Goal: Task Accomplishment & Management: Use online tool/utility

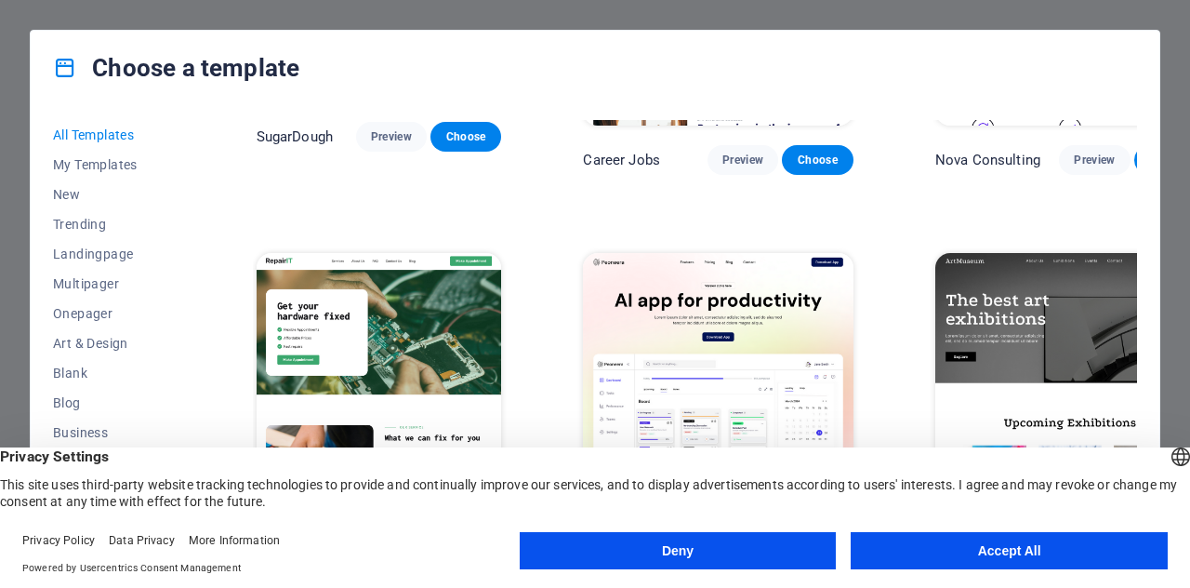
scroll to position [247, 0]
click at [1045, 544] on button "Accept All" at bounding box center [1009, 550] width 317 height 37
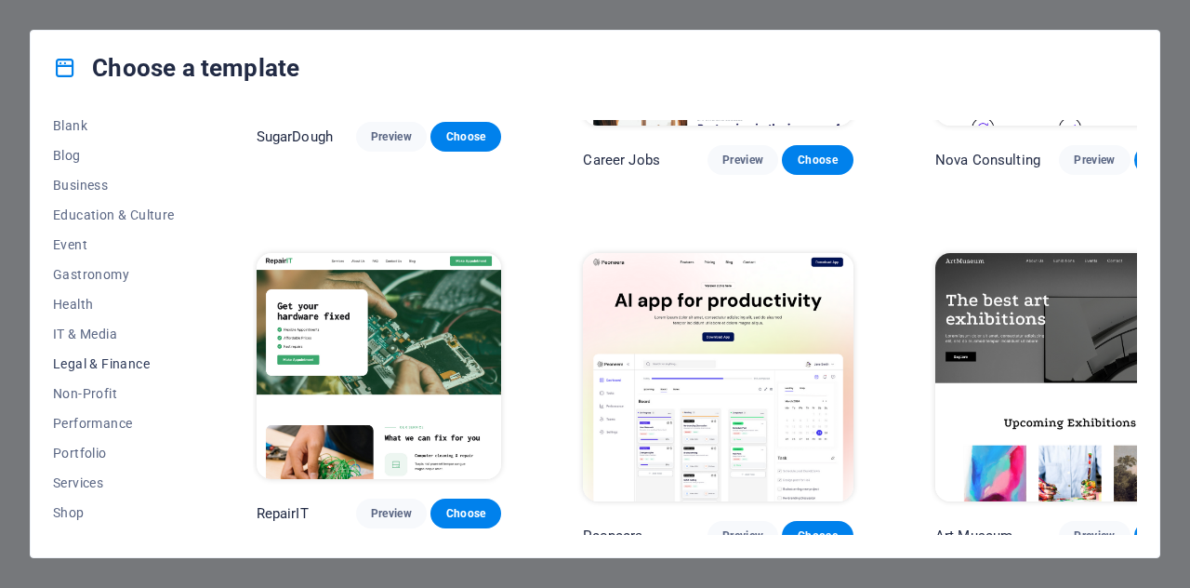
click at [112, 364] on span "Legal & Finance" at bounding box center [114, 363] width 122 height 15
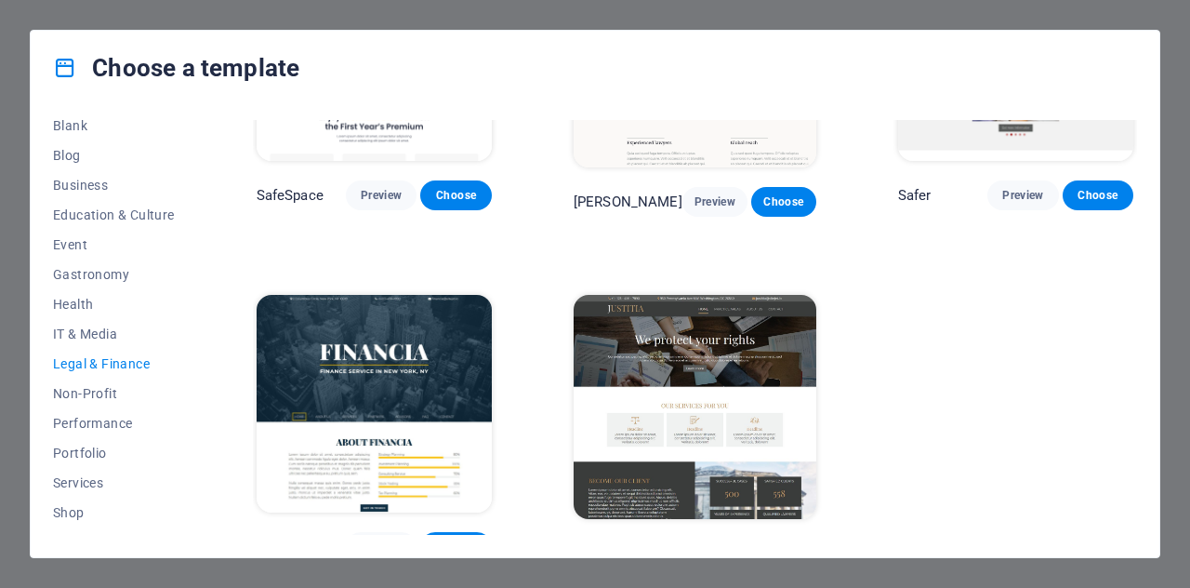
scroll to position [199, 0]
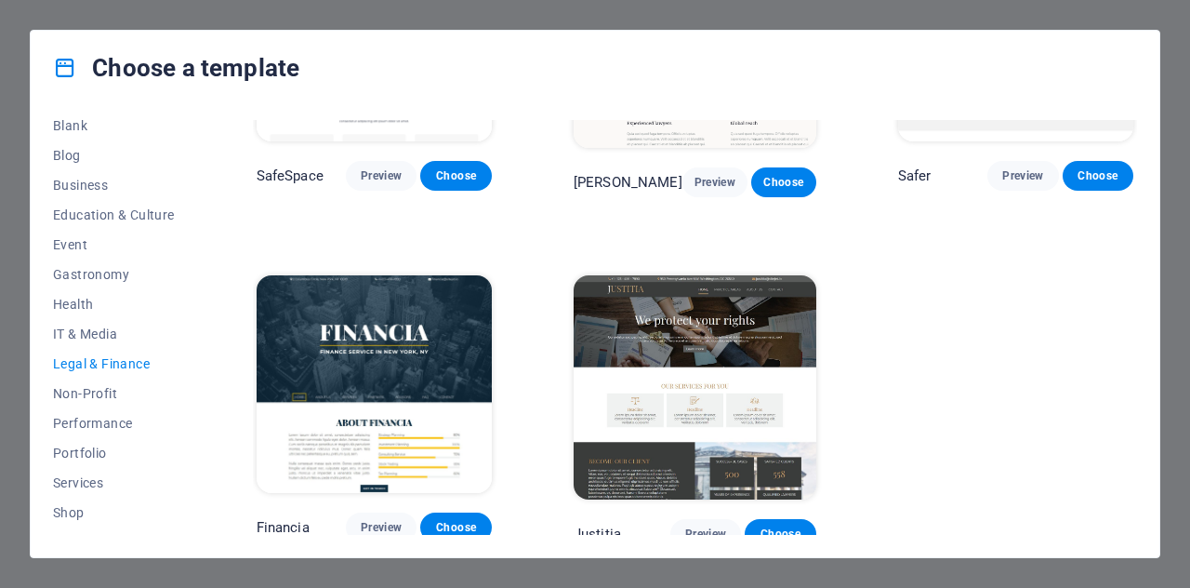
click at [690, 374] on img at bounding box center [695, 386] width 243 height 223
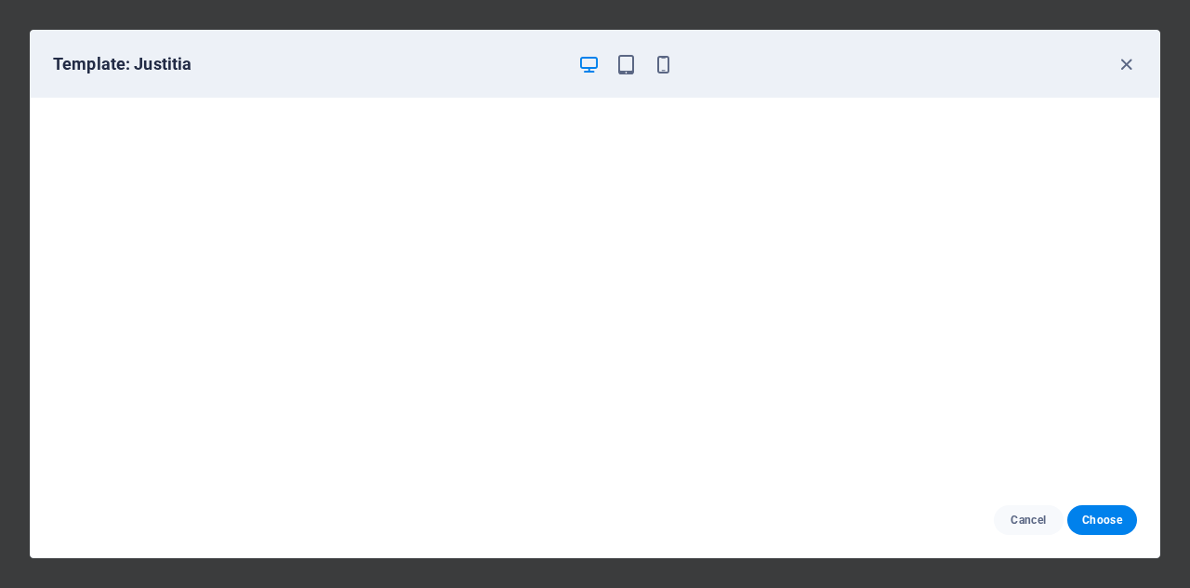
click at [173, 71] on h6 "Template: Justitia" at bounding box center [308, 64] width 510 height 22
click at [1123, 59] on icon "button" at bounding box center [1126, 64] width 21 height 21
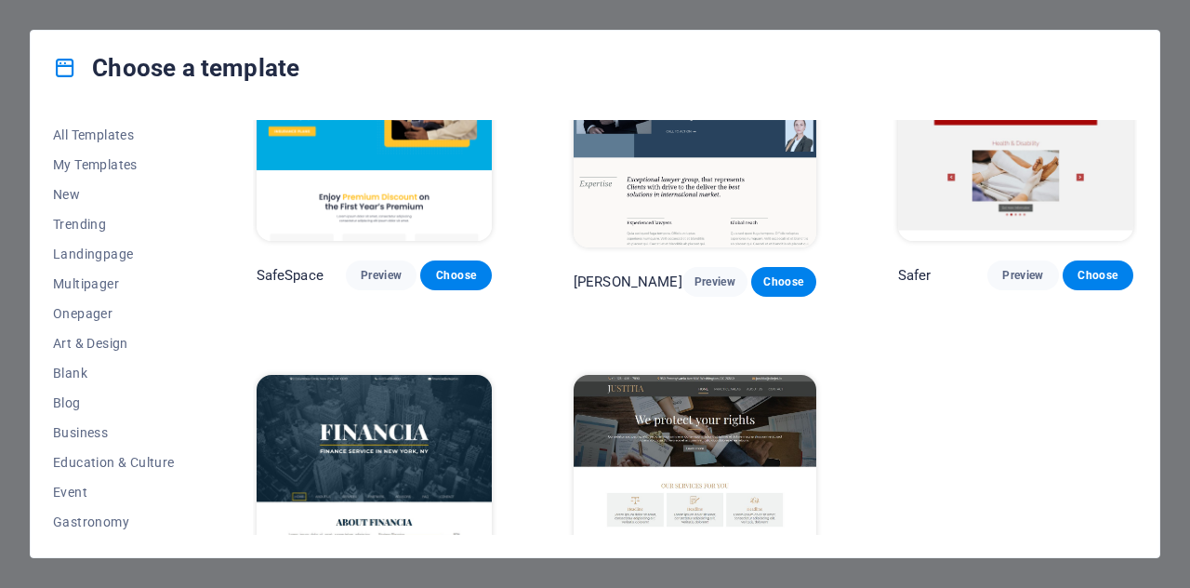
scroll to position [74, 0]
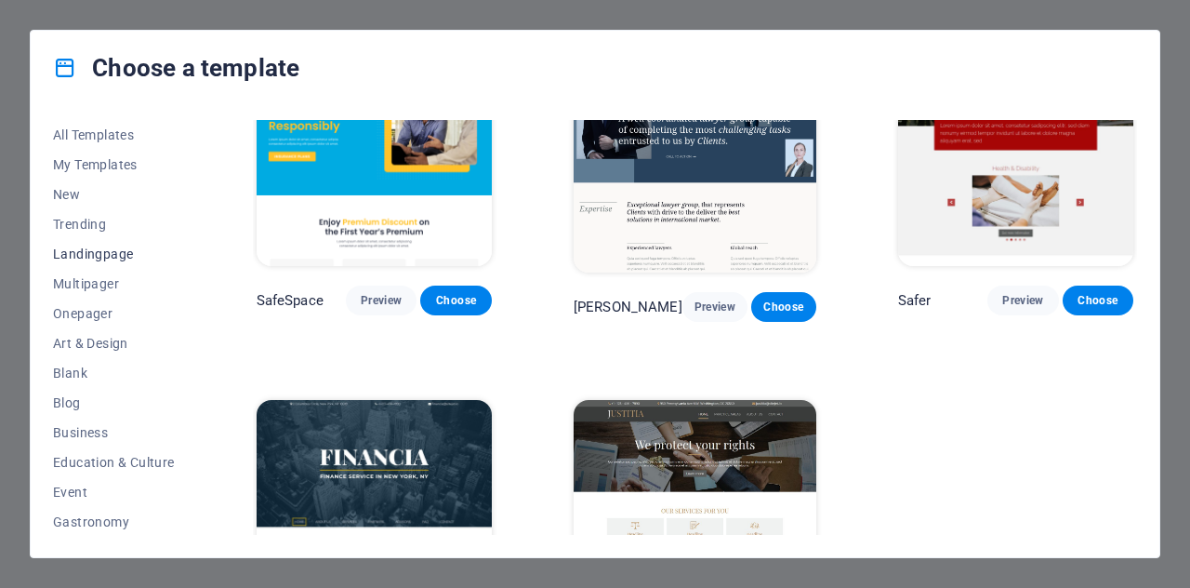
click at [120, 257] on span "Landingpage" at bounding box center [114, 253] width 122 height 15
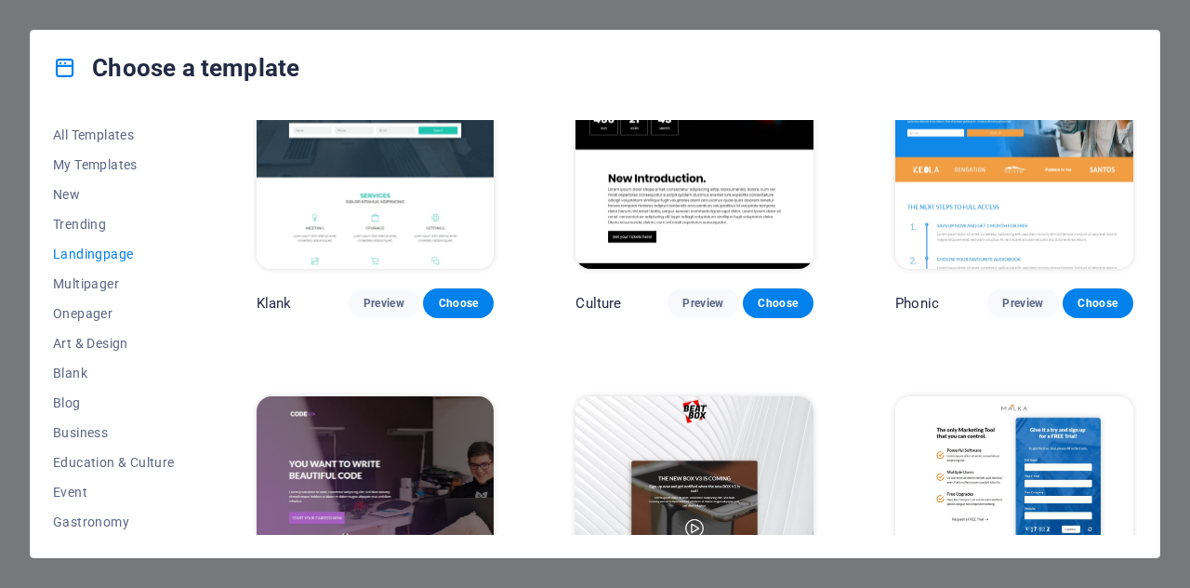
click at [106, 258] on span "Landingpage" at bounding box center [114, 253] width 122 height 15
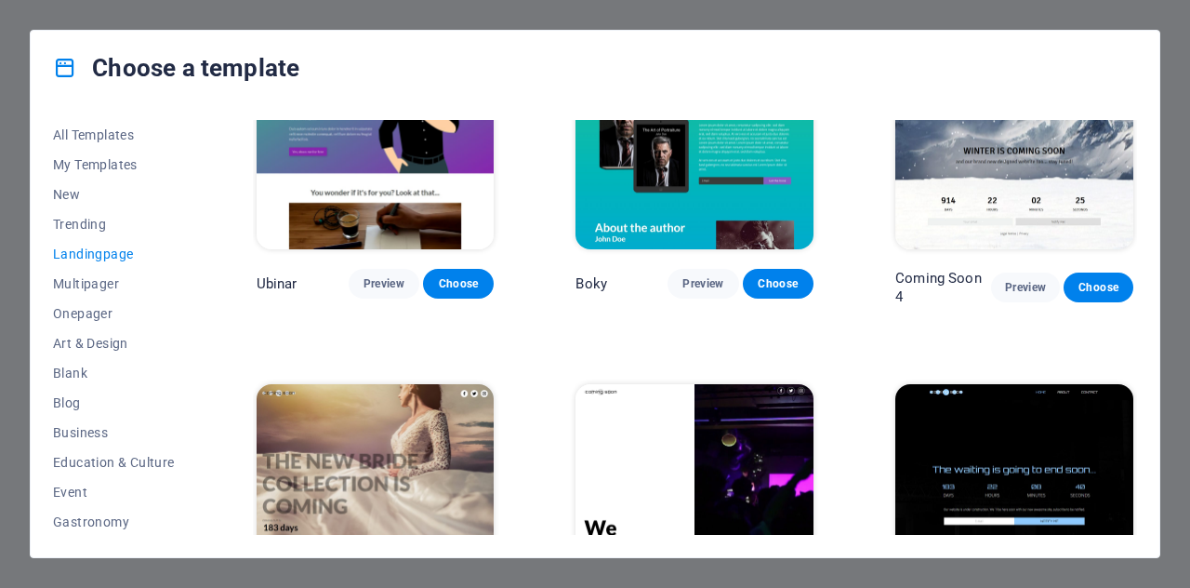
scroll to position [2500, 0]
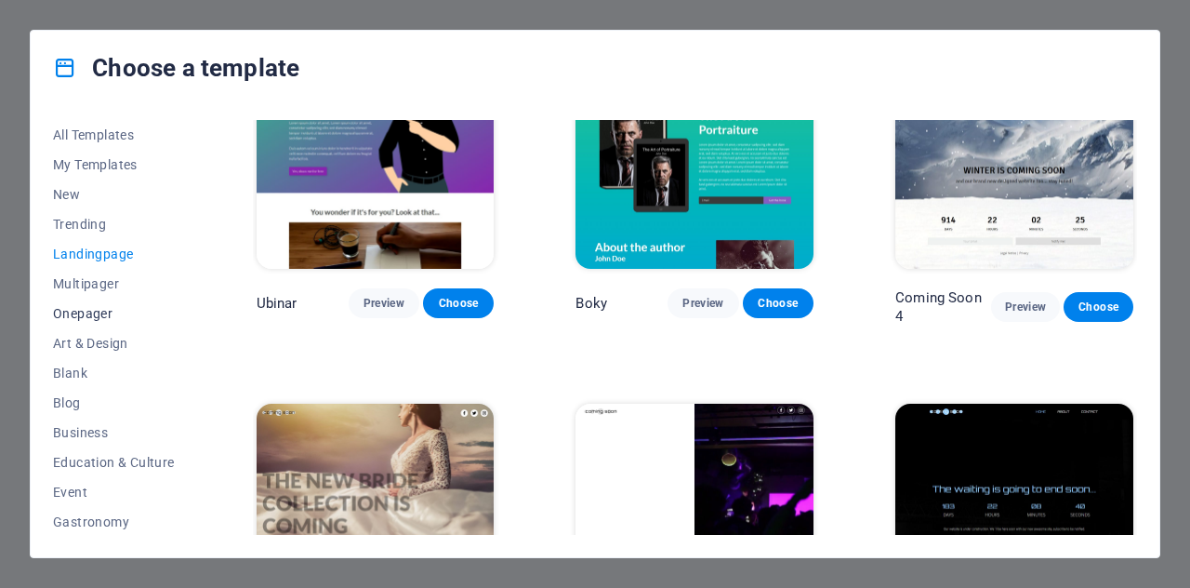
click at [91, 307] on span "Onepager" at bounding box center [114, 313] width 122 height 15
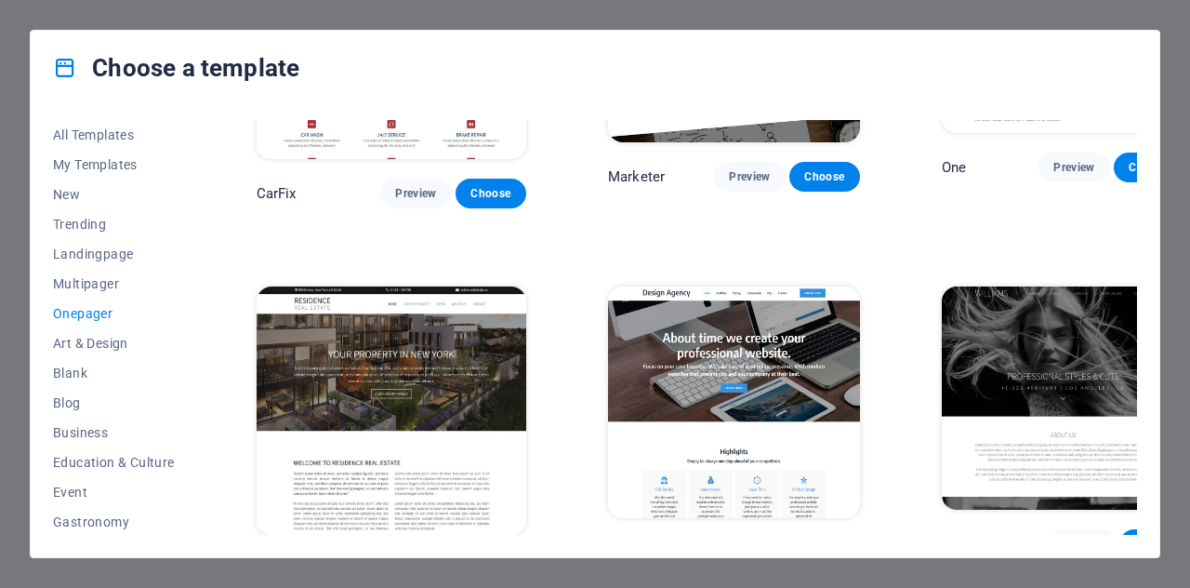
scroll to position [8515, 0]
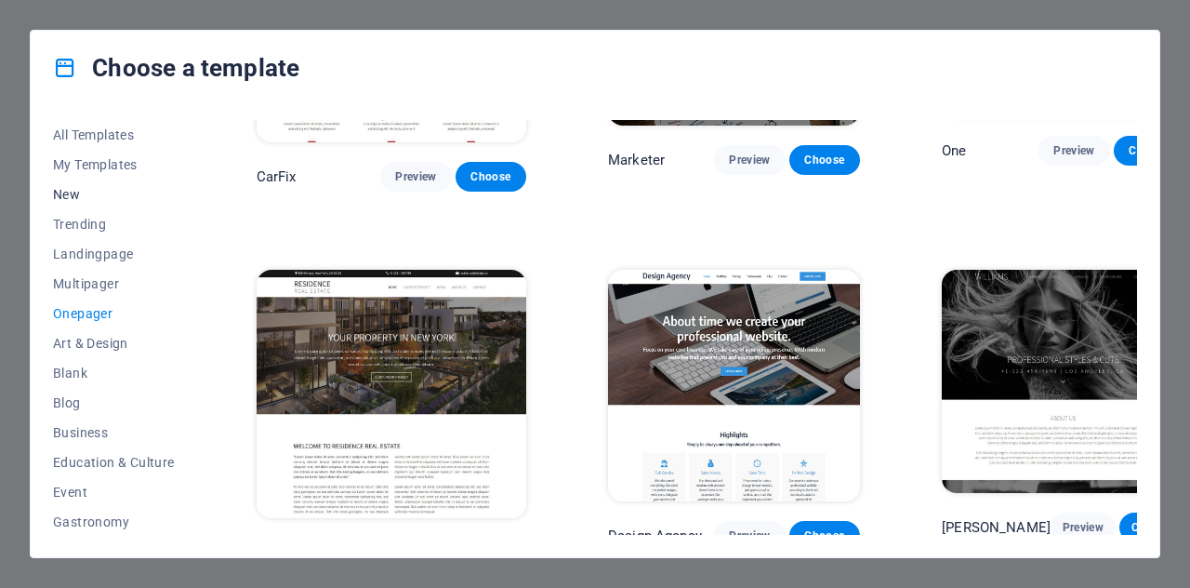
click at [82, 195] on span "New" at bounding box center [114, 194] width 122 height 15
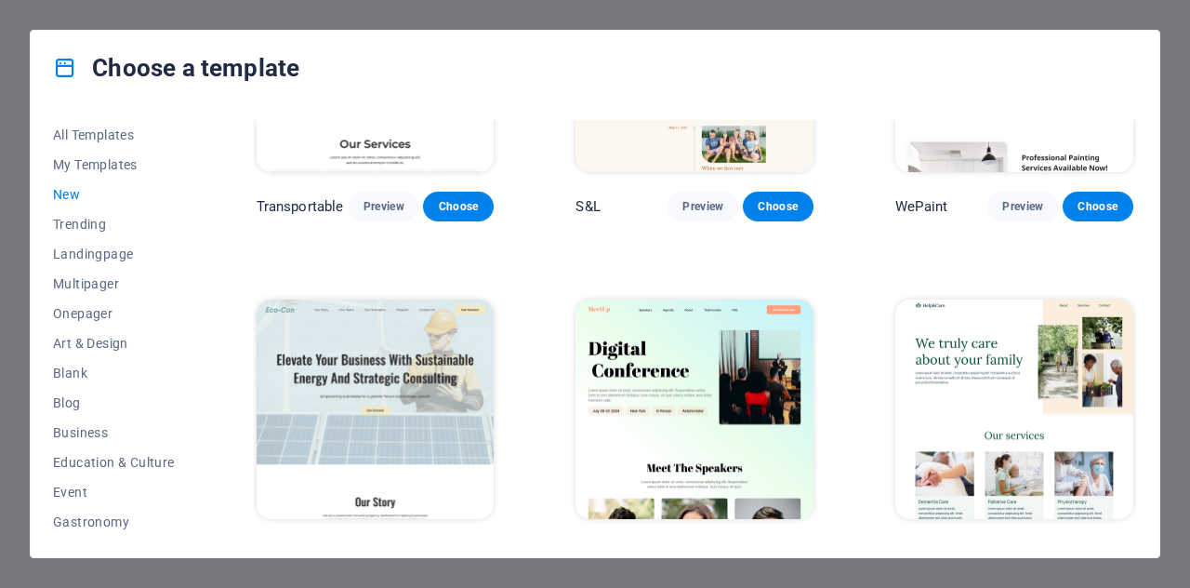
scroll to position [1599, 0]
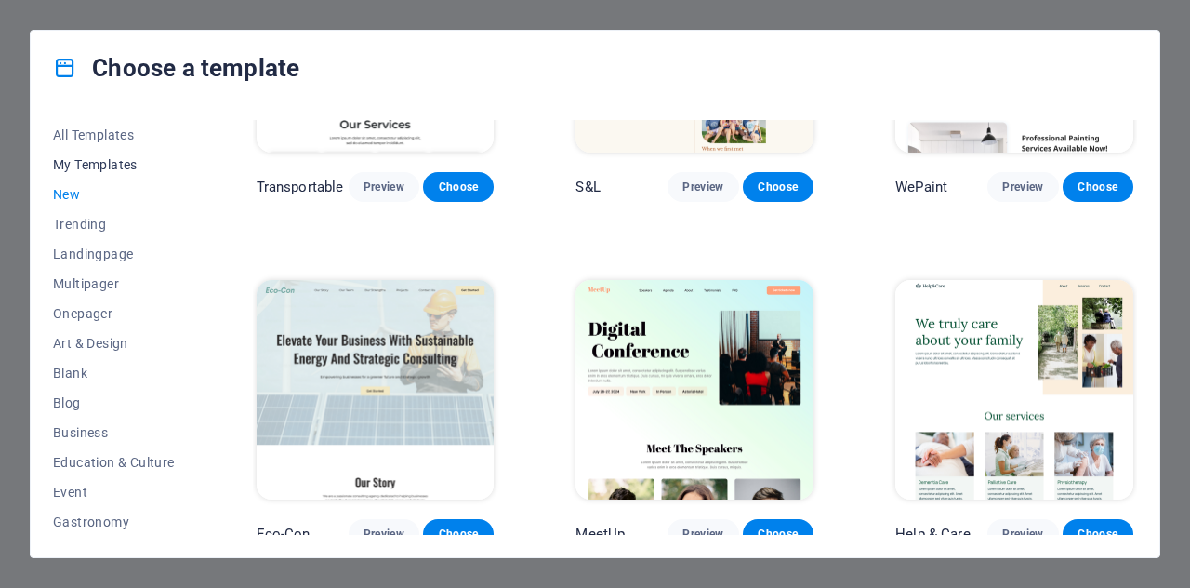
click at [99, 163] on span "My Templates" at bounding box center [114, 164] width 122 height 15
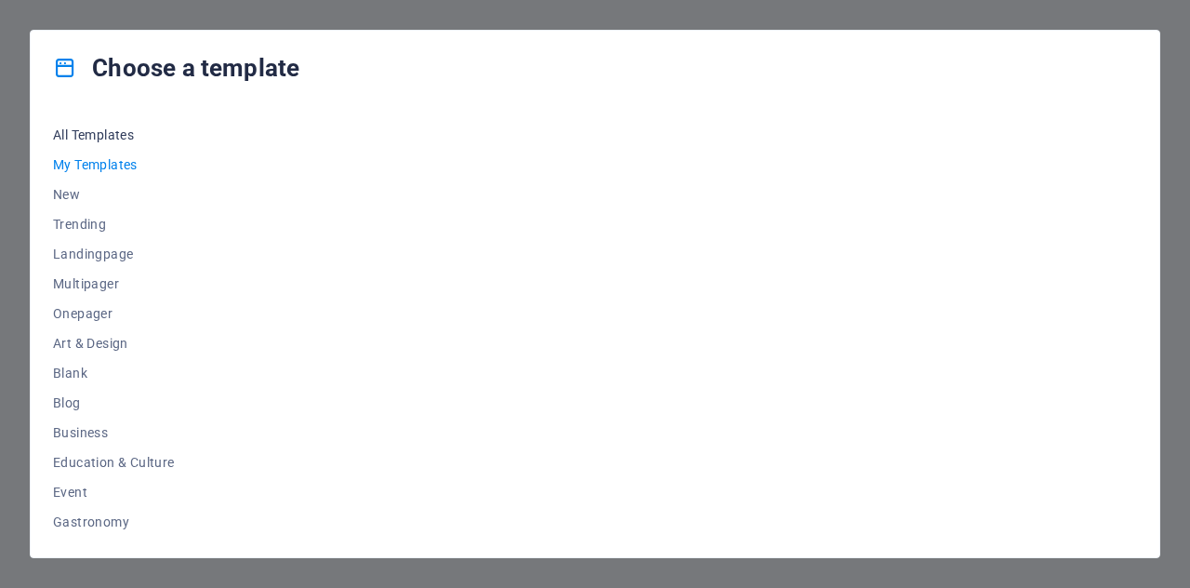
click at [121, 133] on span "All Templates" at bounding box center [114, 134] width 122 height 15
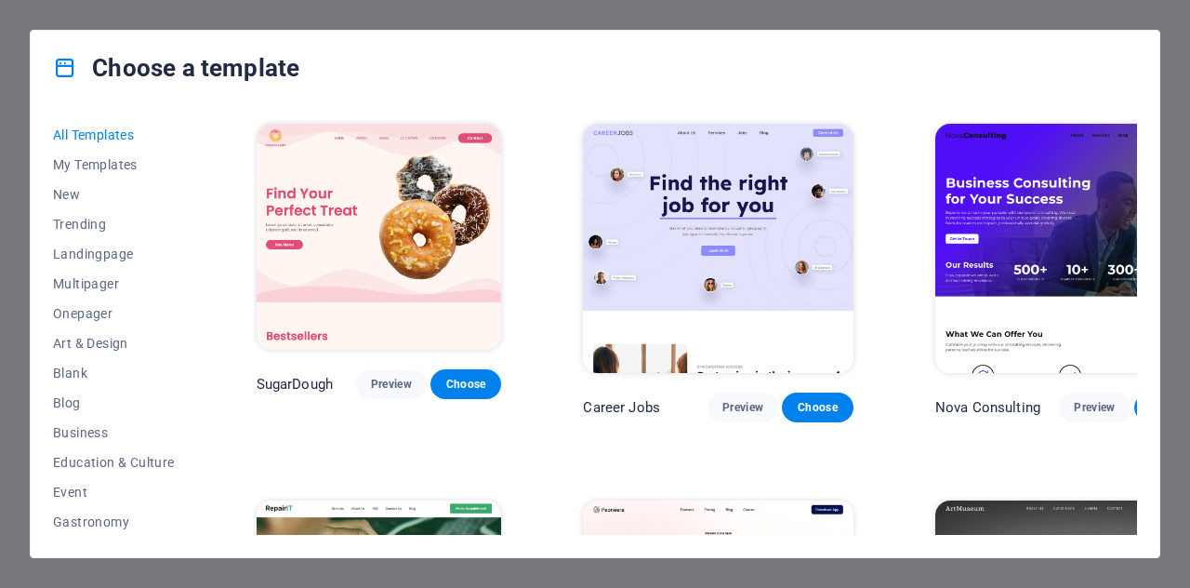
click at [1176, 53] on div "Choose a template All Templates My Templates New Trending Landingpage Multipage…" at bounding box center [595, 294] width 1190 height 588
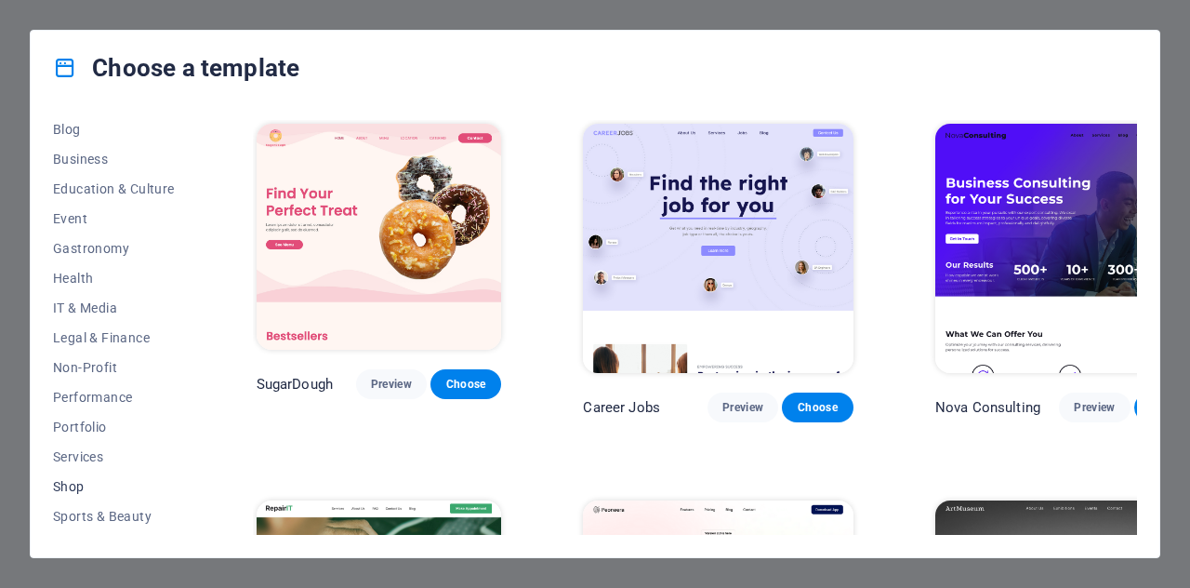
scroll to position [358, 0]
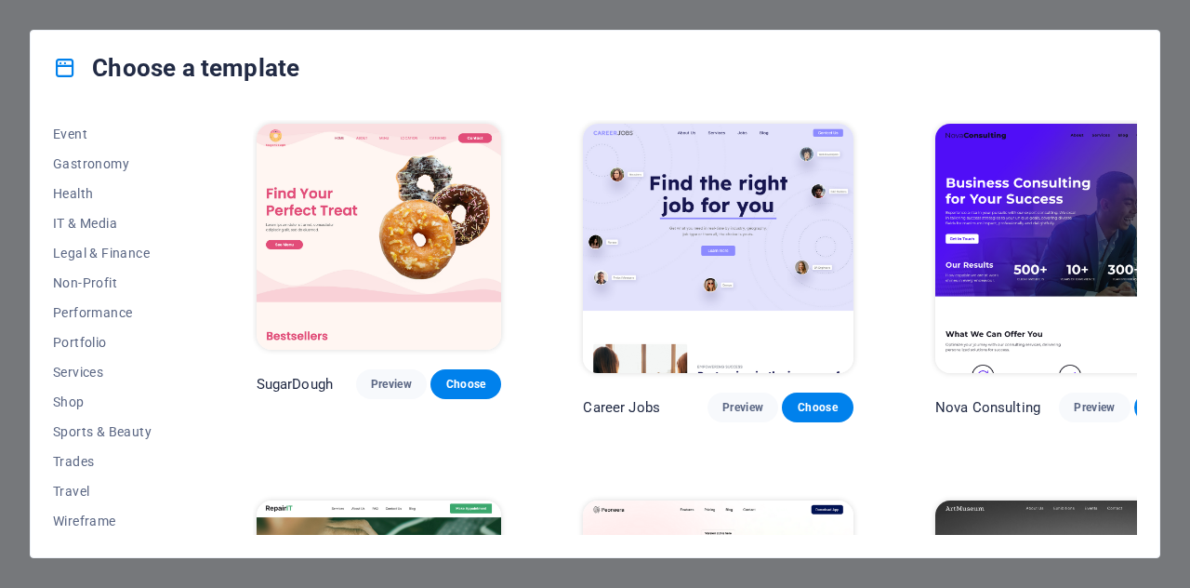
click at [58, 68] on icon at bounding box center [65, 68] width 24 height 24
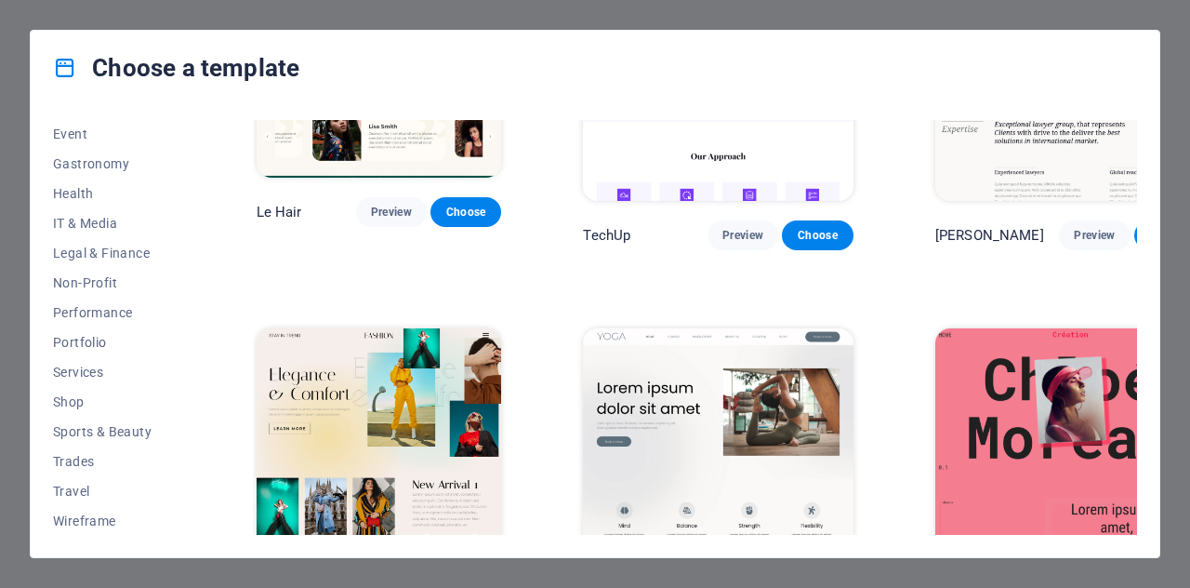
scroll to position [6572, 0]
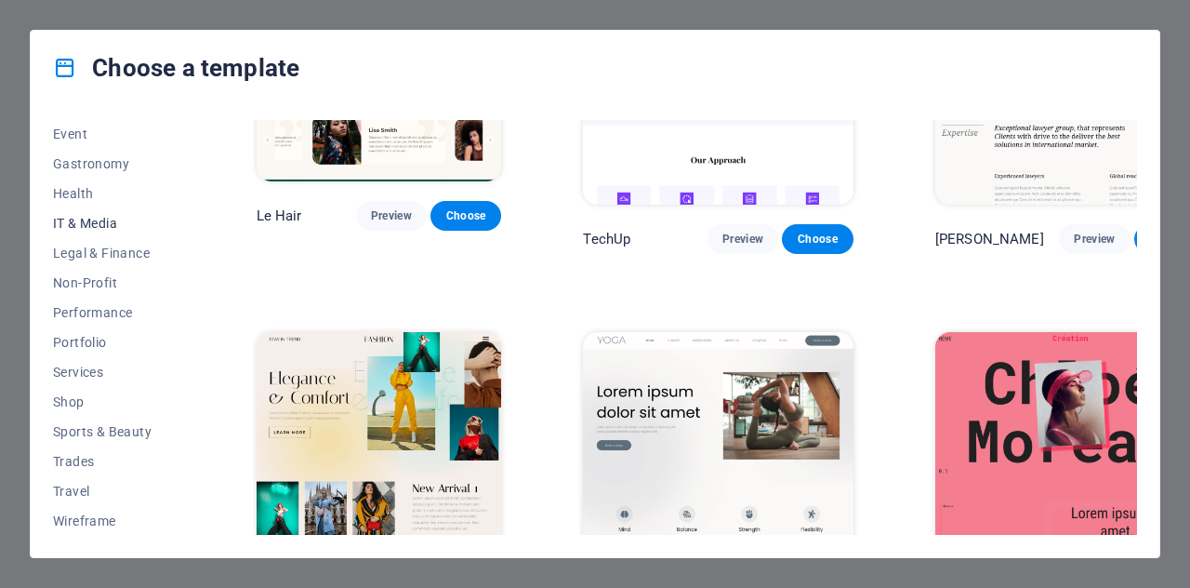
click at [104, 216] on span "IT & Media" at bounding box center [114, 223] width 122 height 15
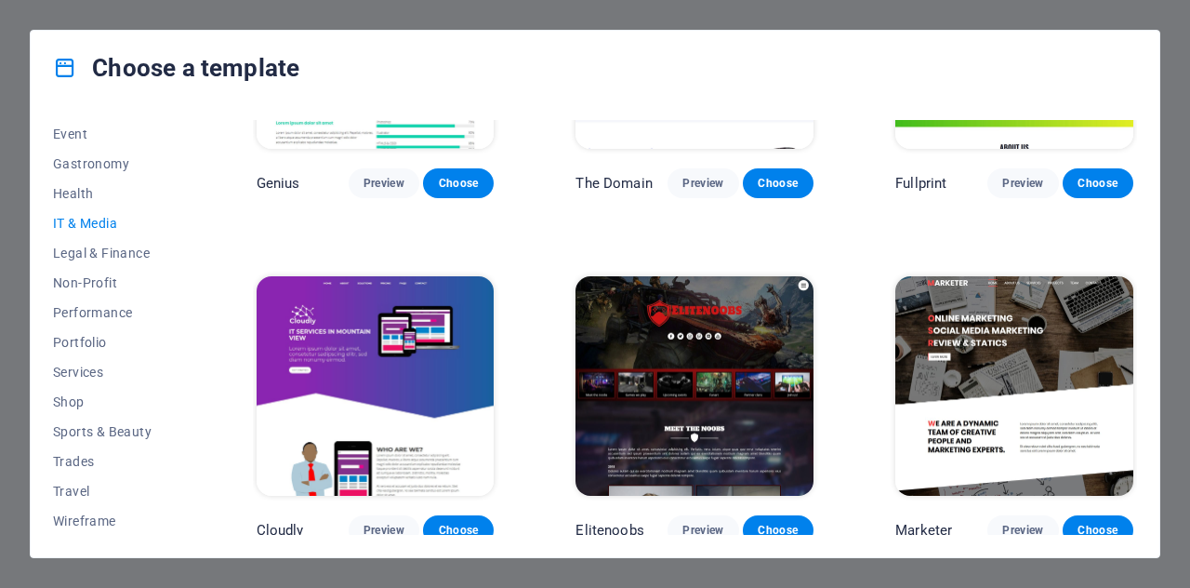
click at [1181, 150] on div "Choose a template All Templates My Templates New Trending Landingpage Multipage…" at bounding box center [595, 294] width 1190 height 588
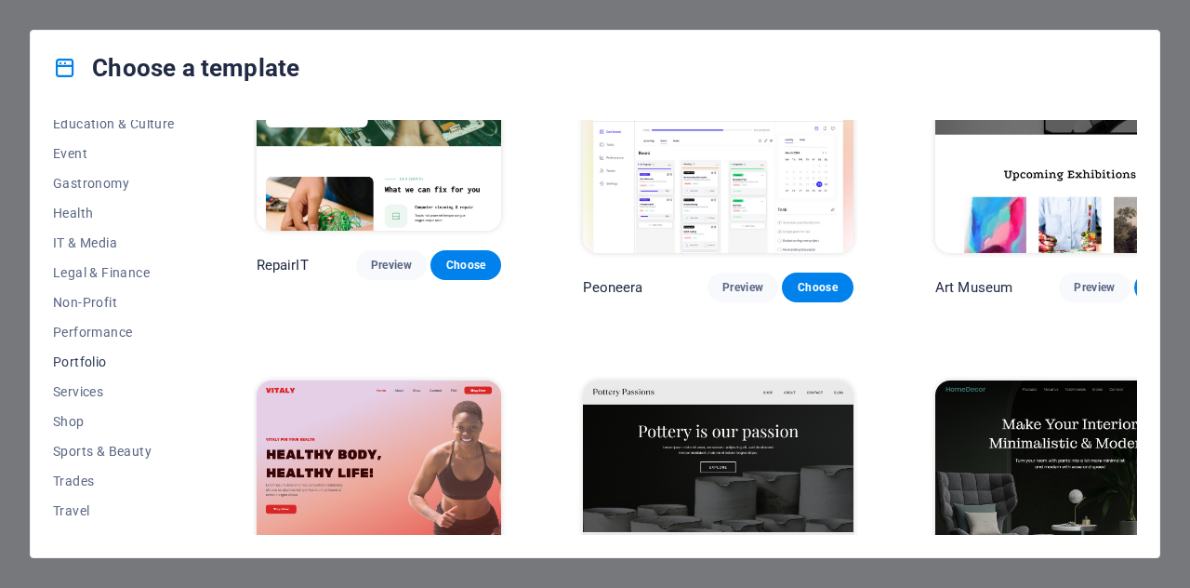
scroll to position [358, 0]
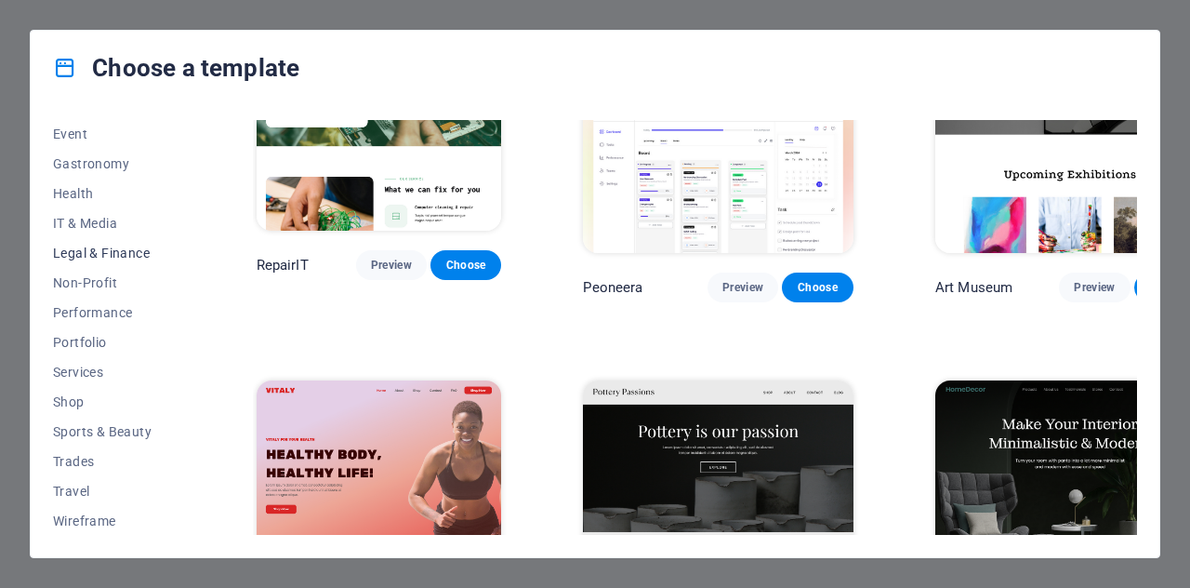
click at [94, 252] on span "Legal & Finance" at bounding box center [114, 253] width 122 height 15
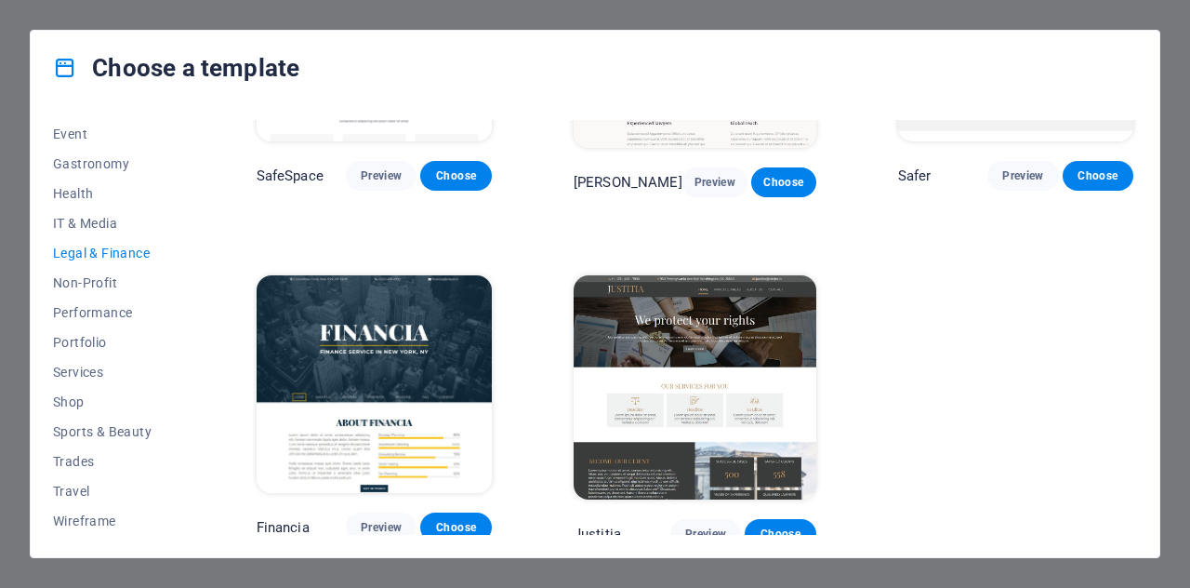
click at [730, 311] on img at bounding box center [695, 386] width 243 height 223
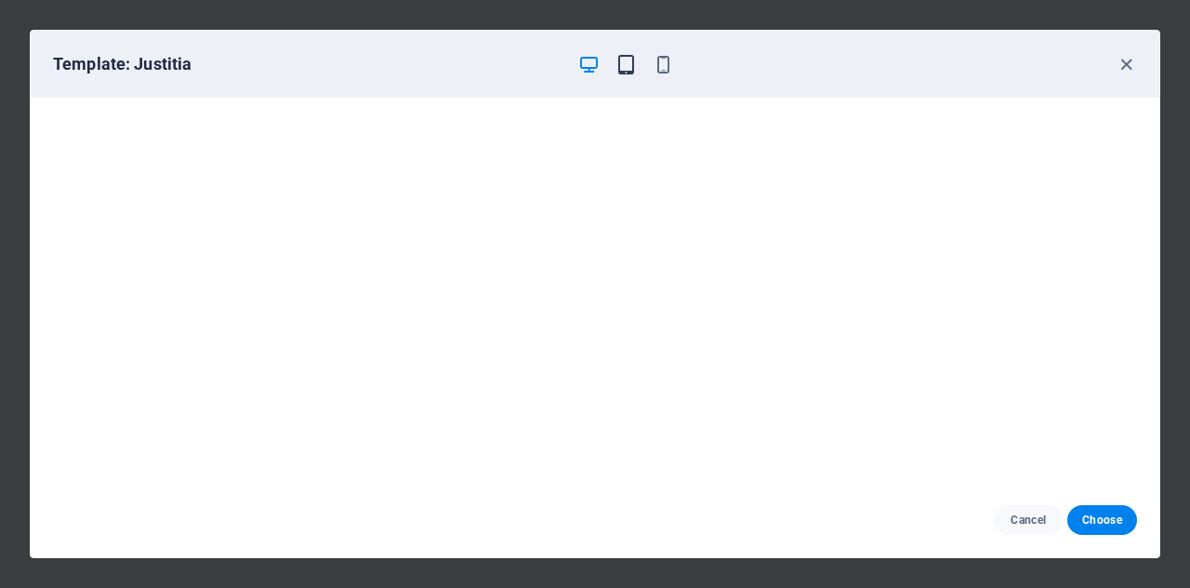
click at [627, 64] on icon "button" at bounding box center [626, 64] width 21 height 21
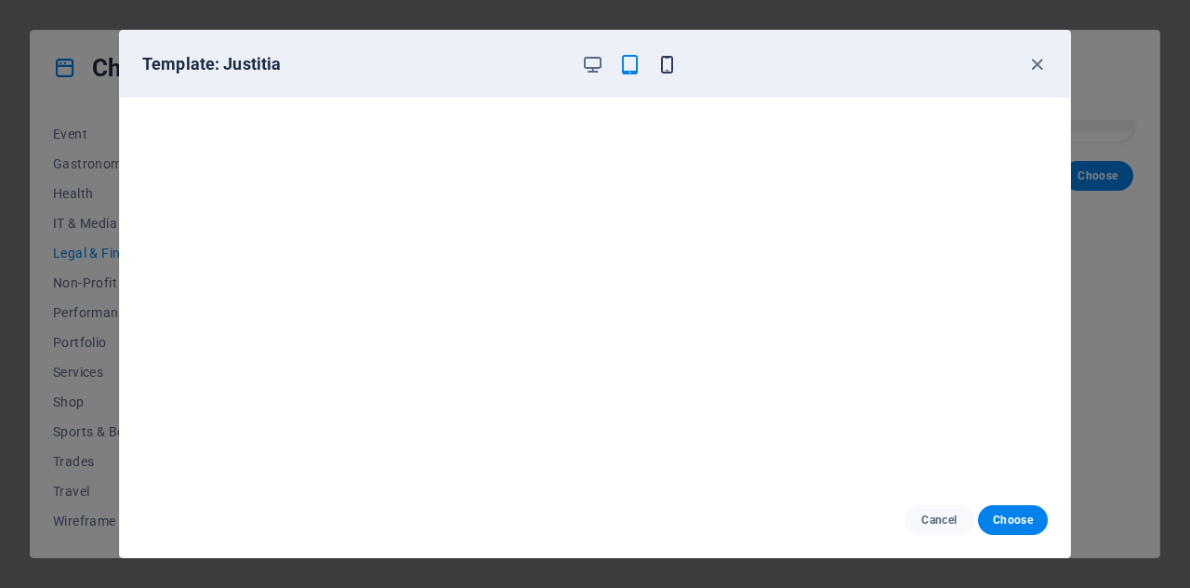
click at [660, 61] on icon "button" at bounding box center [667, 64] width 21 height 21
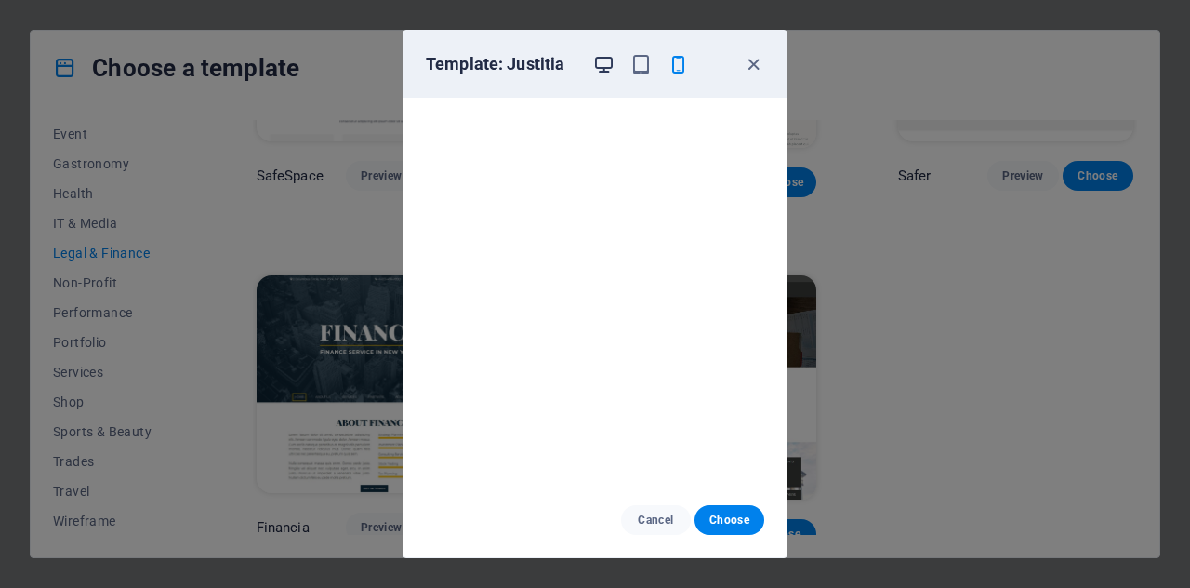
click at [606, 64] on icon "button" at bounding box center [603, 64] width 21 height 21
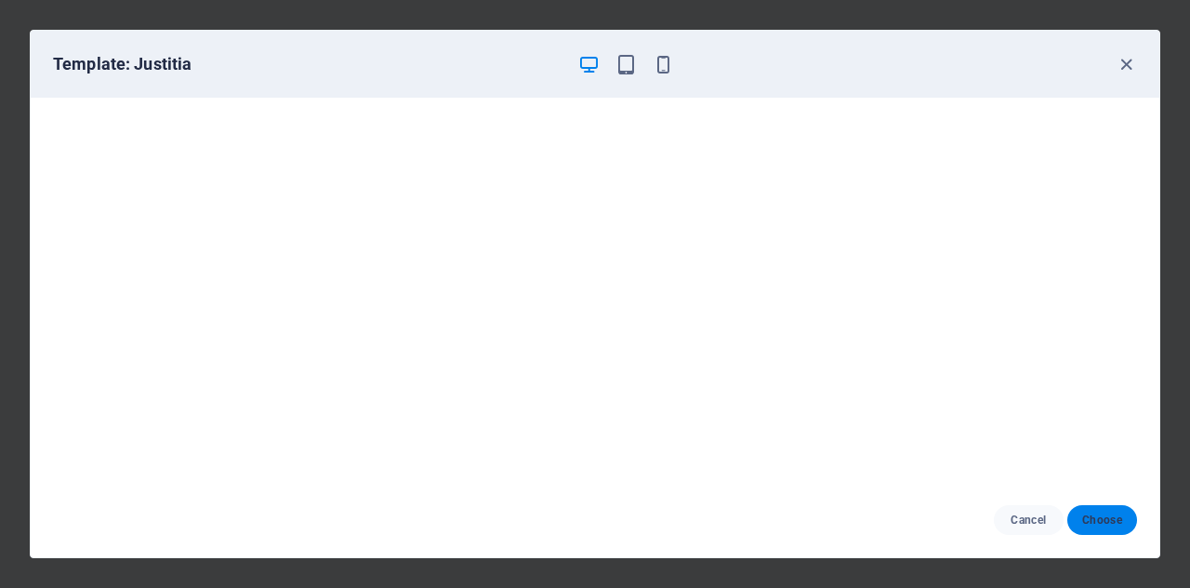
click at [1112, 516] on span "Choose" at bounding box center [1103, 519] width 40 height 15
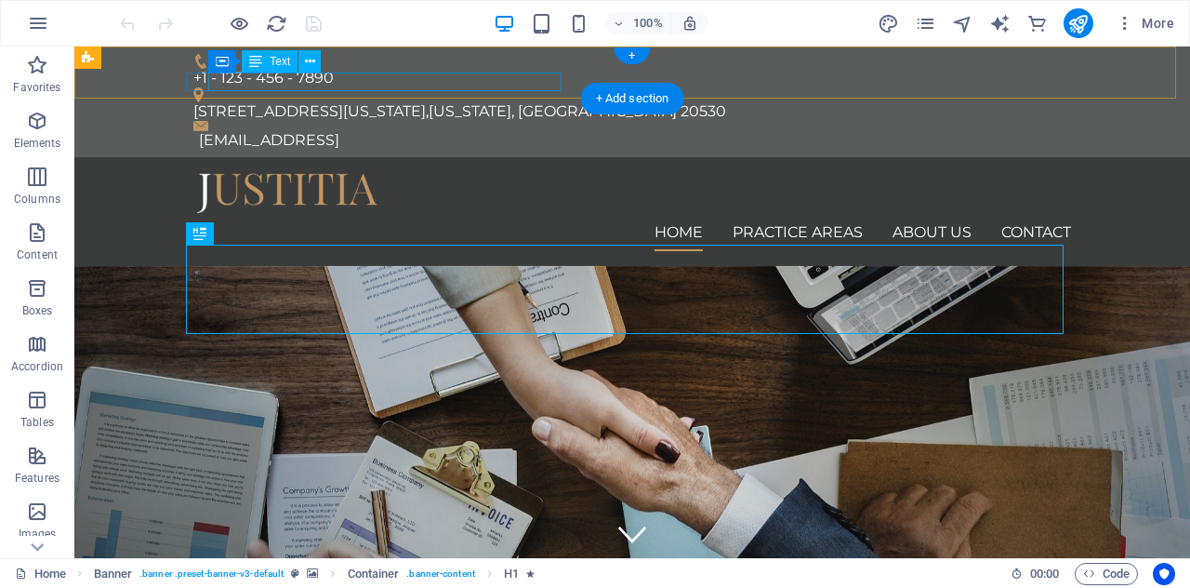
click at [426, 131] on div "a1be75881f15a34feb965e35833e4e@cpanel.local" at bounding box center [635, 140] width 872 height 19
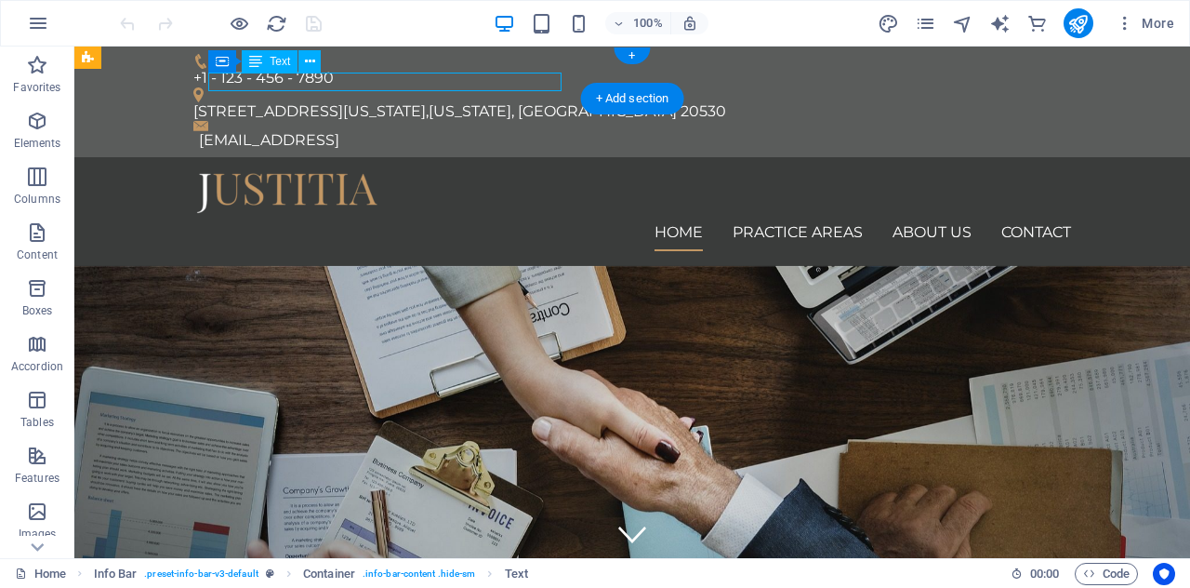
click at [426, 131] on div "a1be75881f15a34feb965e35833e4e@cpanel.local" at bounding box center [635, 140] width 872 height 19
click at [429, 131] on div "a1be75881f15a34feb965e35833e4e@cpanel.local" at bounding box center [635, 140] width 872 height 19
click at [450, 131] on div "a1be75881f15a34feb965e35833e4e@cpanel.local" at bounding box center [635, 140] width 872 height 19
click at [439, 131] on div "a1be75881f15a34feb965e35833e4e@cpanel.local" at bounding box center [635, 140] width 872 height 19
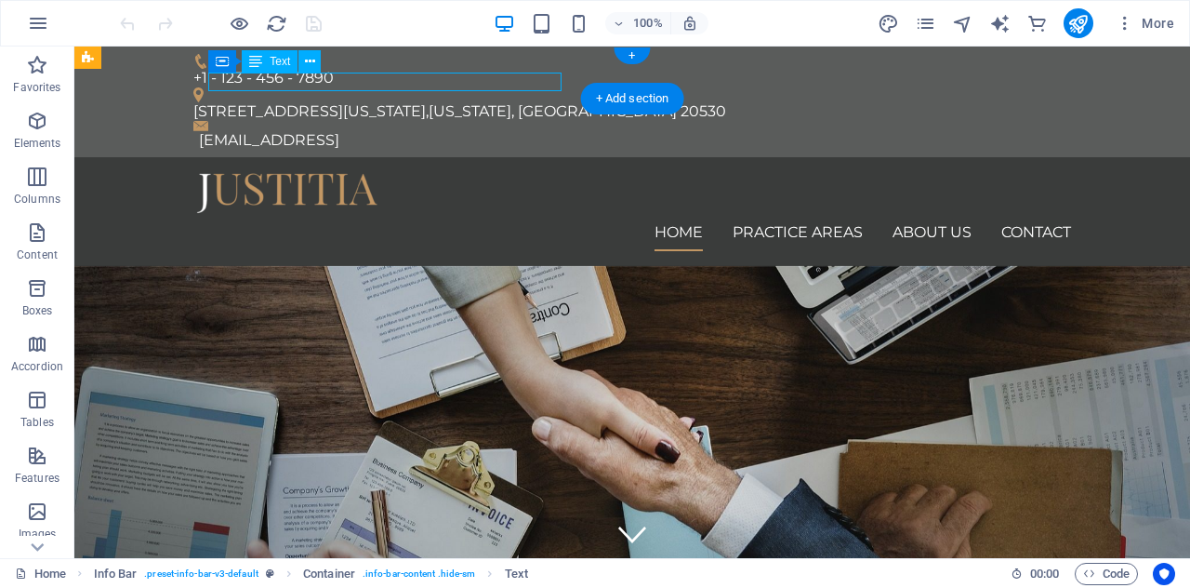
click at [428, 131] on div "a1be75881f15a34feb965e35833e4e@cpanel.local" at bounding box center [635, 140] width 872 height 19
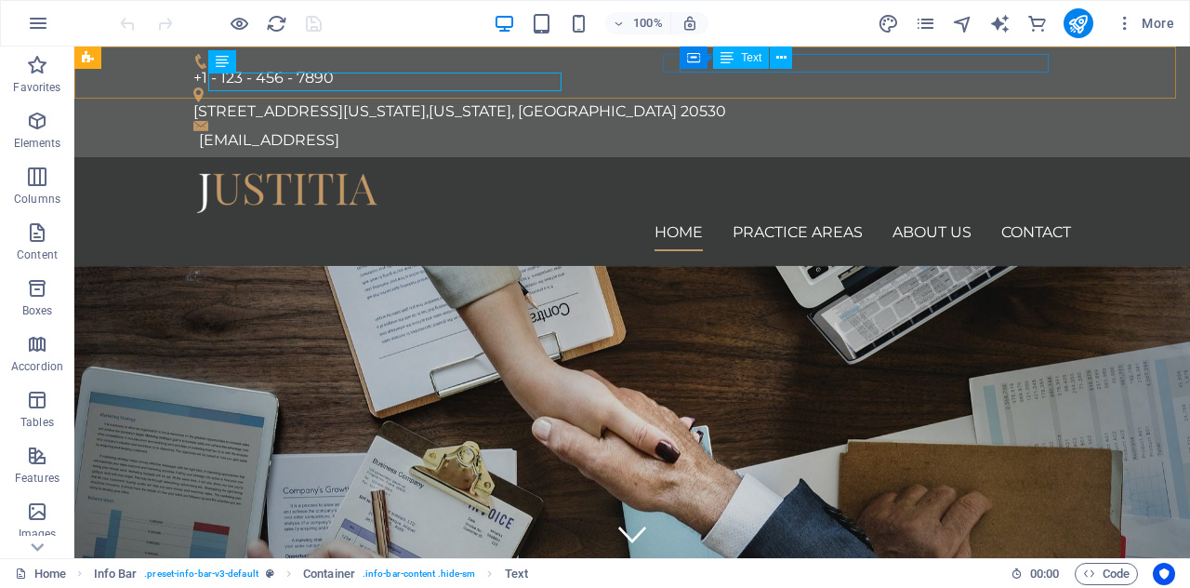
click at [791, 66] on button at bounding box center [781, 58] width 22 height 22
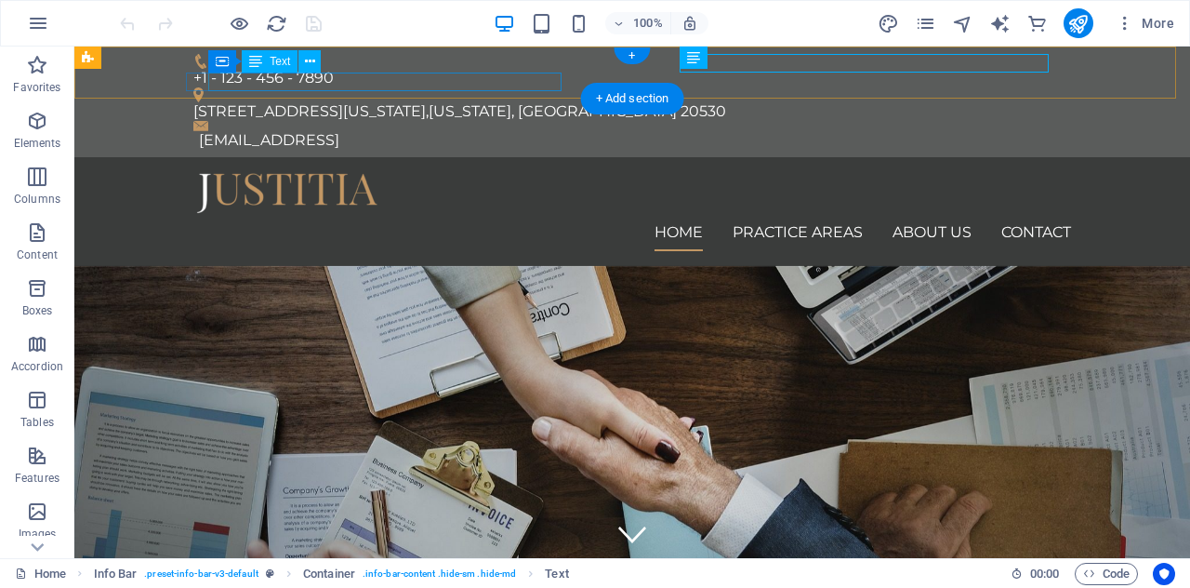
click at [398, 131] on div "a1be75881f15a34feb965e35833e4e@cpanel.local" at bounding box center [635, 140] width 872 height 19
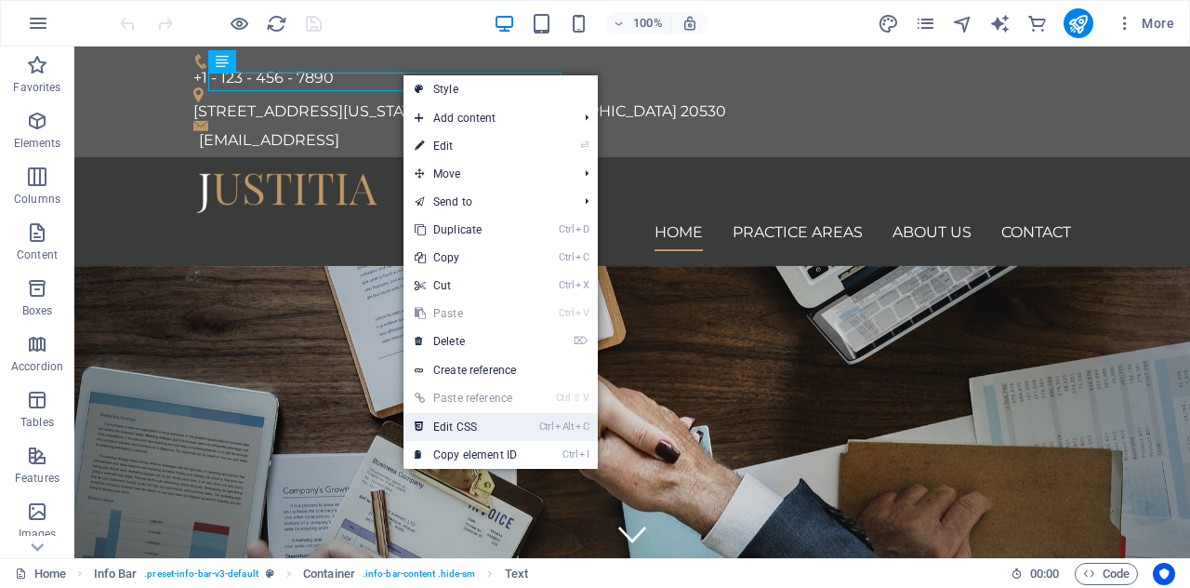
click at [456, 429] on link "Ctrl Alt C Edit CSS" at bounding box center [466, 427] width 125 height 28
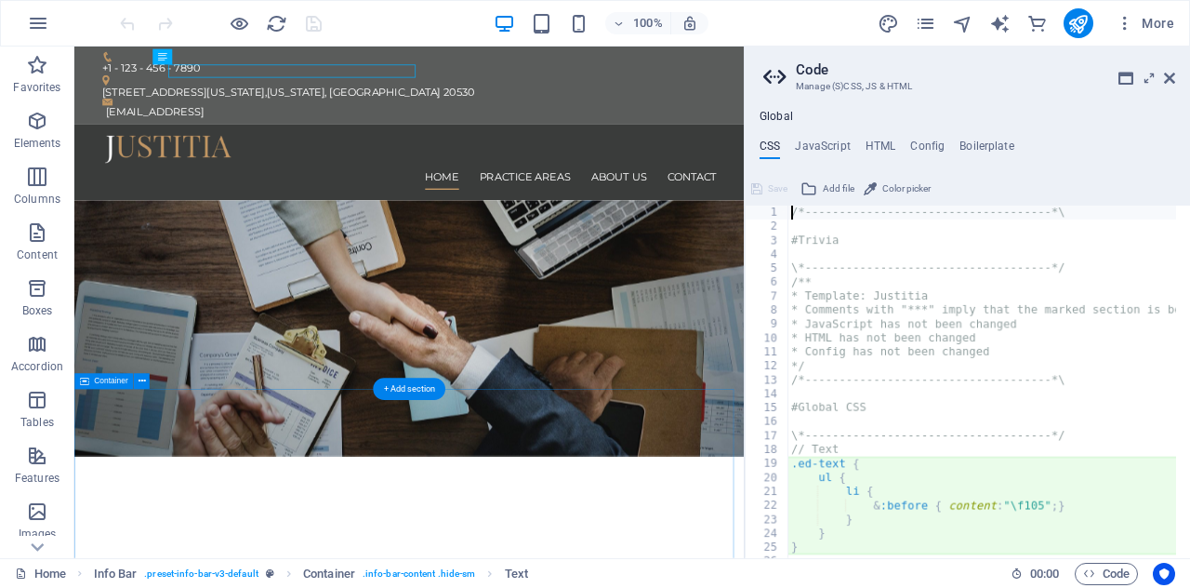
type textarea "ul {"
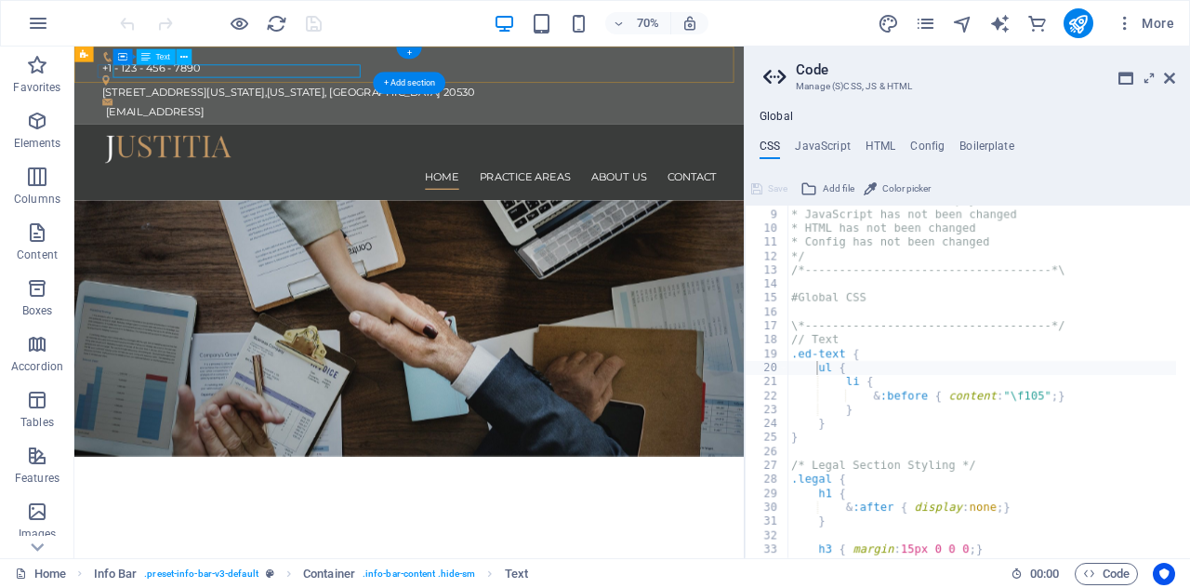
click at [408, 131] on div "a1be75881f15a34feb965e35833e4e@cpanel.local" at bounding box center [556, 140] width 872 height 19
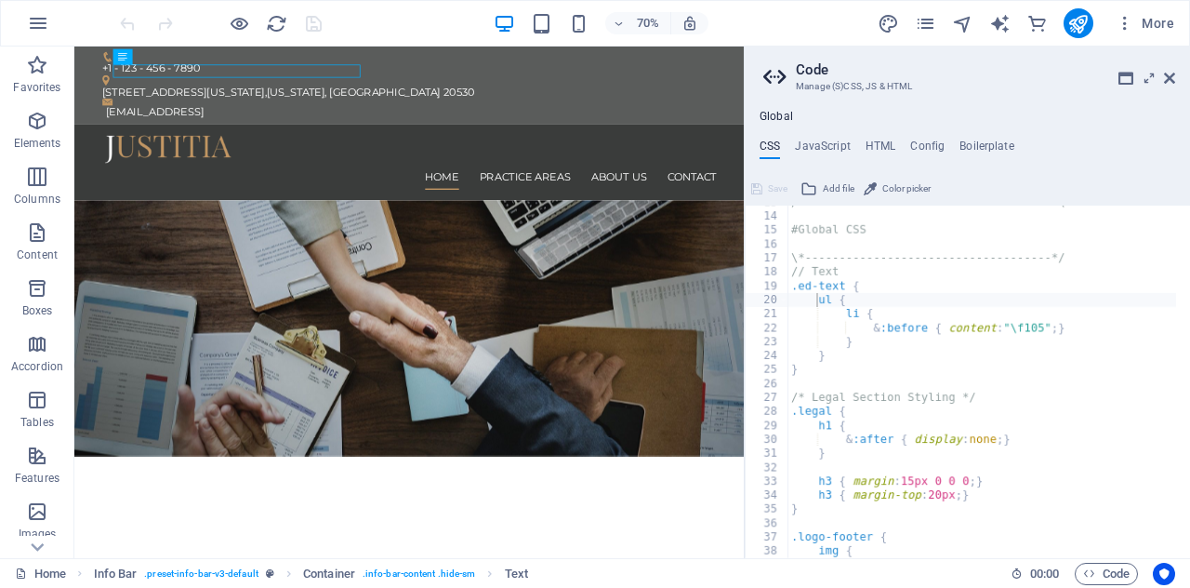
scroll to position [0, 0]
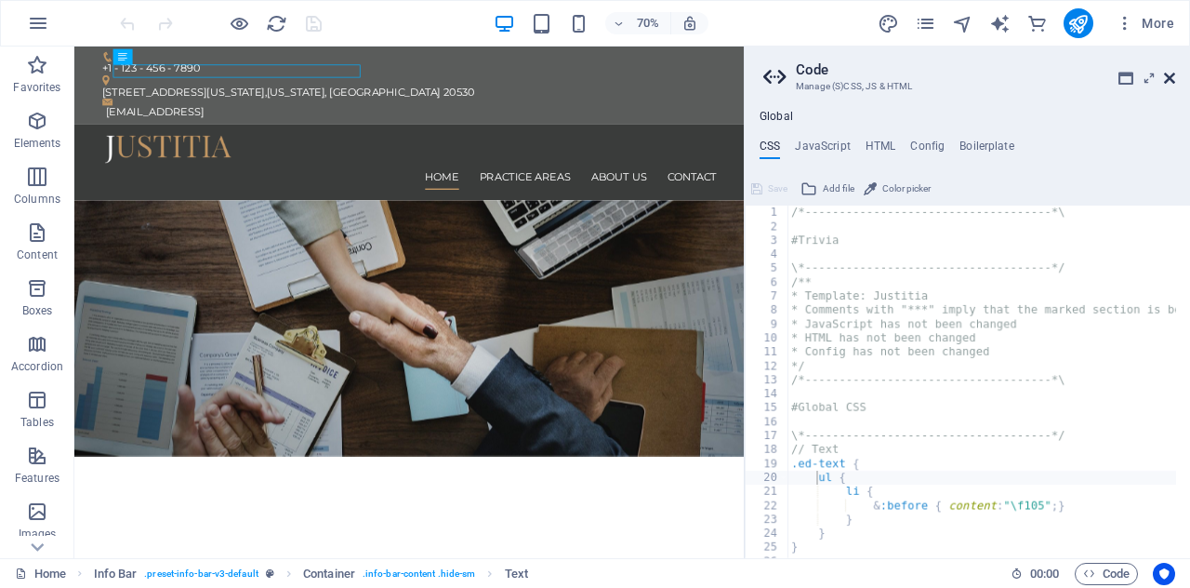
click at [1170, 73] on icon at bounding box center [1169, 78] width 11 height 15
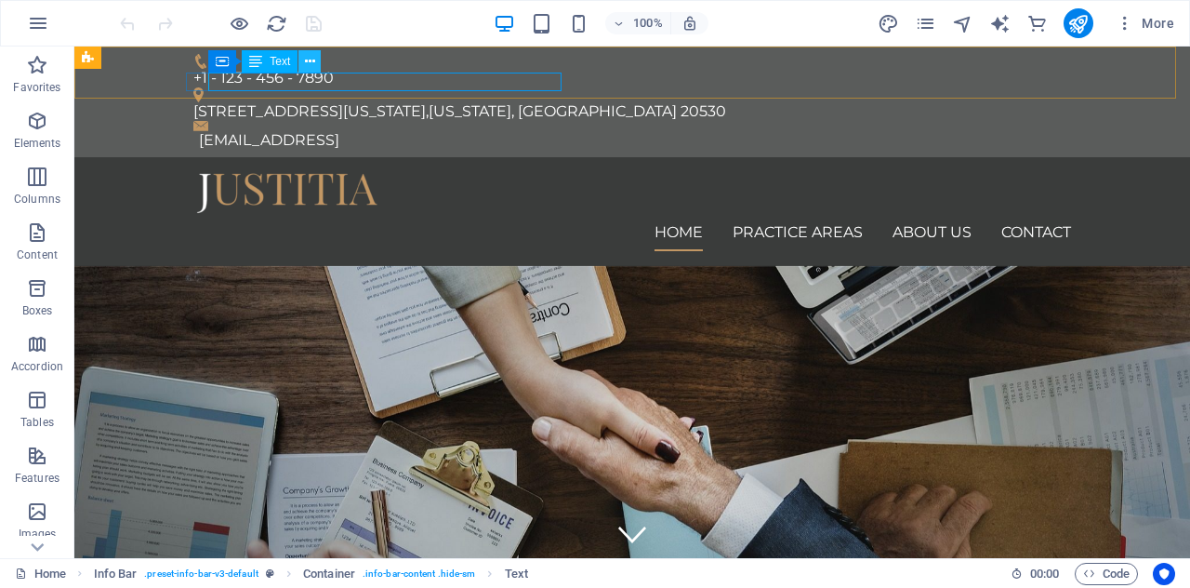
click at [305, 62] on icon at bounding box center [310, 62] width 10 height 20
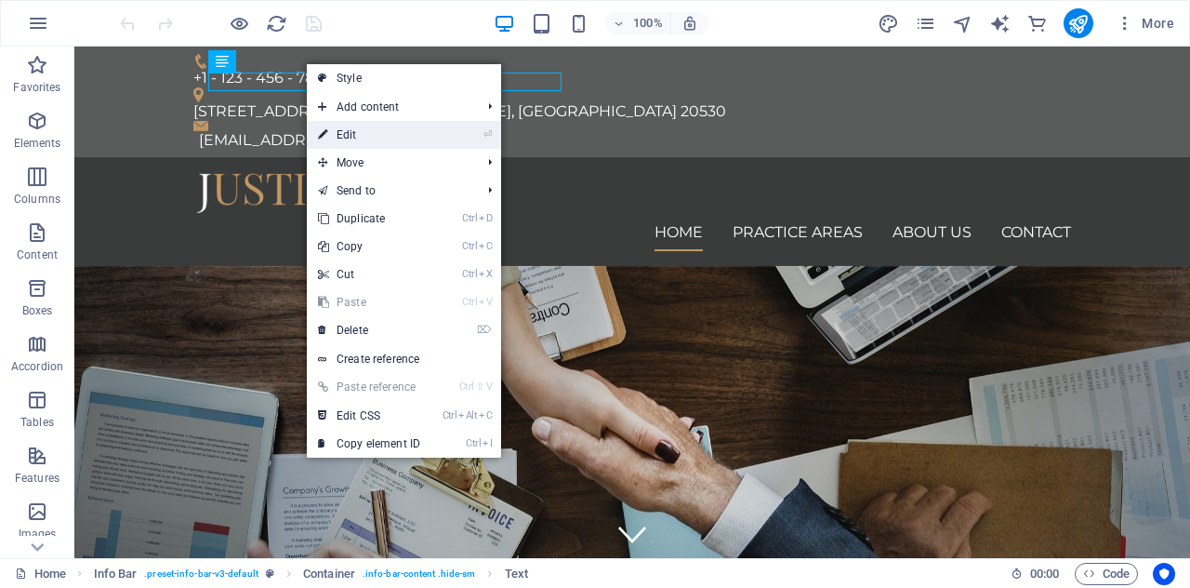
click at [361, 135] on link "⏎ Edit" at bounding box center [369, 135] width 125 height 28
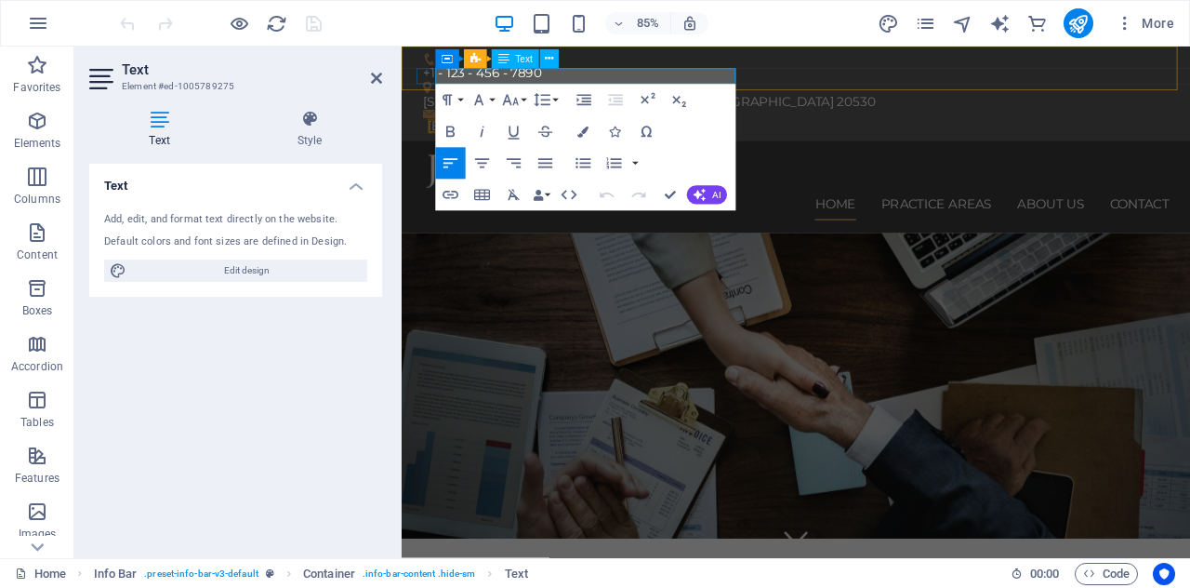
click at [573, 131] on link "a1be75881f15a34feb965e35833e4e@cpanel.local" at bounding box center [502, 140] width 140 height 18
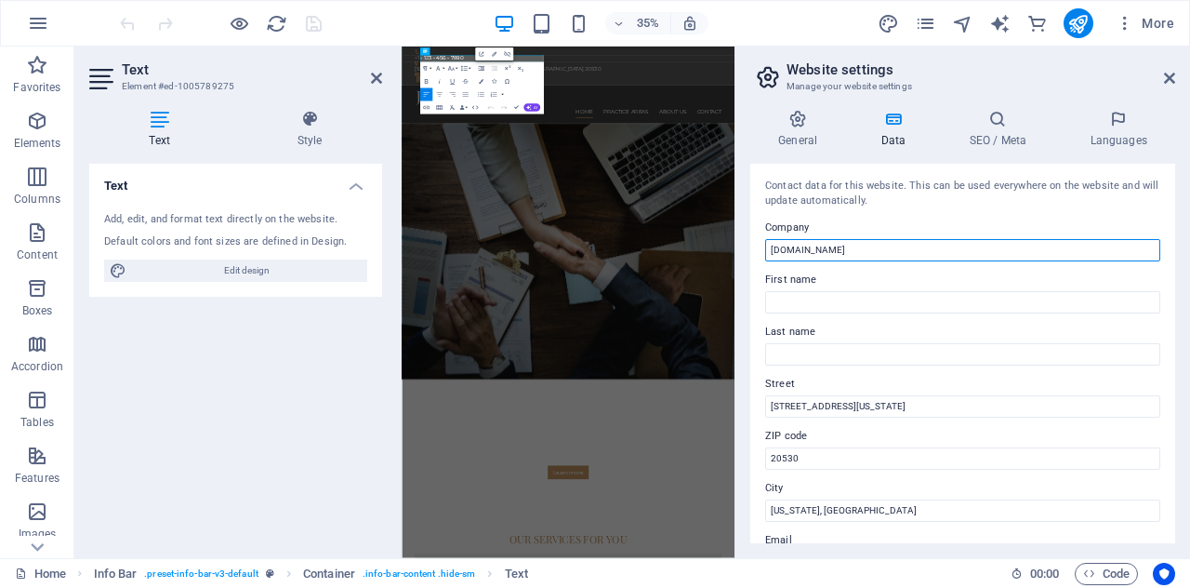
click at [863, 250] on input "[DOMAIN_NAME]" at bounding box center [962, 250] width 395 height 22
type input "a"
click at [786, 250] on input "ALI ADVOCATES" at bounding box center [962, 250] width 395 height 22
click at [806, 248] on input "ALI & CO ADVOCATES" at bounding box center [962, 250] width 395 height 22
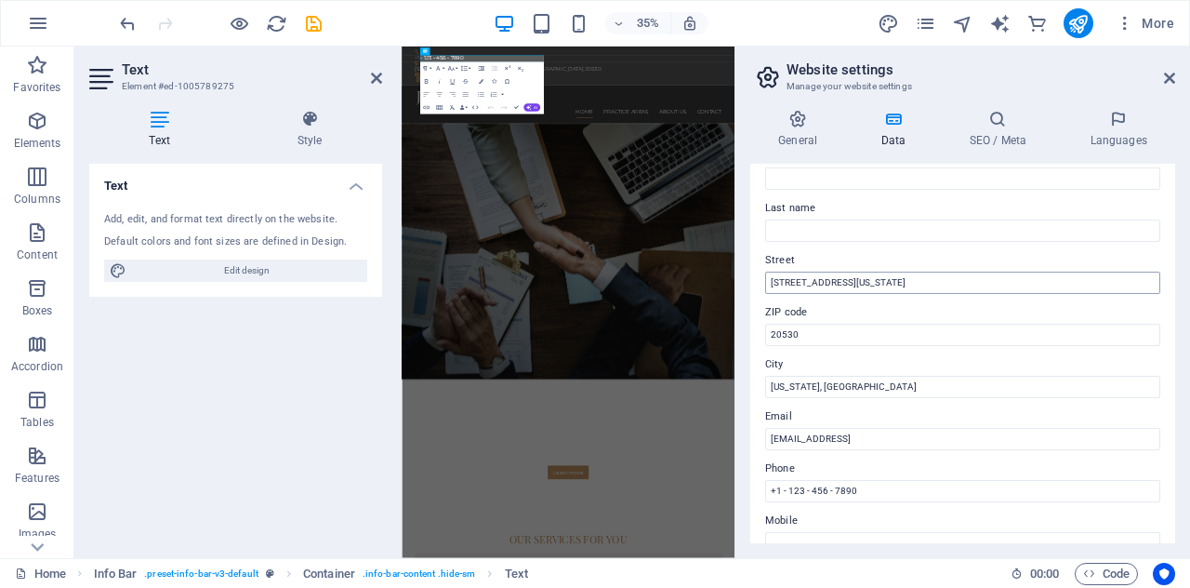
type input "ALI & CO. ADVOCATES"
click at [895, 280] on input "950 Pennsylvania Ave NW" at bounding box center [962, 283] width 395 height 22
type input "9"
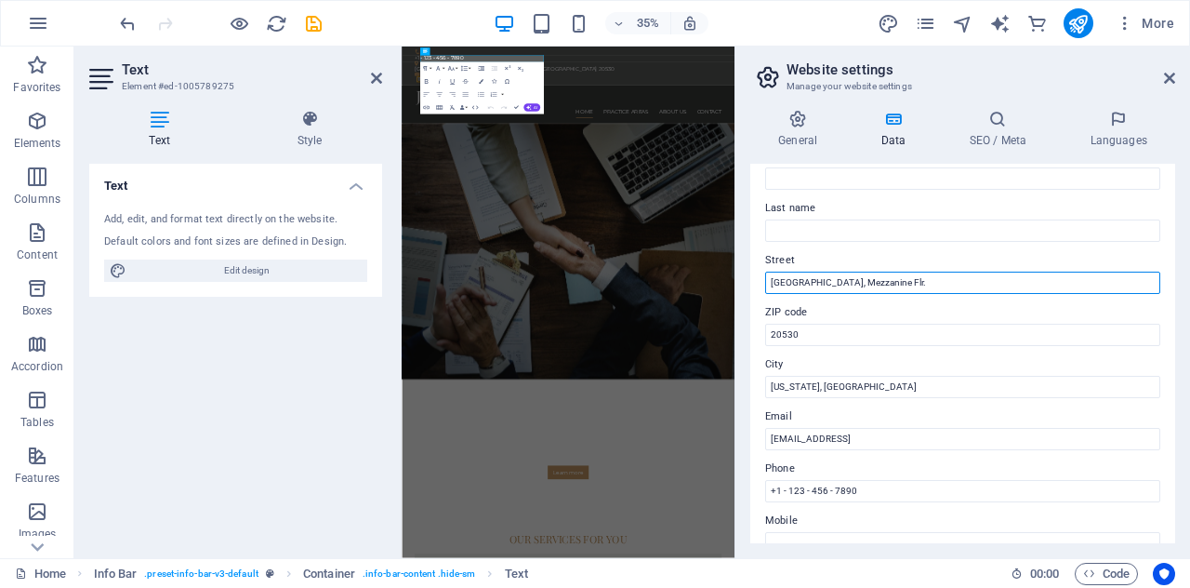
type input "Jamia Plaza, Mezzanine Flr."
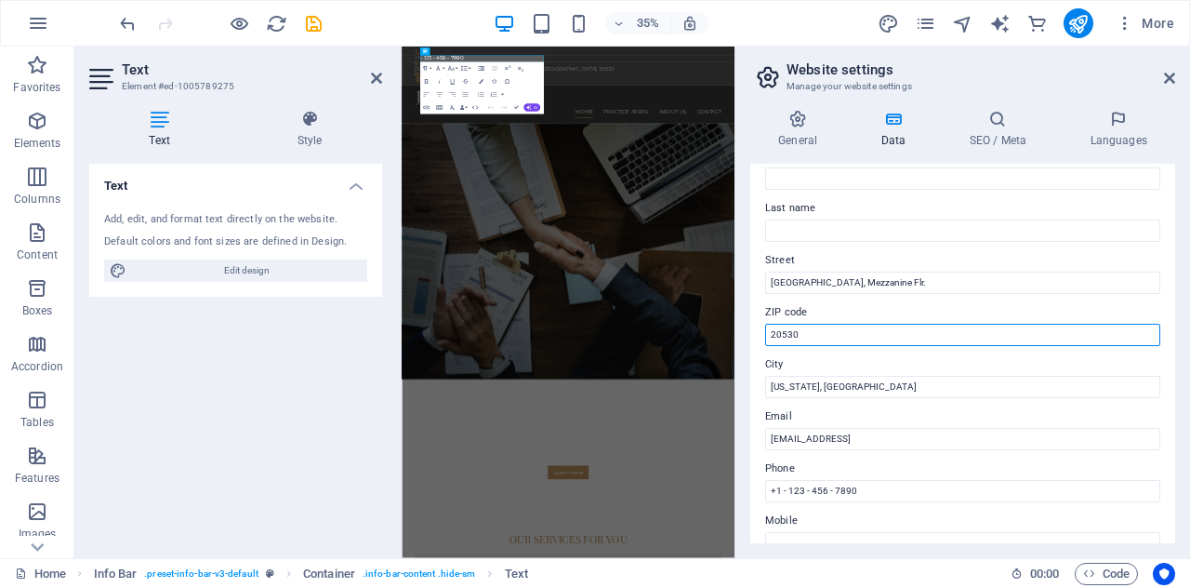
click at [815, 328] on input "20530" at bounding box center [962, 335] width 395 height 22
type input "2"
type input "00100"
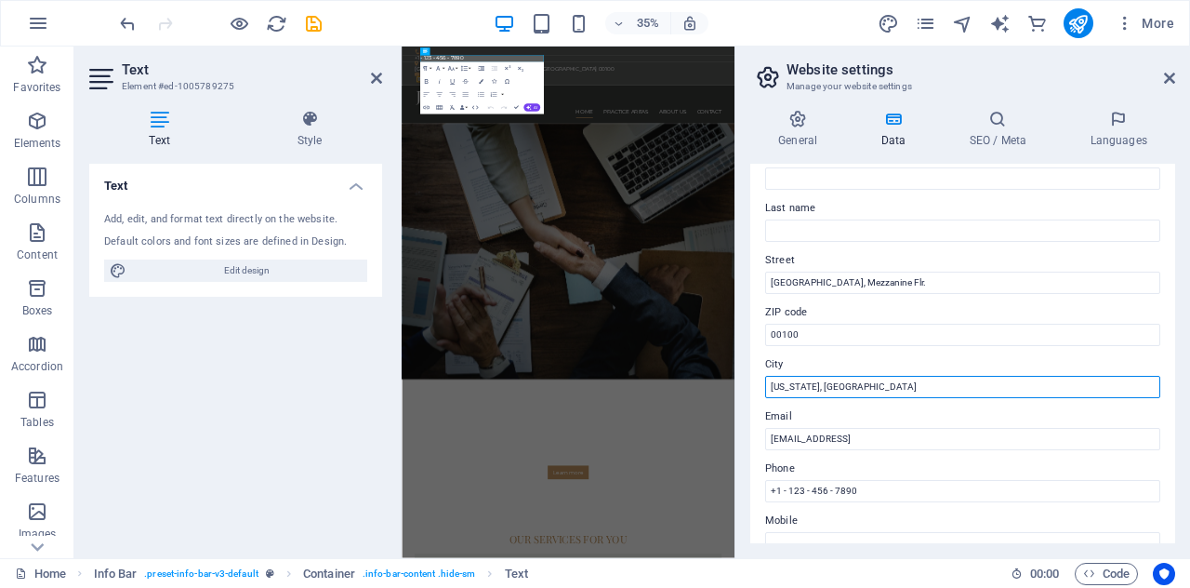
click at [848, 380] on input "Washington, DC" at bounding box center [962, 387] width 395 height 22
type input "W"
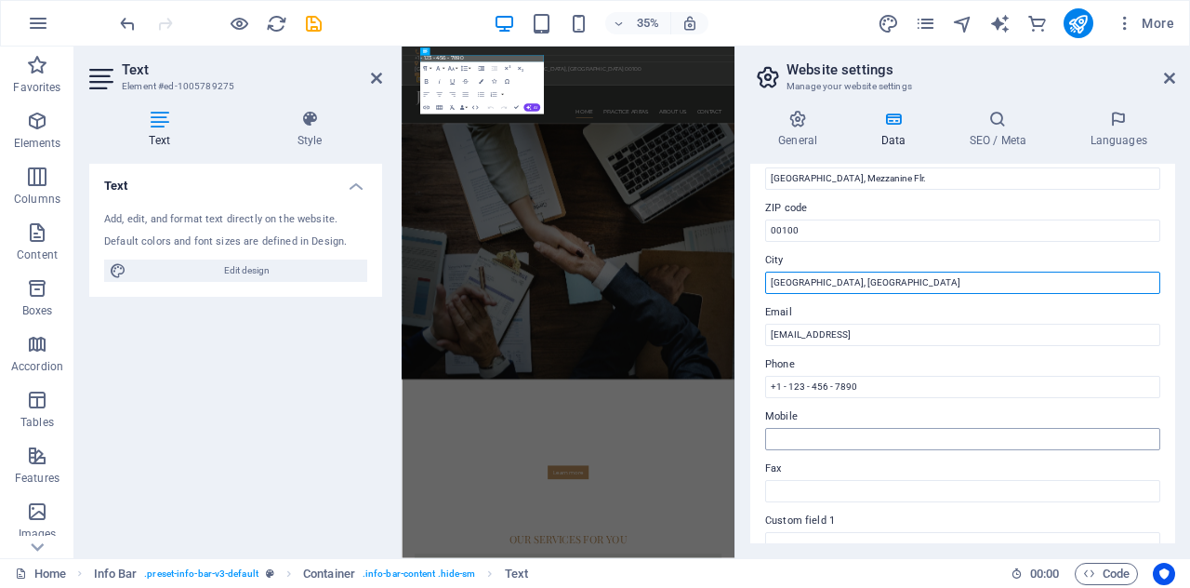
scroll to position [247, 0]
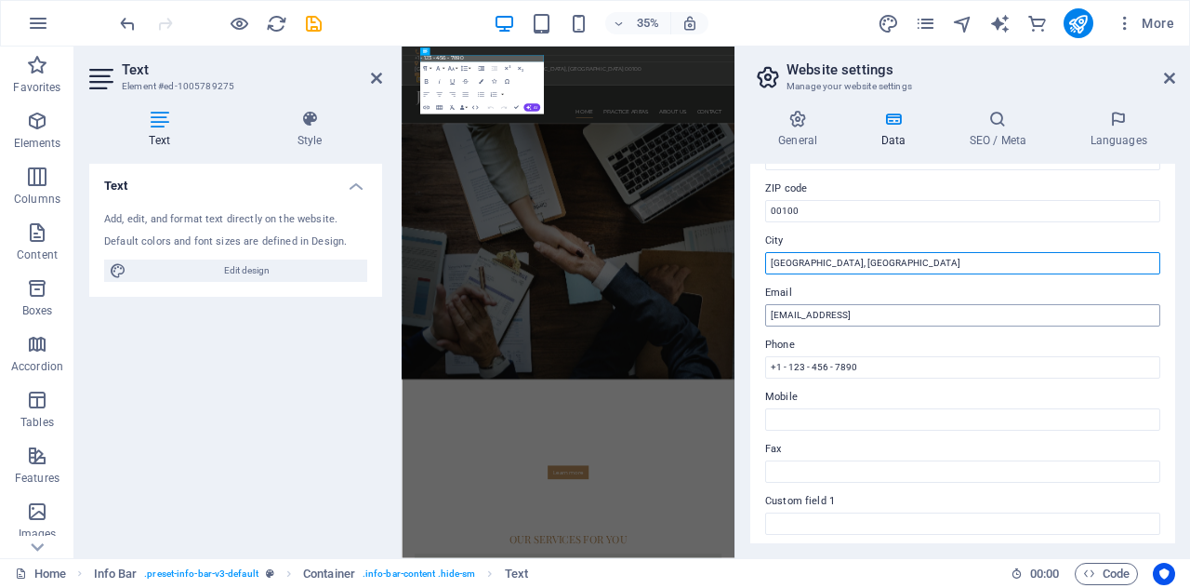
type input "Nairobi, Kenya"
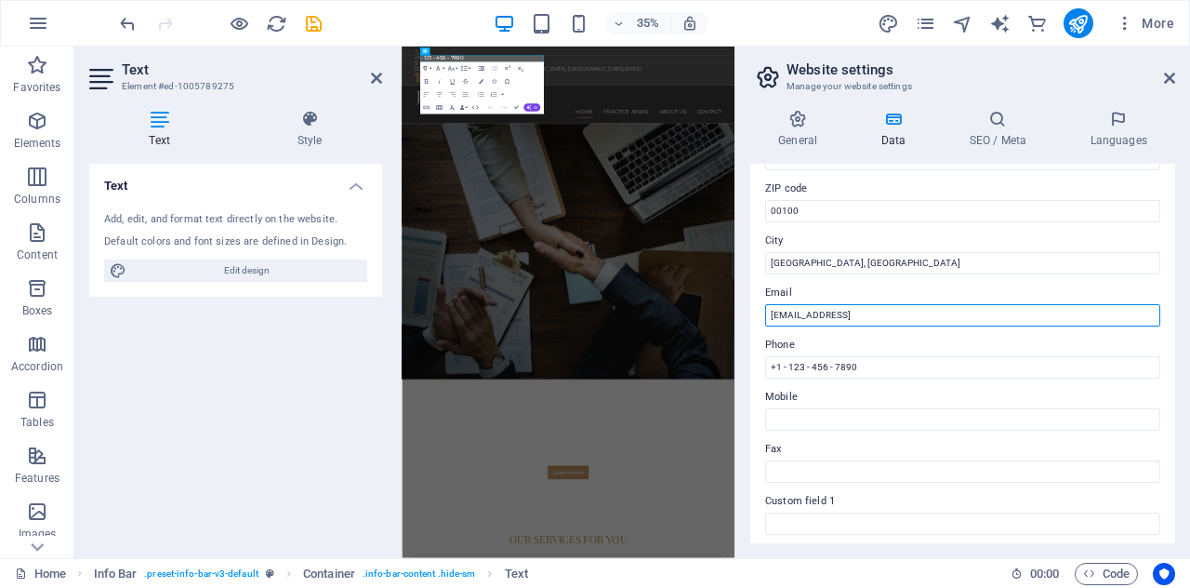
drag, startPoint x: 985, startPoint y: 315, endPoint x: 751, endPoint y: 314, distance: 233.4
click at [751, 314] on div "Contact data for this website. This can be used everywhere on the website and w…" at bounding box center [963, 353] width 425 height 379
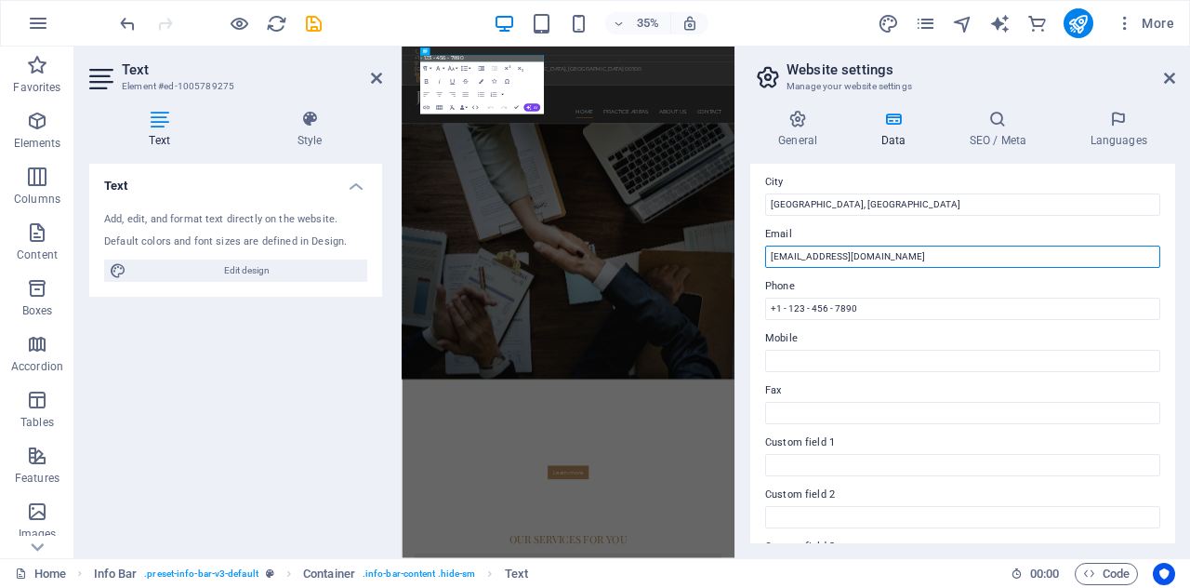
scroll to position [372, 0]
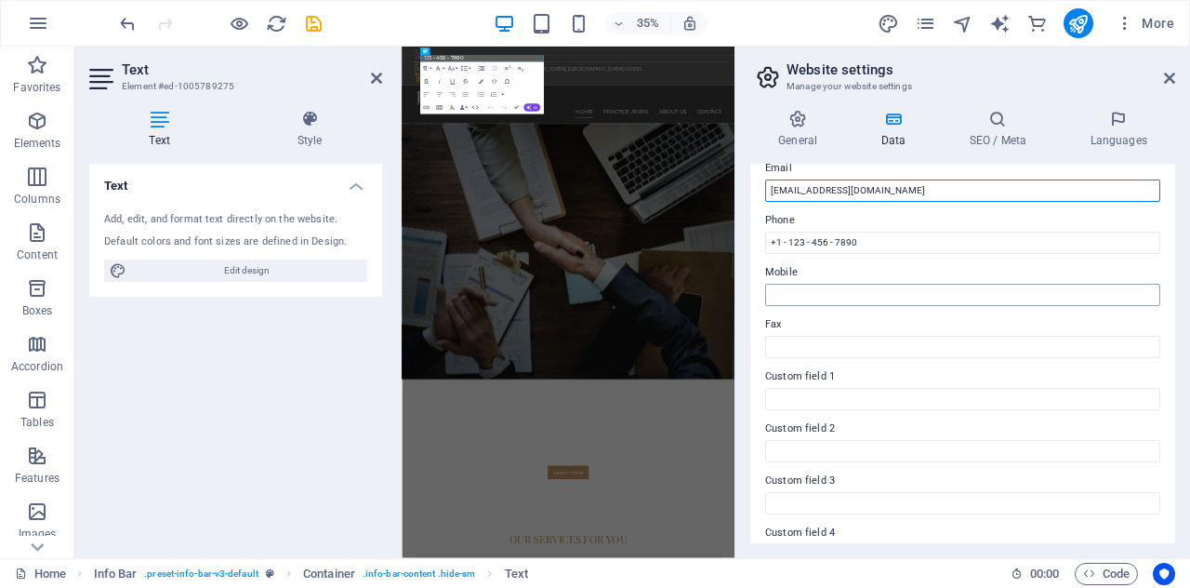
type input "info@aliadvocates.co.ke"
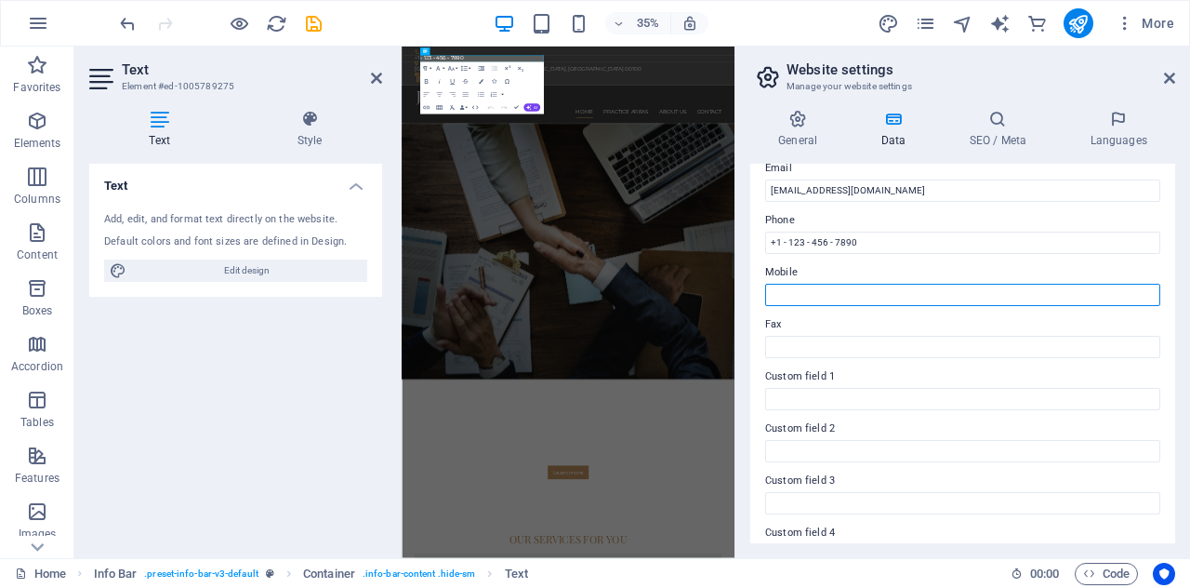
click at [838, 295] on input "Mobile" at bounding box center [962, 295] width 395 height 22
type input "="
type input "+254"
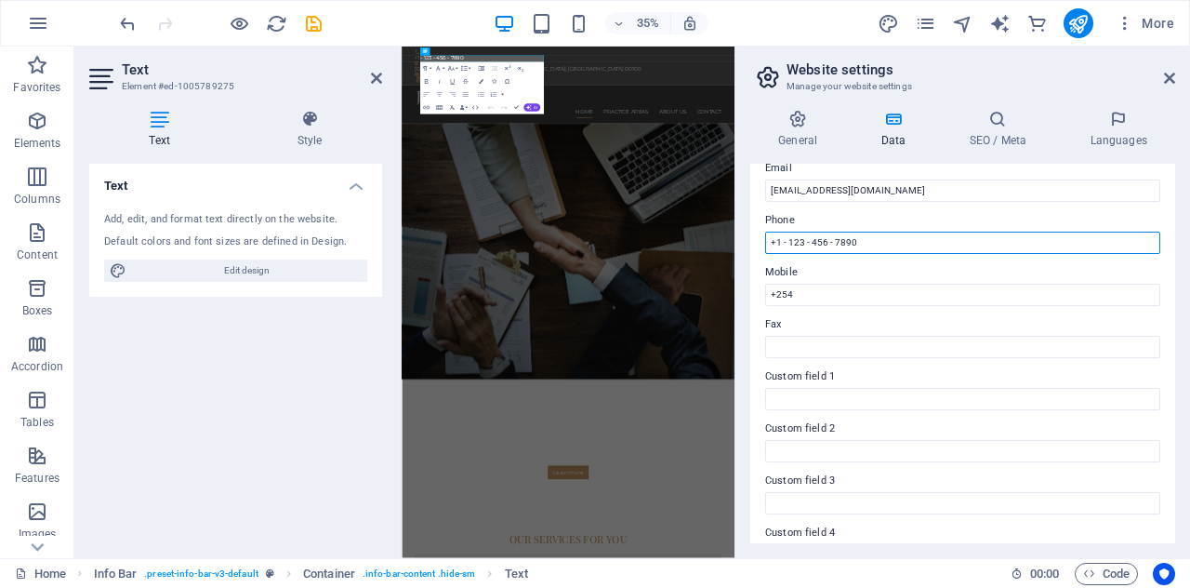
click at [858, 241] on input "+1 - 123 - 456 - 7890" at bounding box center [962, 243] width 395 height 22
type input "+254705072222"
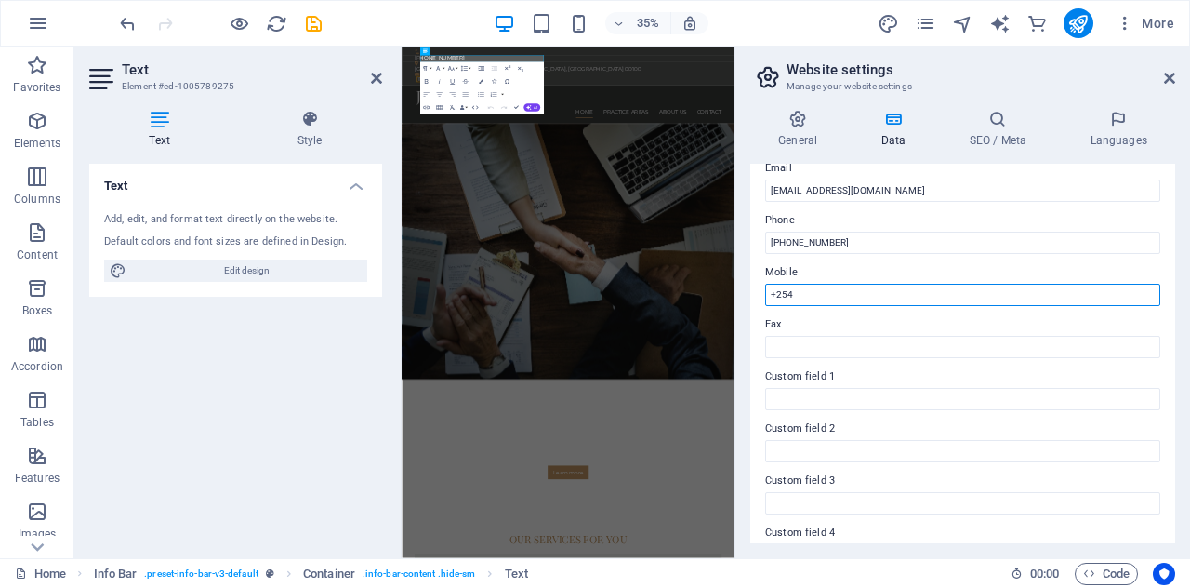
click at [836, 291] on input "+254" at bounding box center [962, 295] width 395 height 22
type input "+254 705 072222"
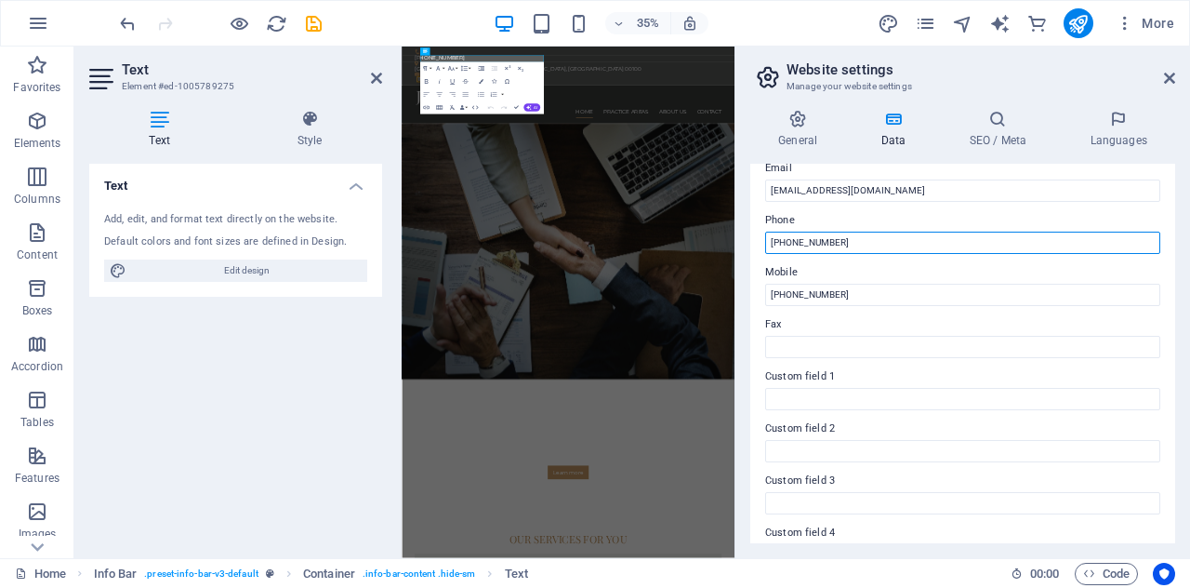
click at [791, 240] on input "+254705072222" at bounding box center [962, 243] width 395 height 22
click at [811, 244] on input "+254 705072222" at bounding box center [962, 243] width 395 height 22
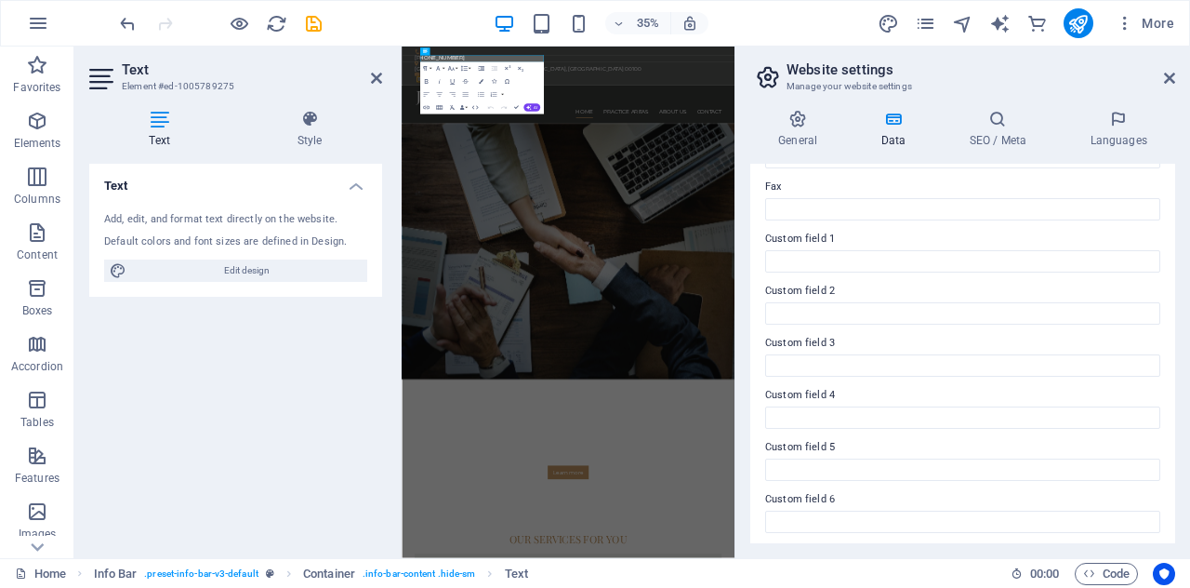
scroll to position [513, 0]
type input "+254 705 072222"
click at [805, 139] on h4 "General" at bounding box center [802, 129] width 102 height 39
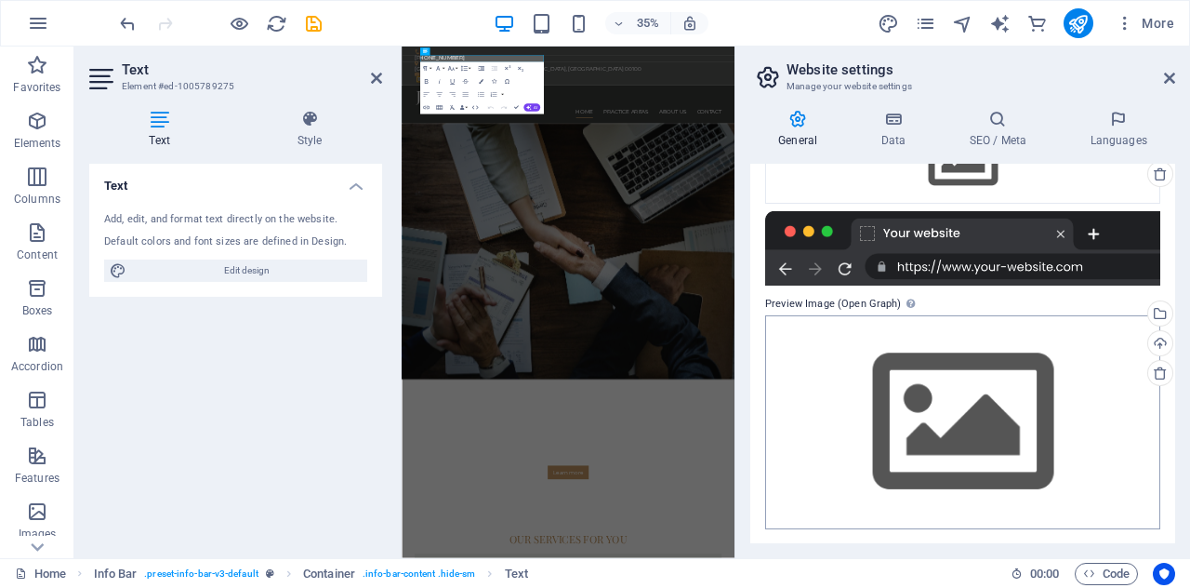
scroll to position [0, 0]
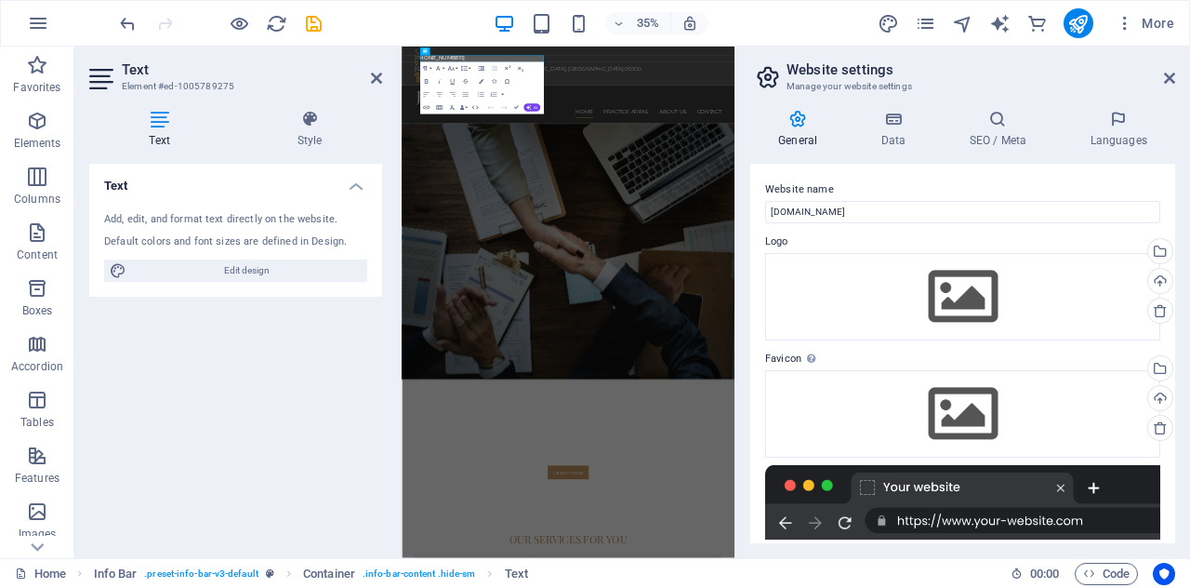
click at [1003, 151] on div "General Data SEO / Meta Languages Website name aliadvocates.co.ke Logo Drag fil…" at bounding box center [963, 326] width 425 height 433
click at [991, 128] on h4 "SEO / Meta" at bounding box center [1001, 129] width 121 height 39
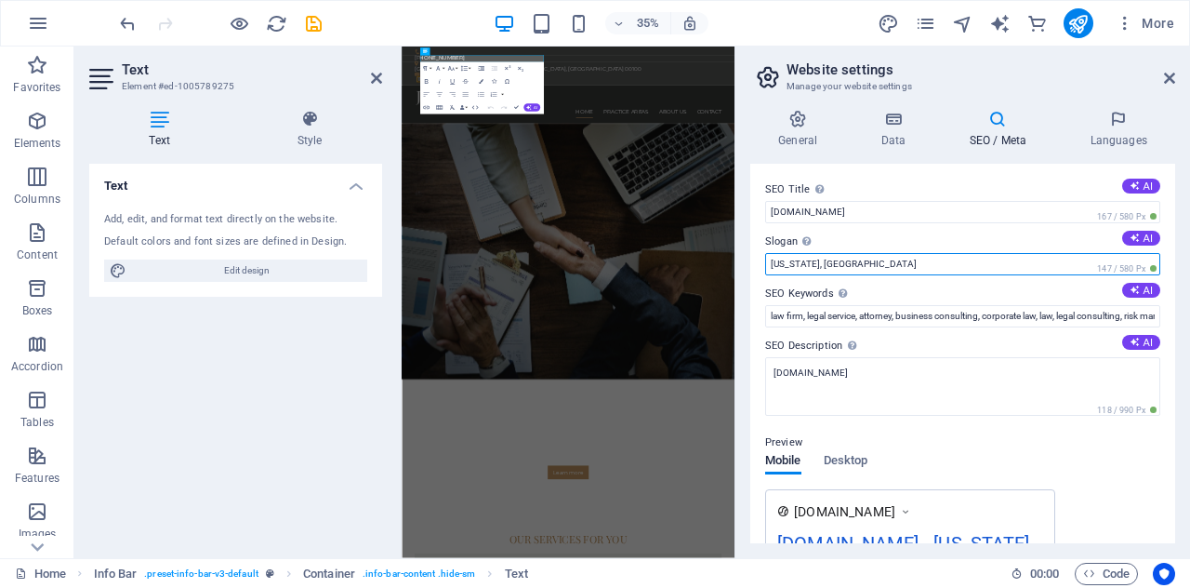
click at [839, 265] on input "Washington, DC" at bounding box center [962, 264] width 395 height 22
type input "W"
type input "Nairobi, Kenya"
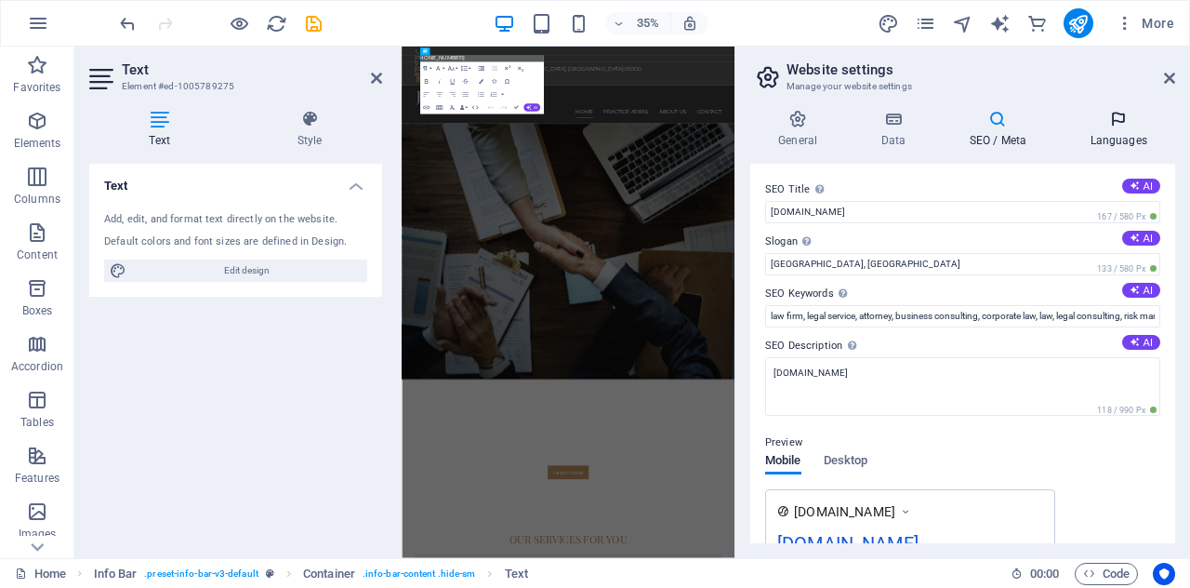
click at [1114, 140] on h4 "Languages" at bounding box center [1118, 129] width 113 height 39
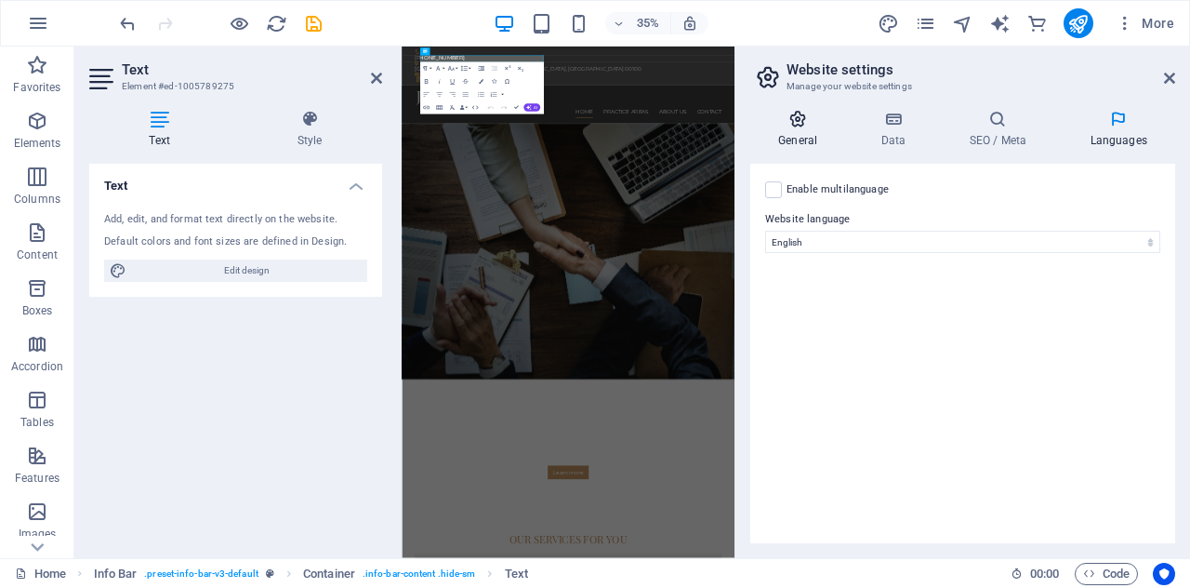
click at [806, 127] on icon at bounding box center [798, 119] width 95 height 19
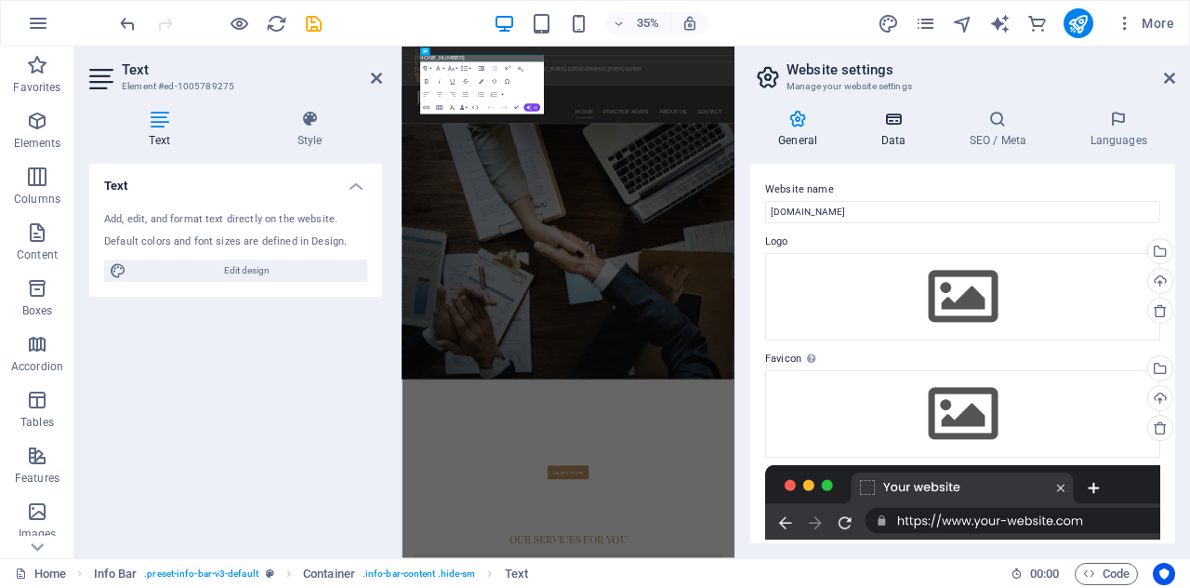
click at [888, 128] on h4 "Data" at bounding box center [897, 129] width 88 height 39
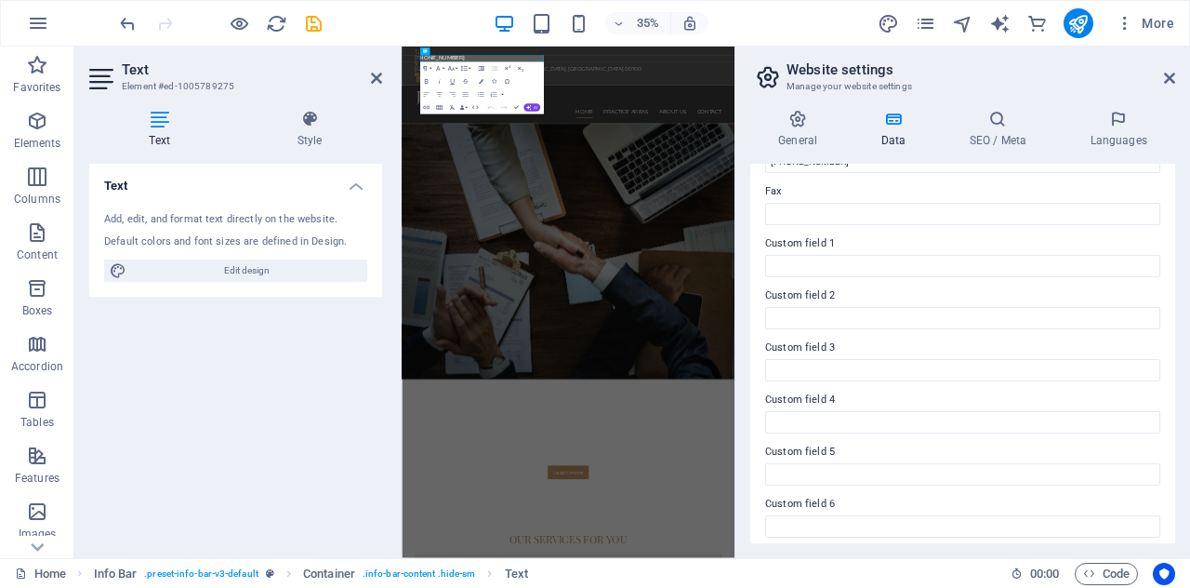
scroll to position [513, 0]
click at [1104, 578] on span "Code" at bounding box center [1106, 574] width 47 height 22
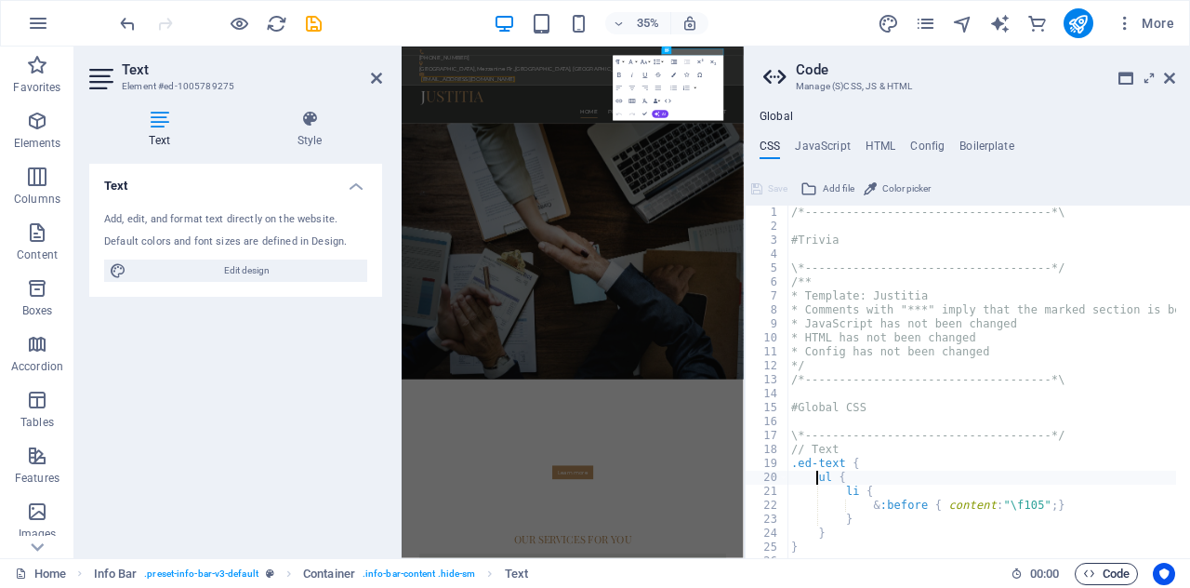
click at [1103, 576] on span "Code" at bounding box center [1106, 574] width 47 height 22
click at [1101, 574] on span "Code" at bounding box center [1106, 574] width 47 height 22
click at [1170, 78] on icon at bounding box center [1169, 78] width 11 height 15
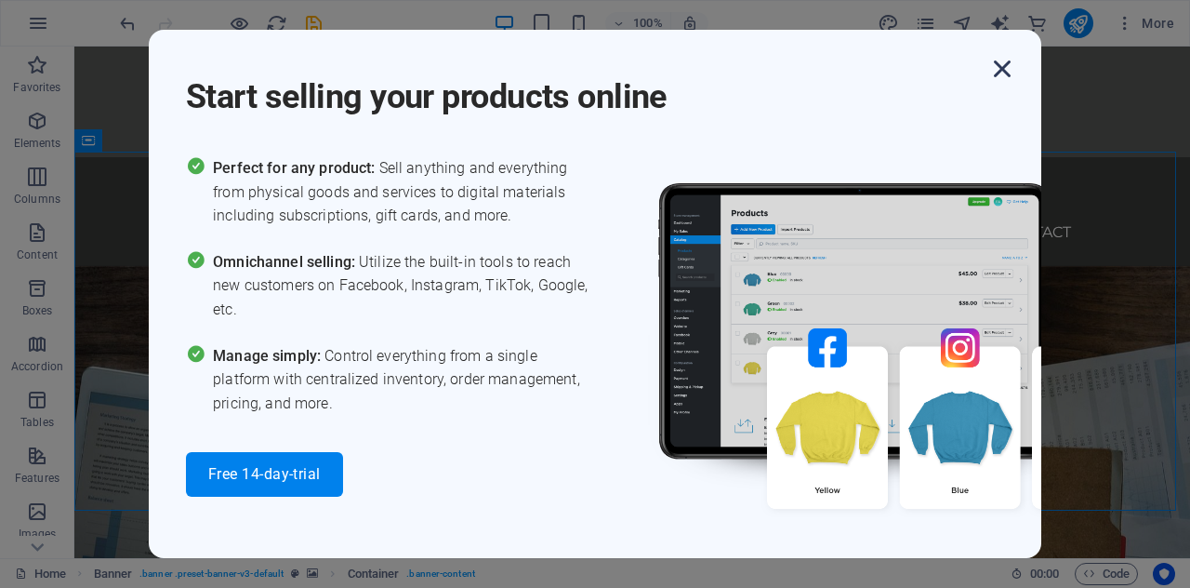
click at [1001, 73] on icon "button" at bounding box center [1002, 68] width 33 height 33
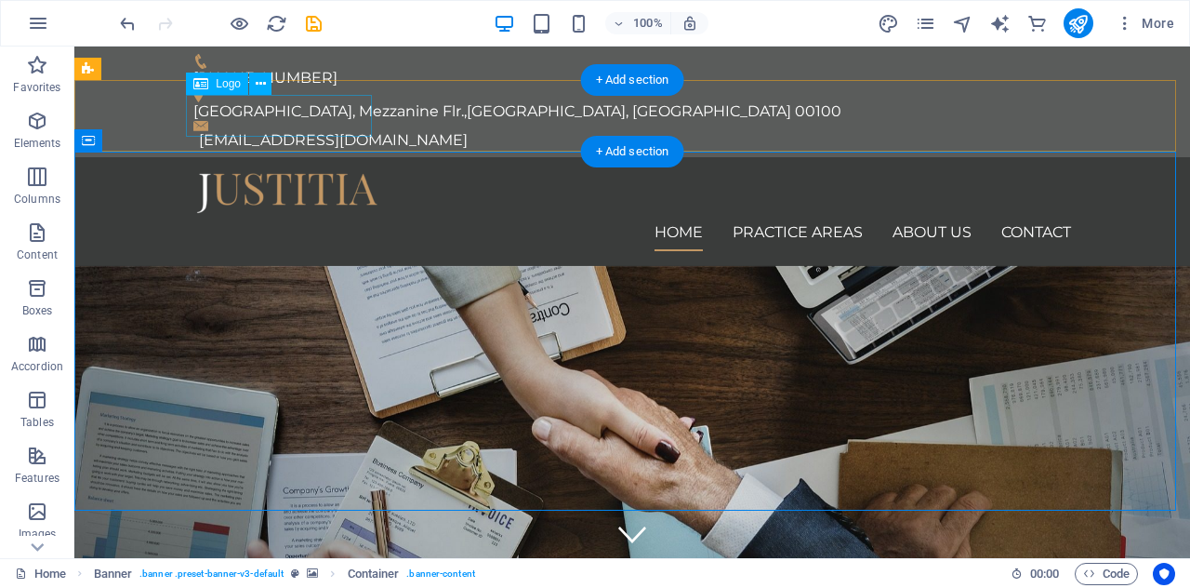
click at [298, 172] on div at bounding box center [632, 193] width 878 height 42
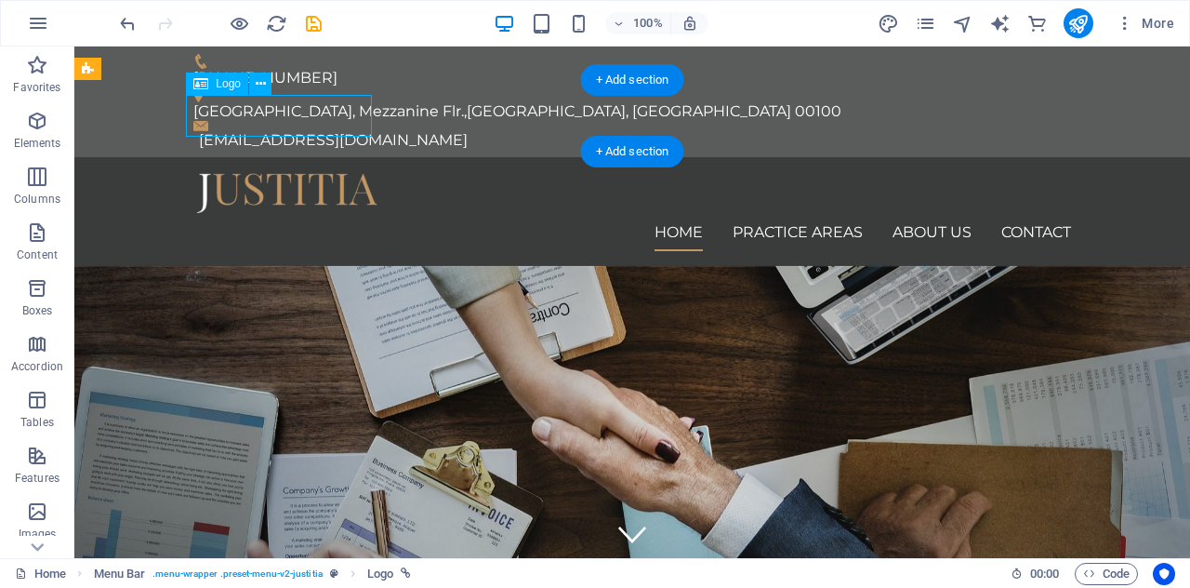
click at [298, 172] on div at bounding box center [632, 193] width 878 height 42
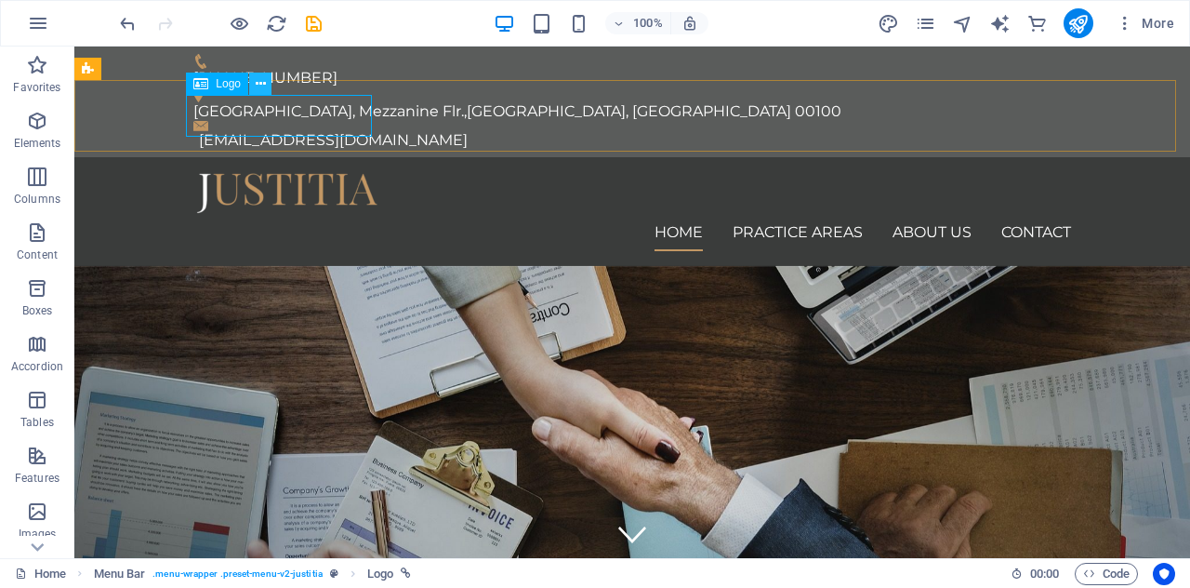
click at [256, 85] on icon at bounding box center [261, 84] width 10 height 20
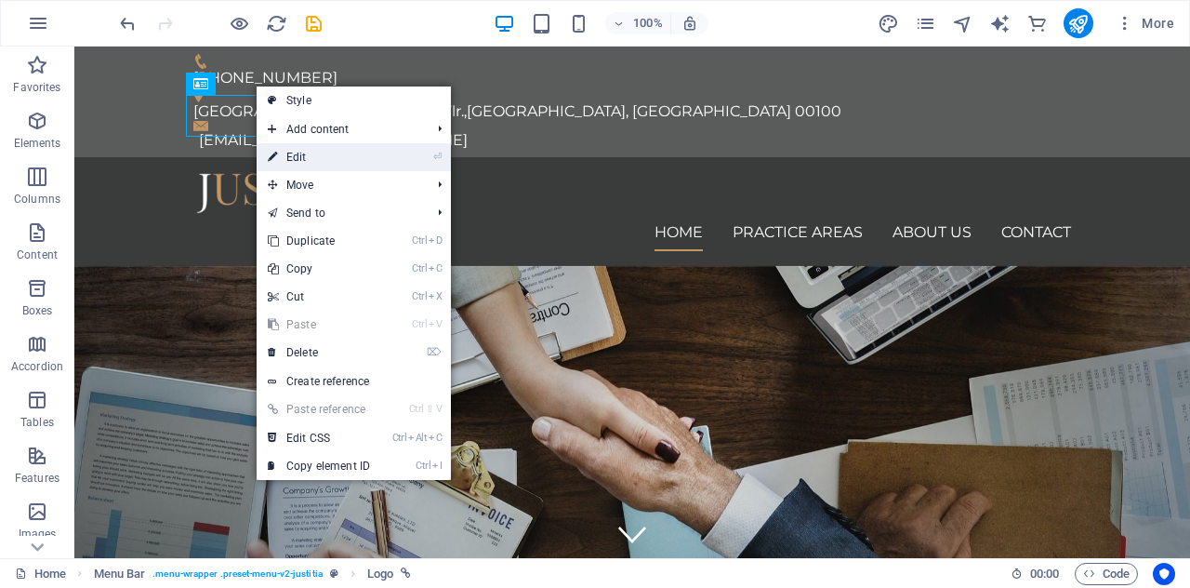
click at [298, 159] on link "⏎ Edit" at bounding box center [319, 157] width 125 height 28
select select "px"
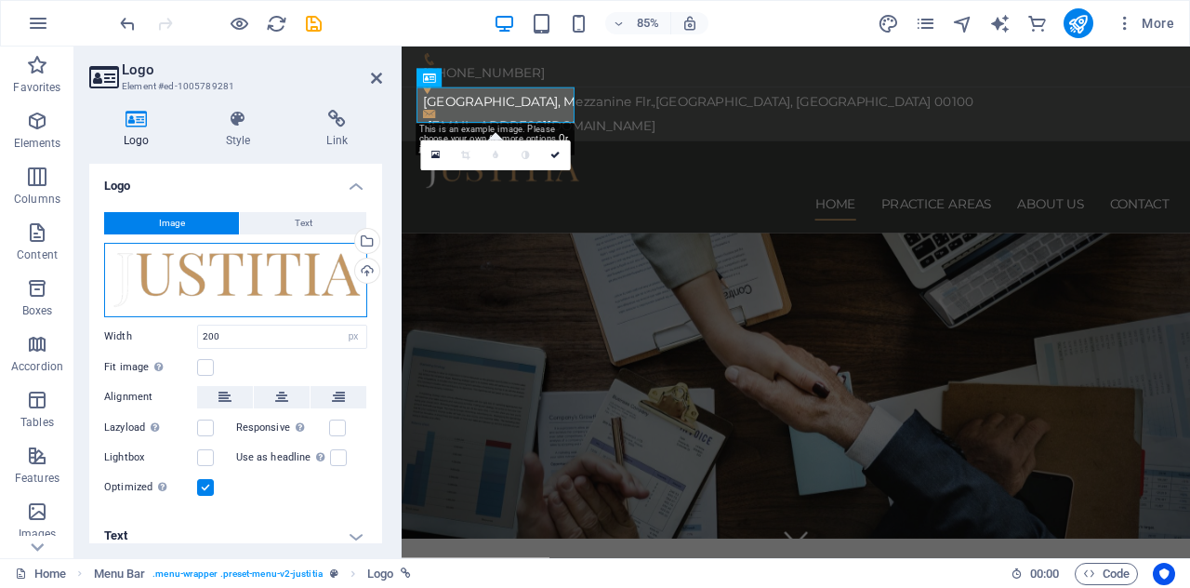
click at [294, 269] on div "Drag files here, click to choose files or select files from Files or our free s…" at bounding box center [235, 280] width 263 height 74
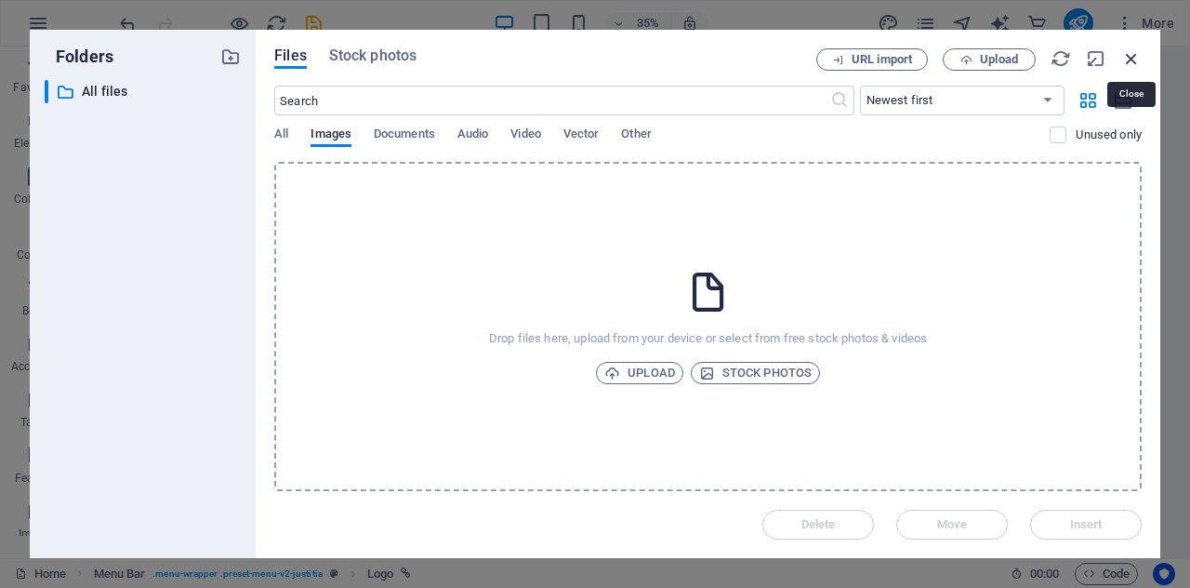
click at [1127, 60] on icon "button" at bounding box center [1132, 58] width 20 height 20
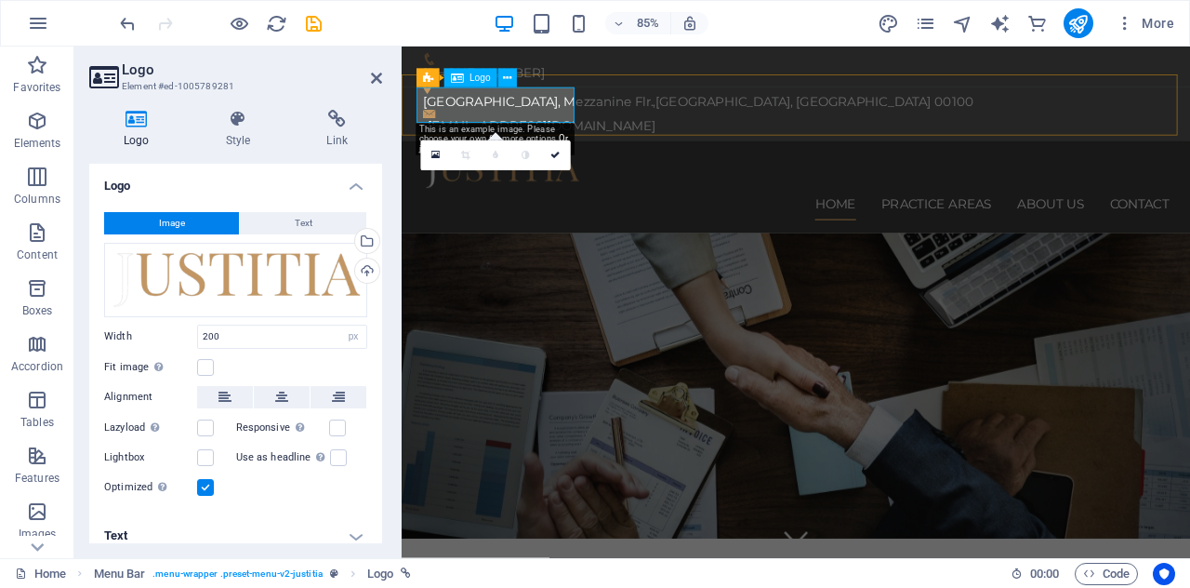
click at [479, 172] on div at bounding box center [866, 193] width 878 height 42
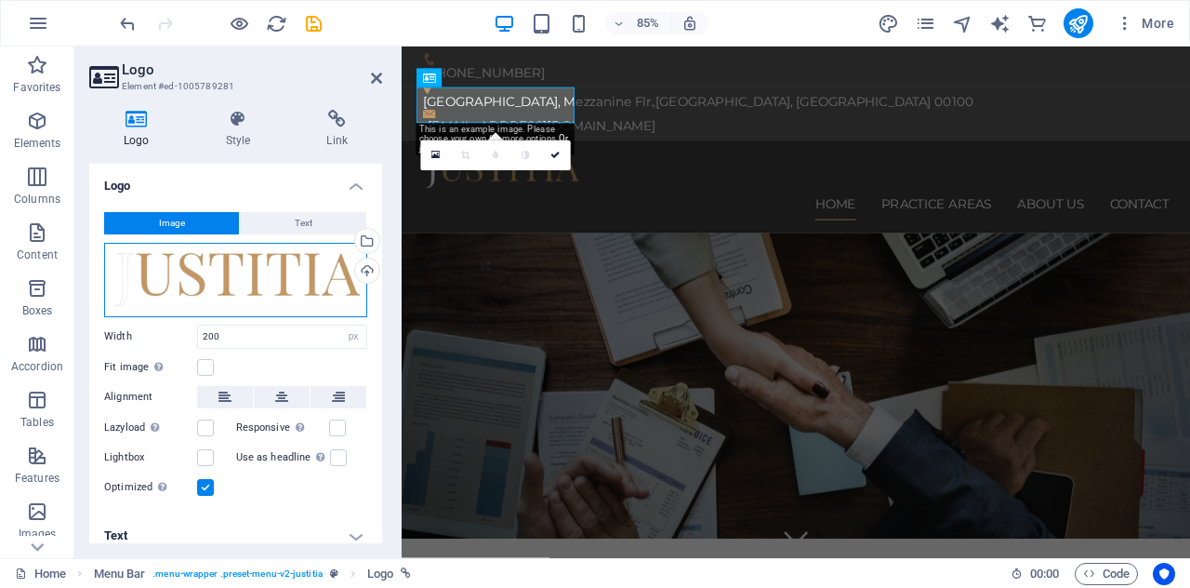
click at [314, 271] on div "Drag files here, click to choose files or select files from Files or our free s…" at bounding box center [235, 280] width 263 height 74
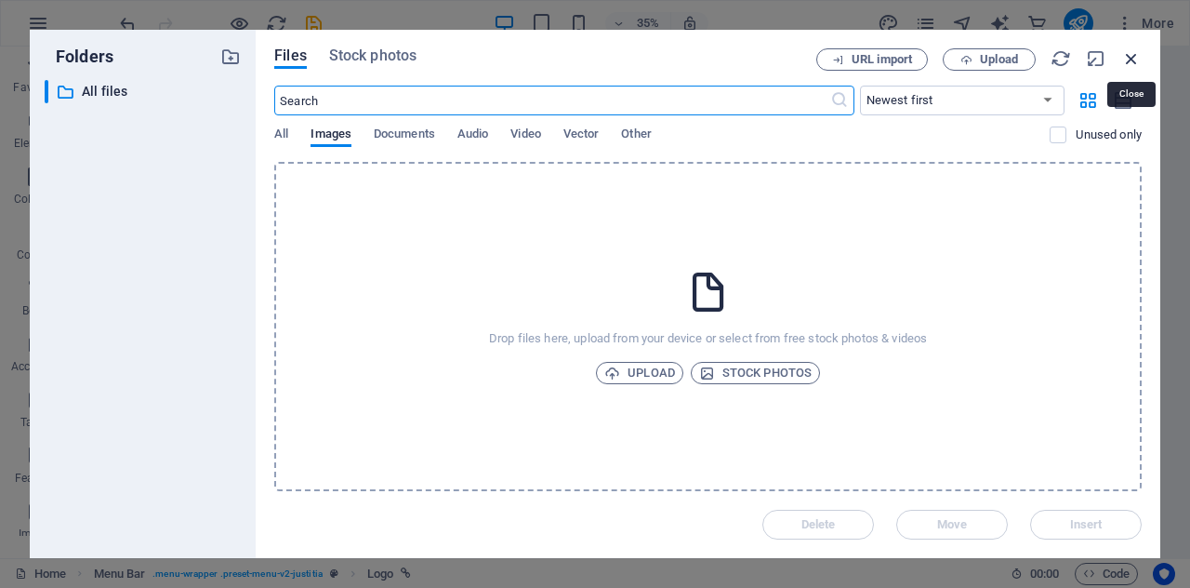
click at [1130, 61] on icon "button" at bounding box center [1132, 58] width 20 height 20
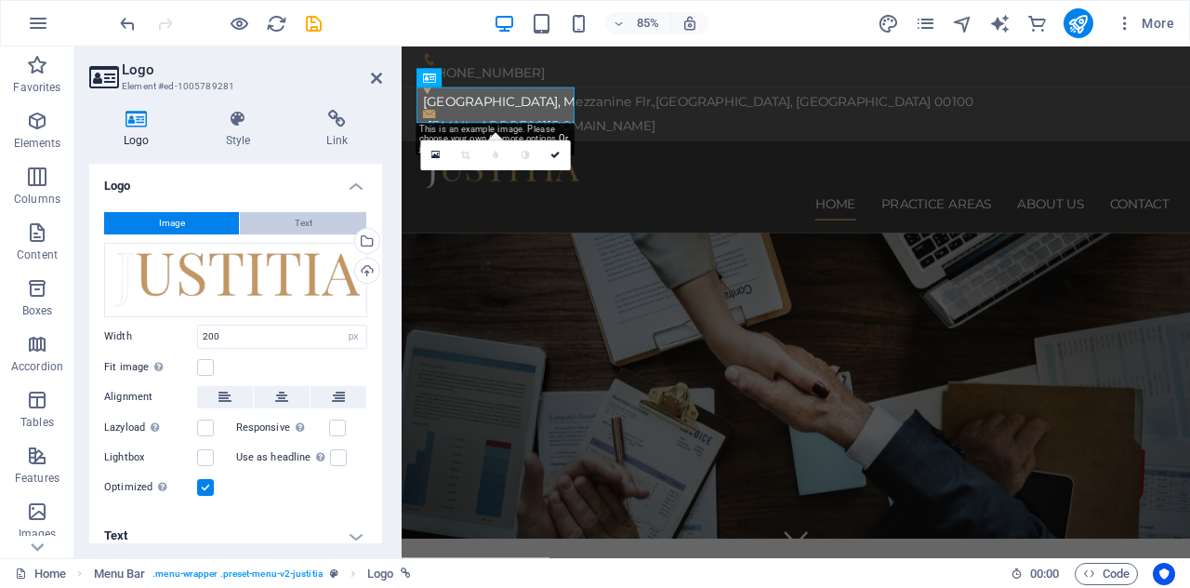
click at [295, 223] on span "Text" at bounding box center [304, 223] width 18 height 22
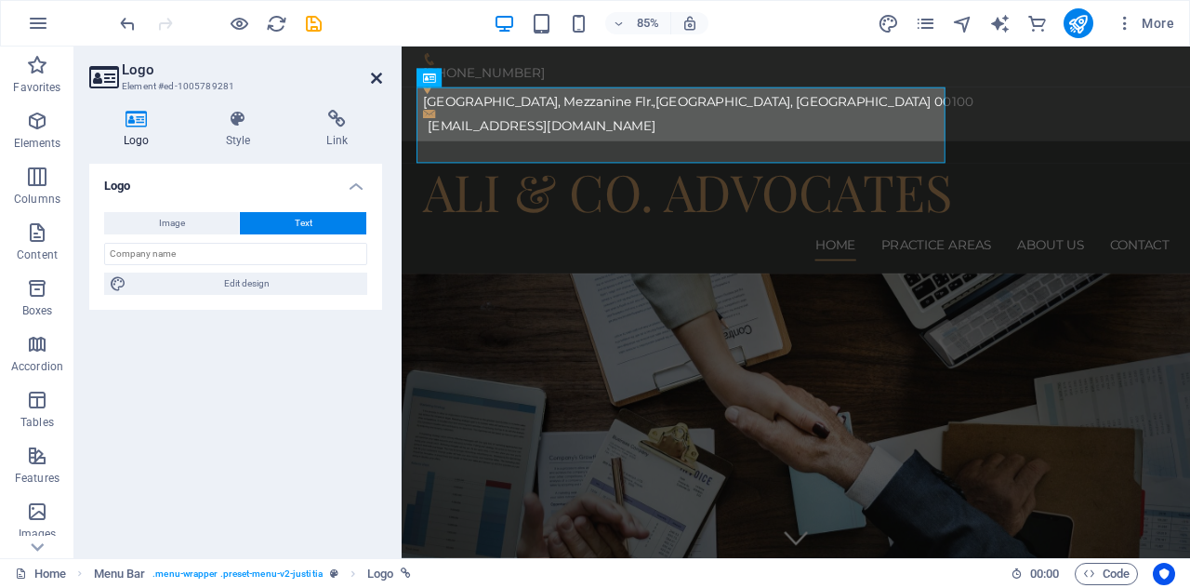
click at [374, 73] on icon at bounding box center [376, 78] width 11 height 15
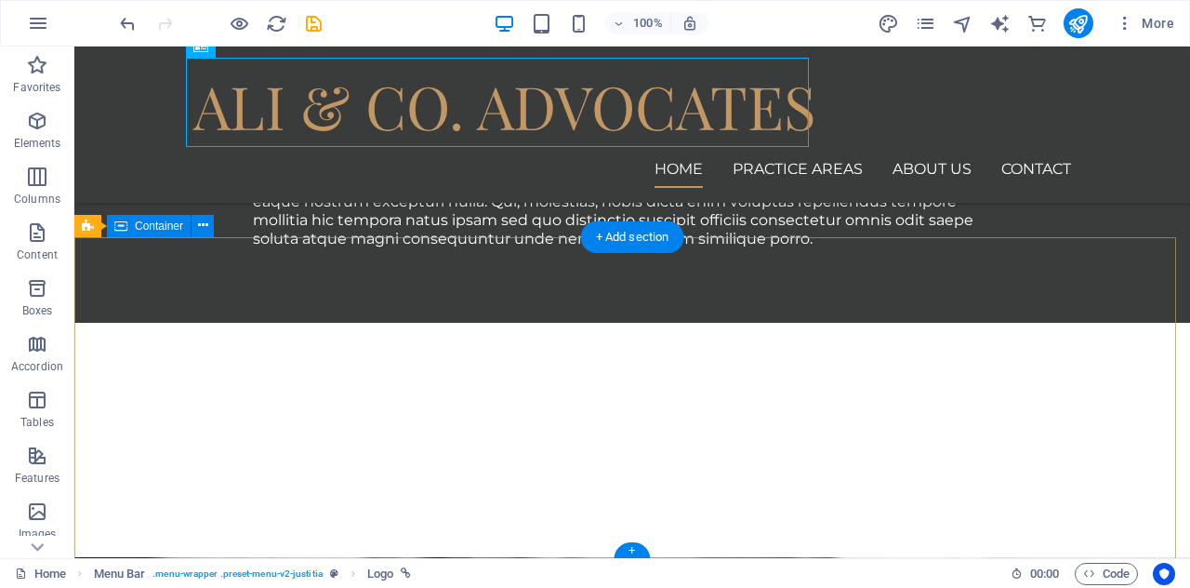
scroll to position [1865, 0]
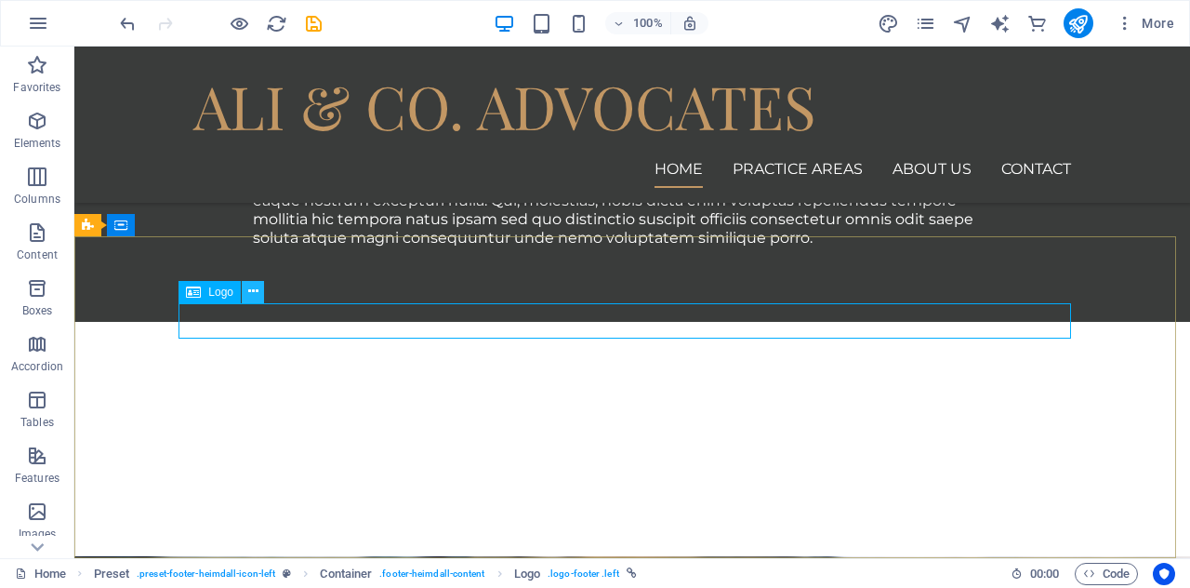
click at [254, 294] on icon at bounding box center [253, 292] width 10 height 20
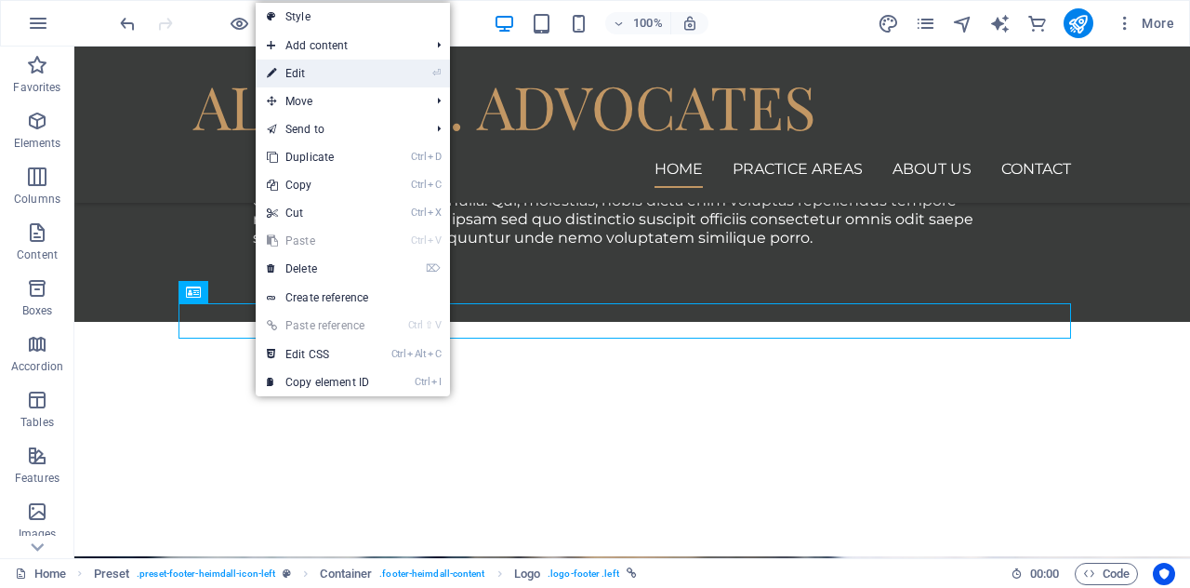
click at [295, 73] on link "⏎ Edit" at bounding box center [318, 74] width 125 height 28
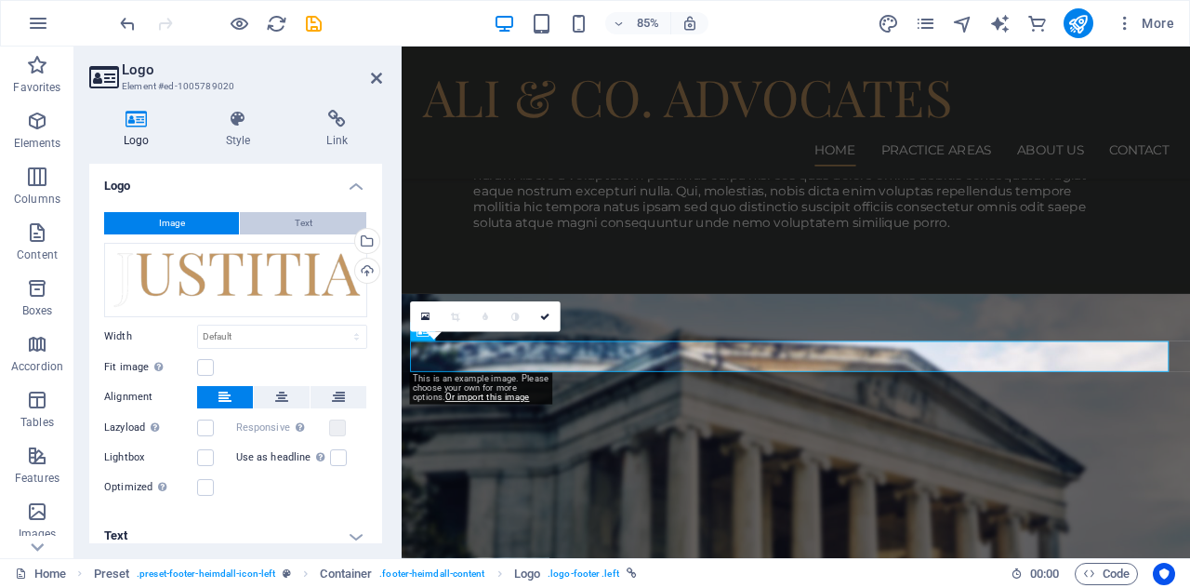
click at [290, 219] on button "Text" at bounding box center [303, 223] width 126 height 22
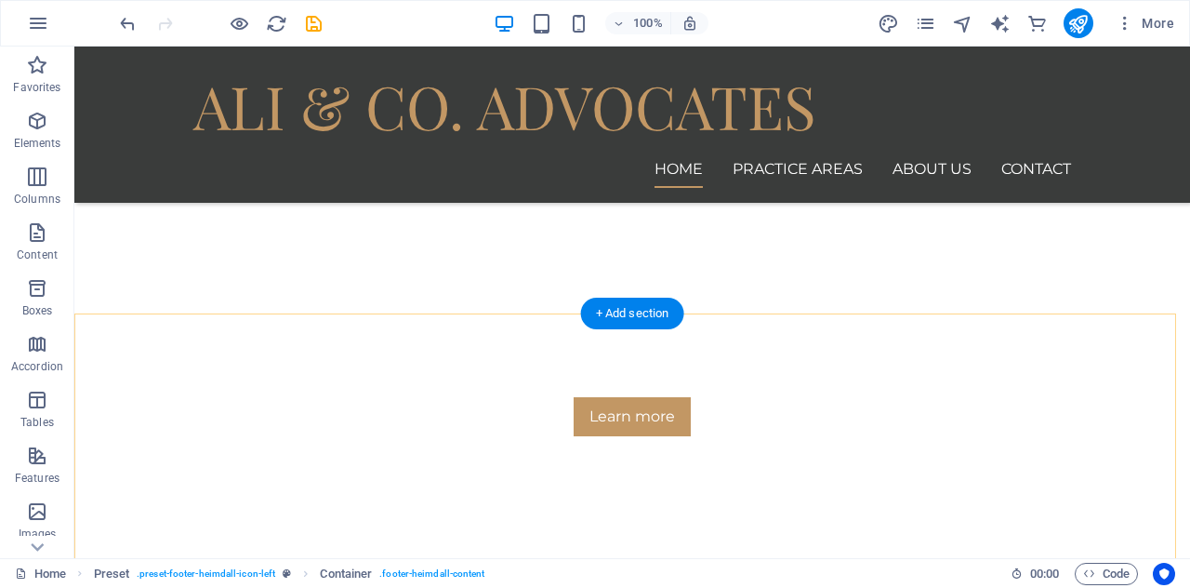
scroll to position [0, 0]
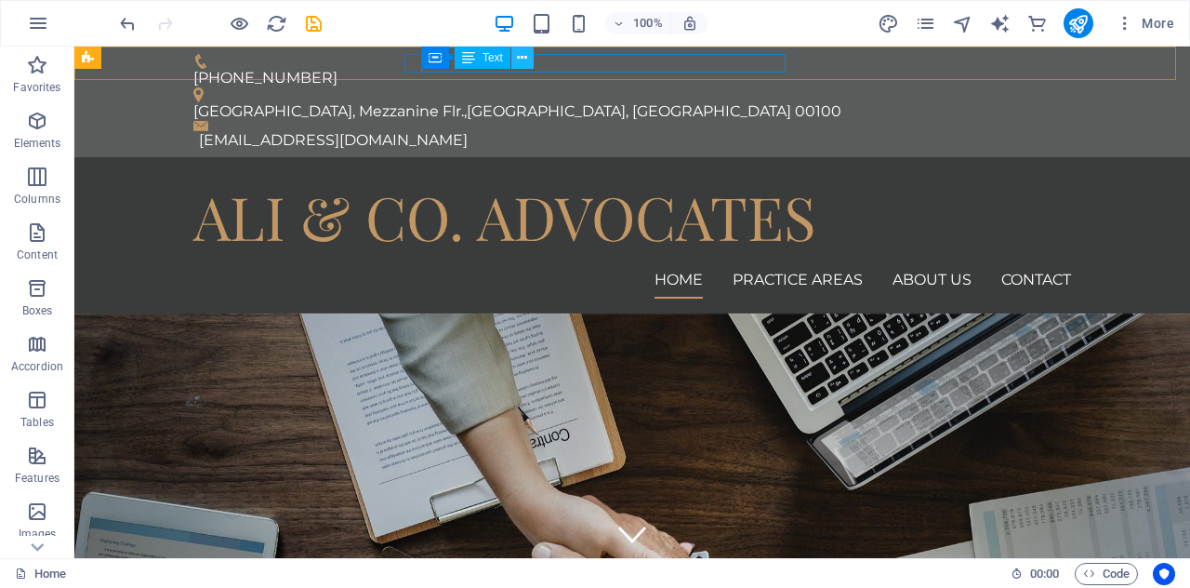
click at [521, 60] on icon at bounding box center [522, 58] width 10 height 20
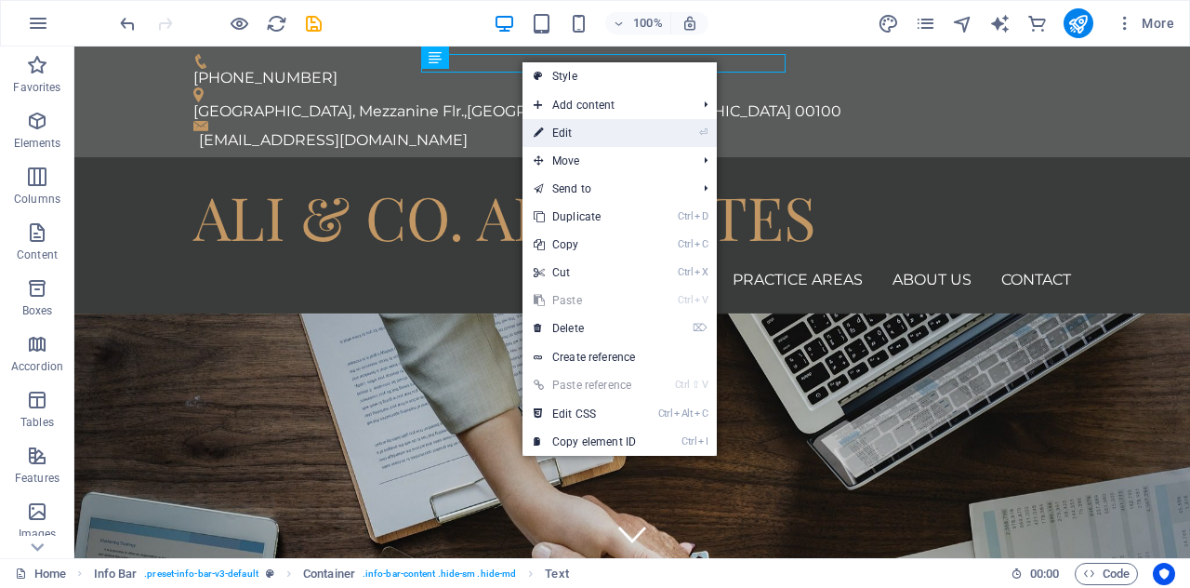
click at [564, 137] on link "⏎ Edit" at bounding box center [585, 133] width 125 height 28
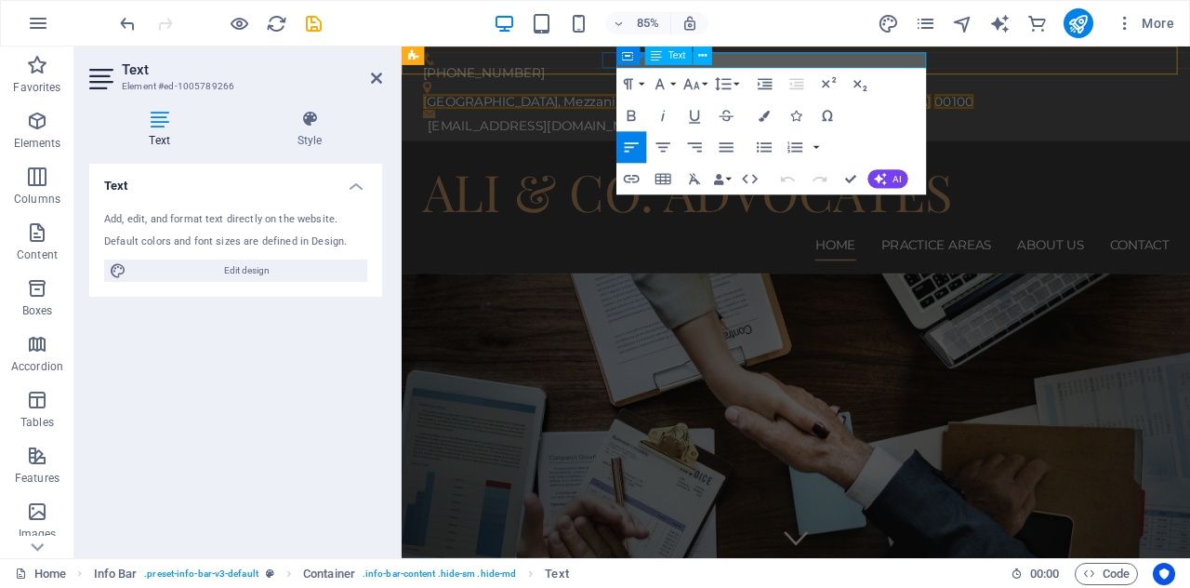
click at [920, 102] on span "Nairobi, Kenya" at bounding box center [862, 111] width 325 height 18
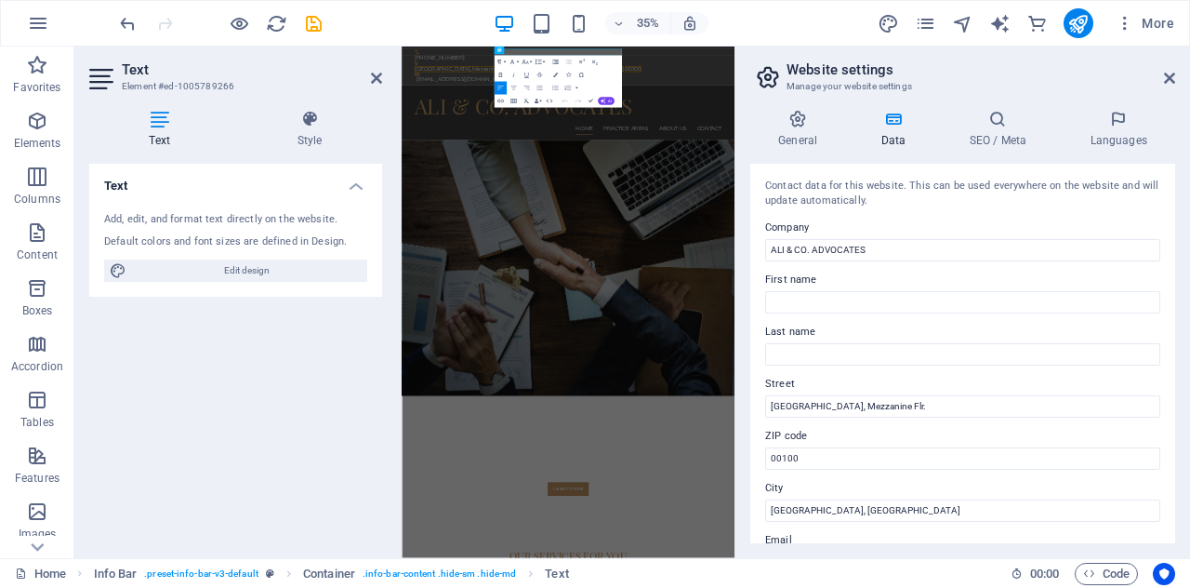
scroll to position [124, 0]
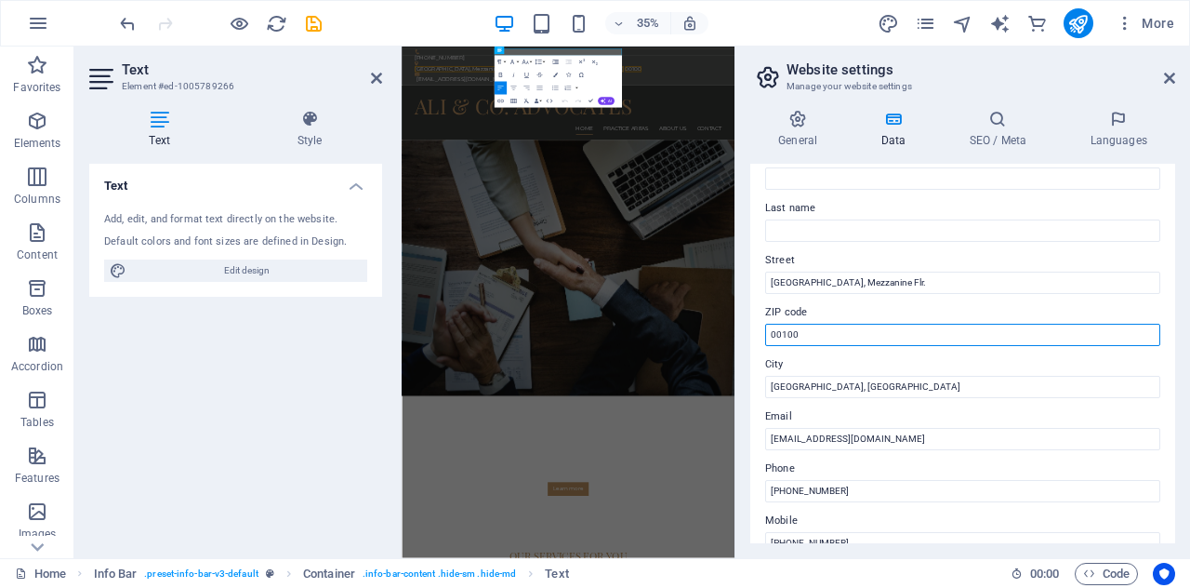
click at [770, 332] on input "00100" at bounding box center [962, 335] width 395 height 22
type input "PO Box 6155 - 00100"
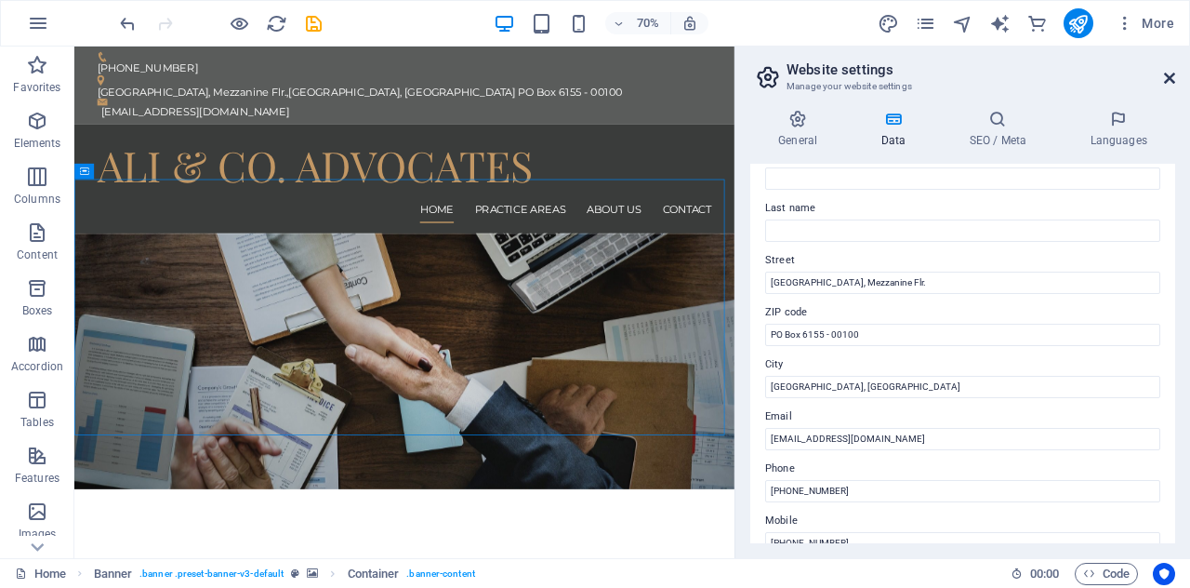
drag, startPoint x: 1170, startPoint y: 78, endPoint x: 1096, endPoint y: 33, distance: 87.3
click at [1170, 79] on icon at bounding box center [1169, 78] width 11 height 15
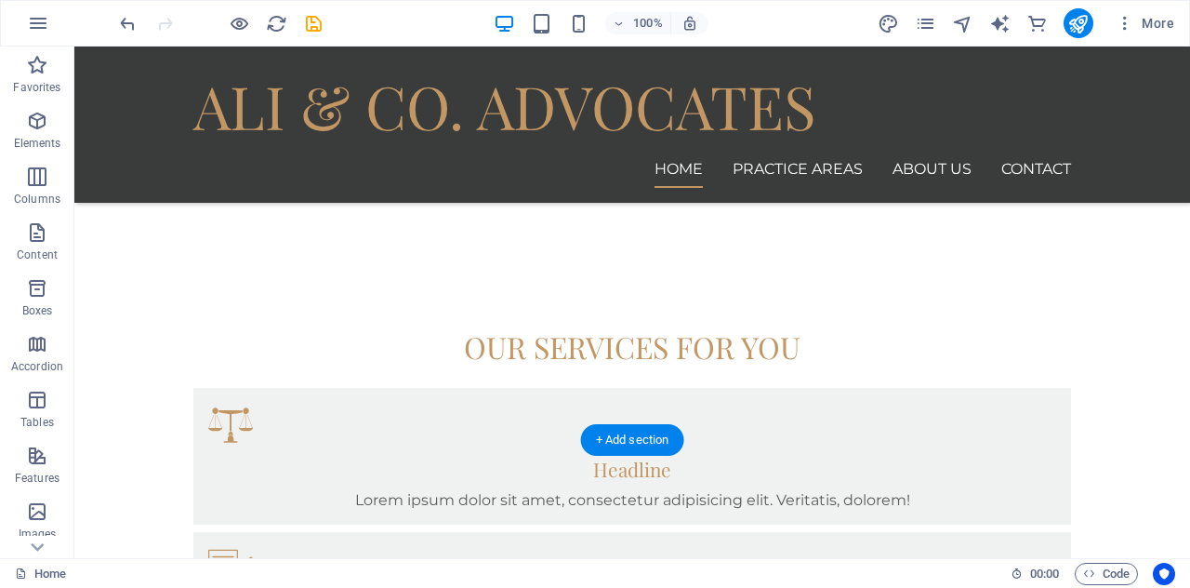
scroll to position [936, 0]
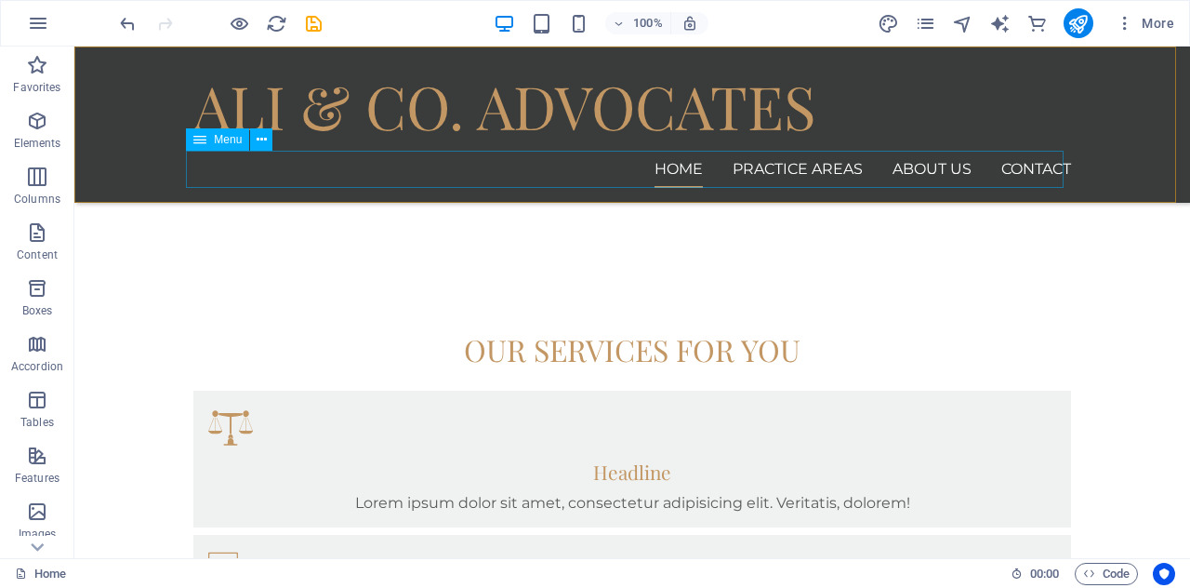
click at [808, 172] on nav "Home Practice Areas About us Contact" at bounding box center [632, 169] width 878 height 37
click at [789, 163] on nav "Home Practice Areas About us Contact" at bounding box center [632, 169] width 878 height 37
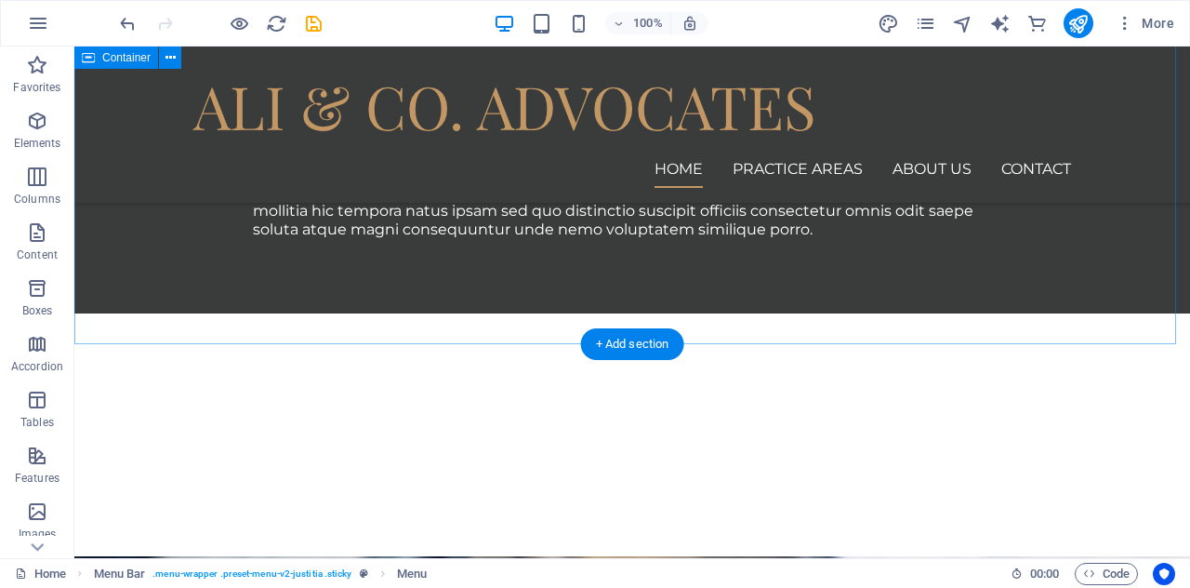
scroll to position [1928, 0]
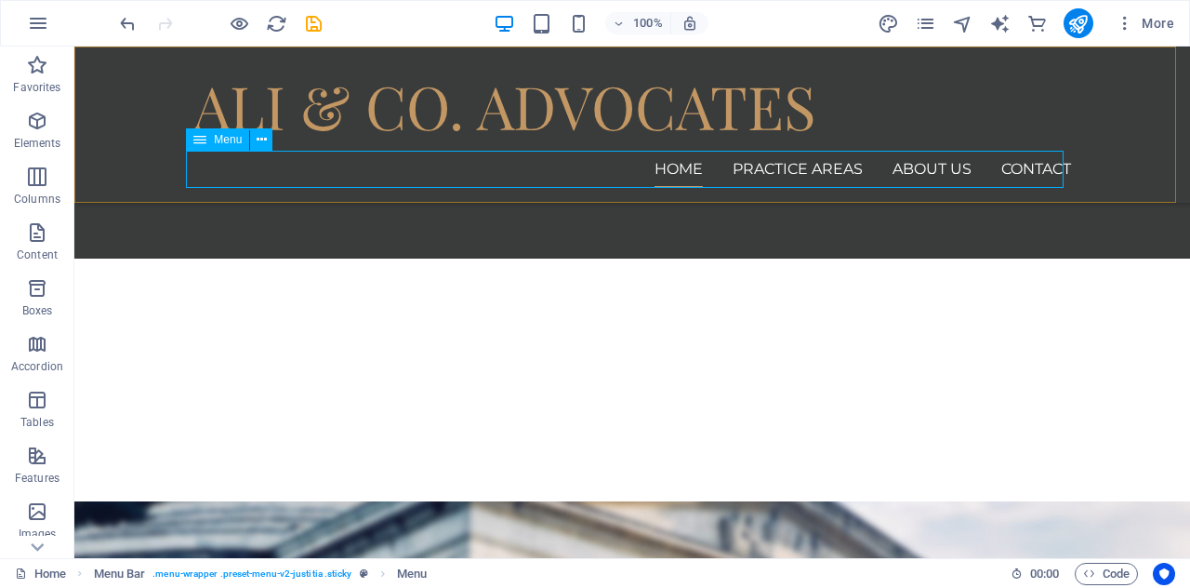
click at [815, 166] on nav "Home Practice Areas About us Contact" at bounding box center [632, 169] width 878 height 37
click at [919, 161] on nav "Home Practice Areas About us Contact" at bounding box center [632, 169] width 878 height 37
click at [1021, 169] on nav "Home Practice Areas About us Contact" at bounding box center [632, 169] width 878 height 37
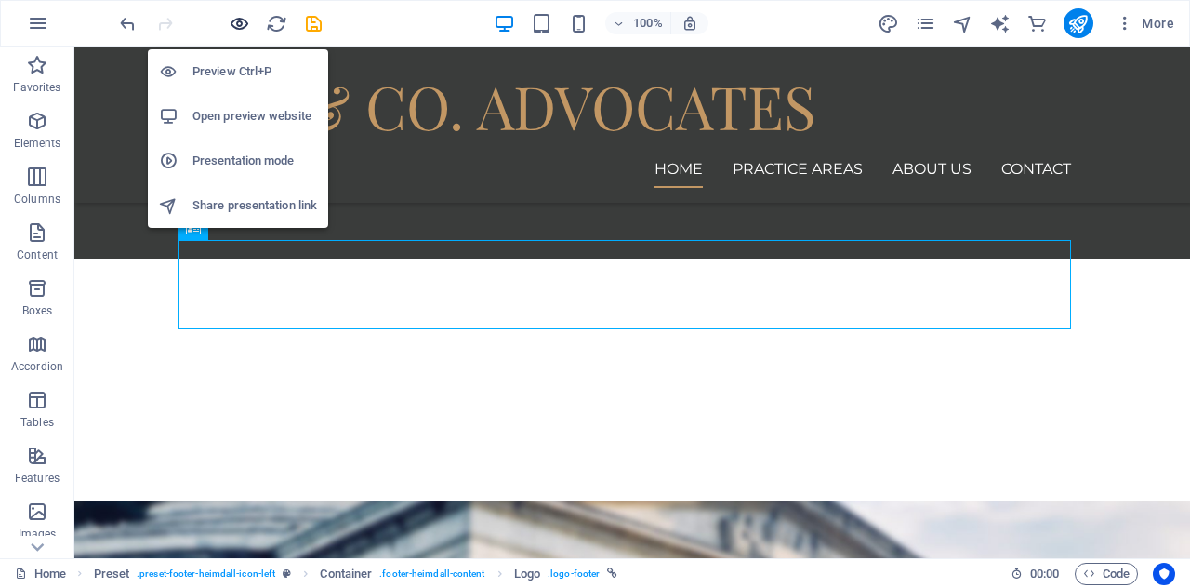
click at [242, 31] on icon "button" at bounding box center [239, 23] width 21 height 21
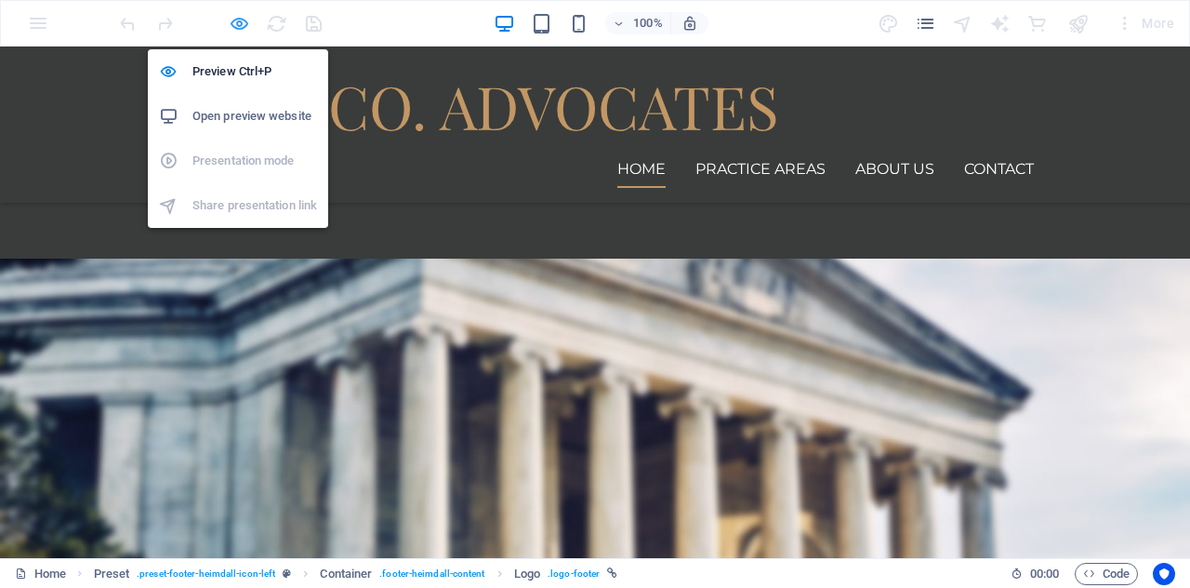
scroll to position [1891, 0]
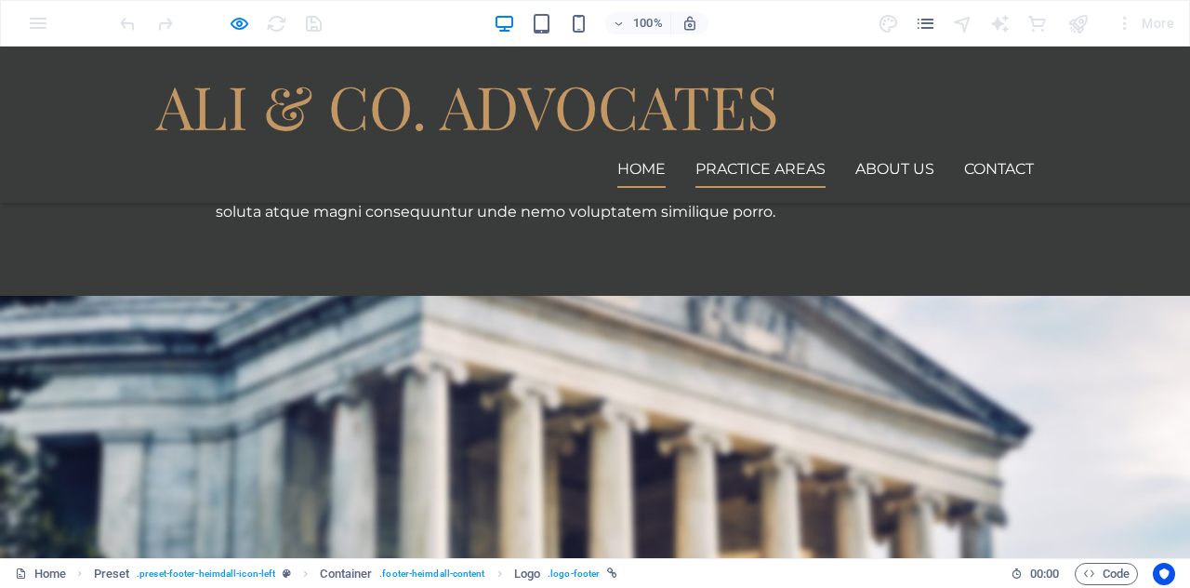
click at [731, 169] on link "Practice Areas" at bounding box center [761, 169] width 130 height 37
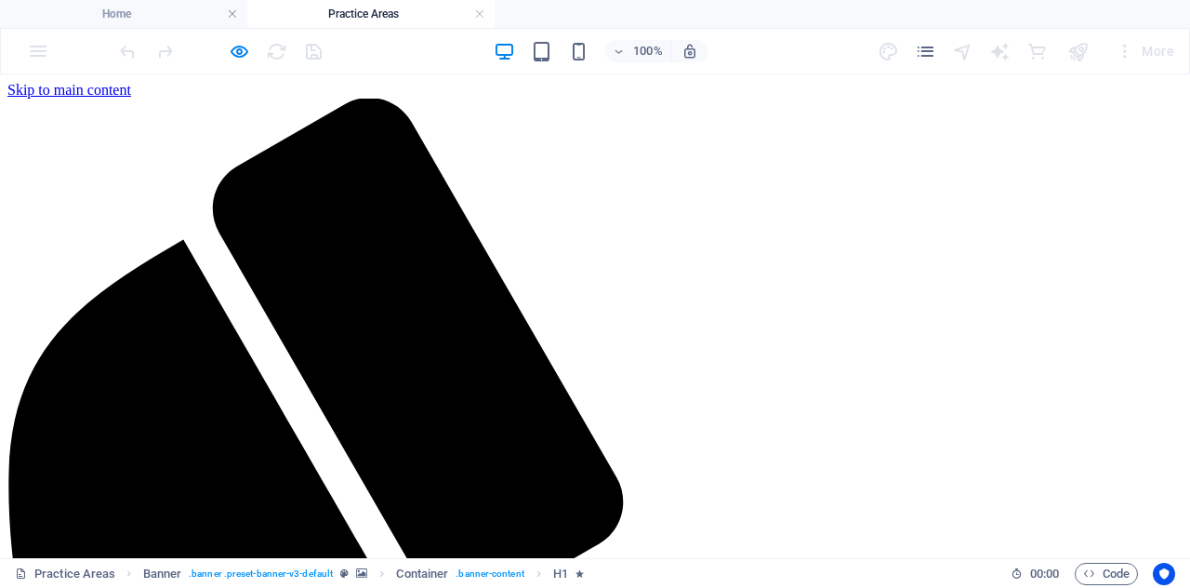
scroll to position [0, 0]
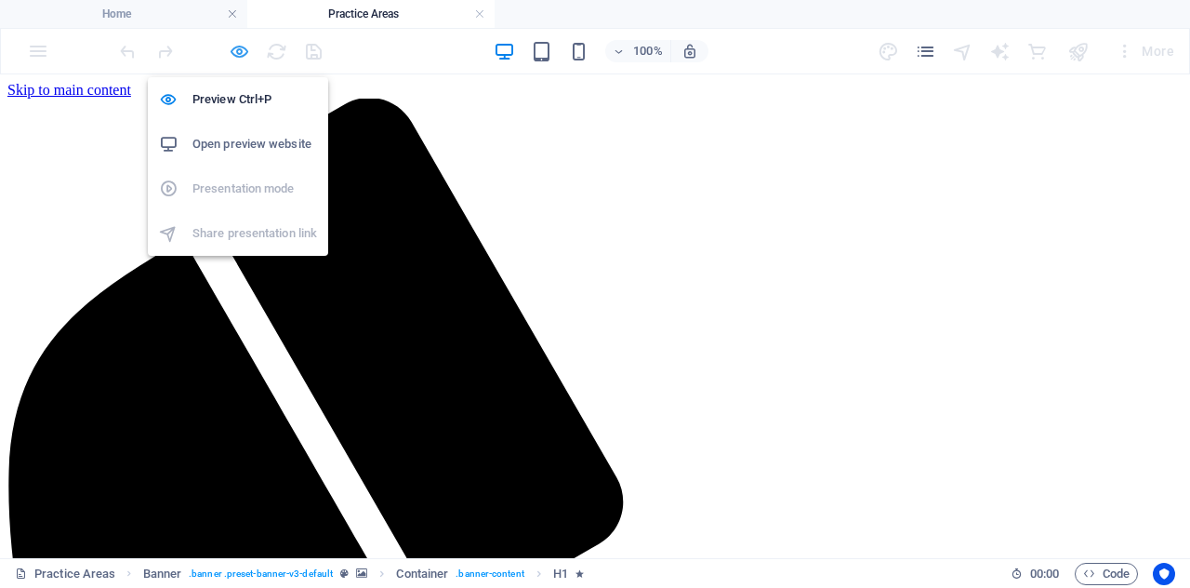
click at [240, 57] on icon "button" at bounding box center [239, 51] width 21 height 21
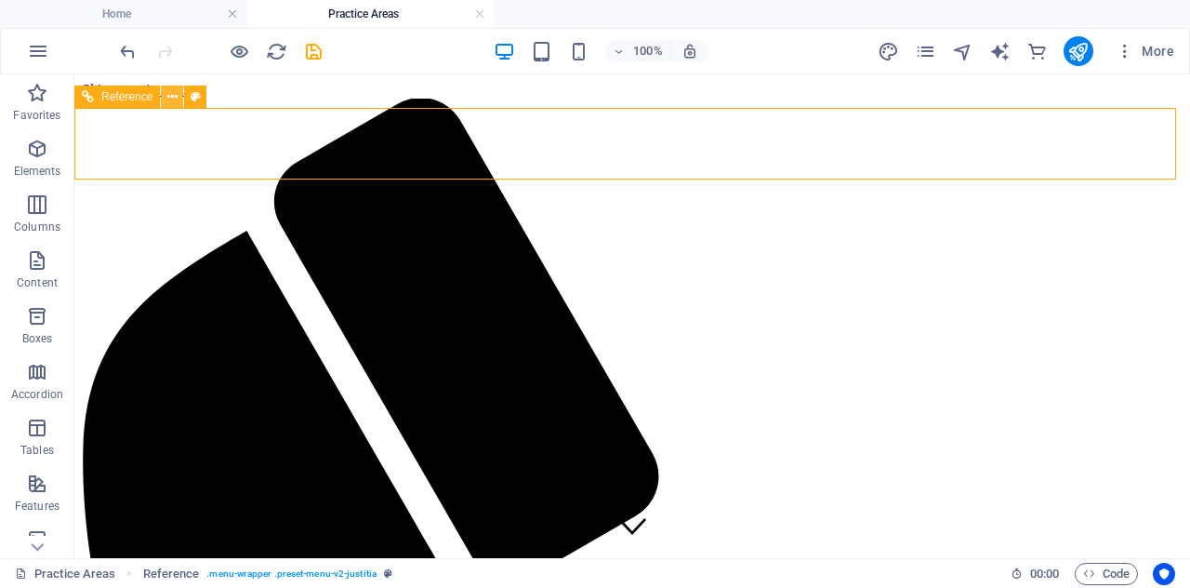
click at [177, 92] on icon at bounding box center [172, 97] width 10 height 20
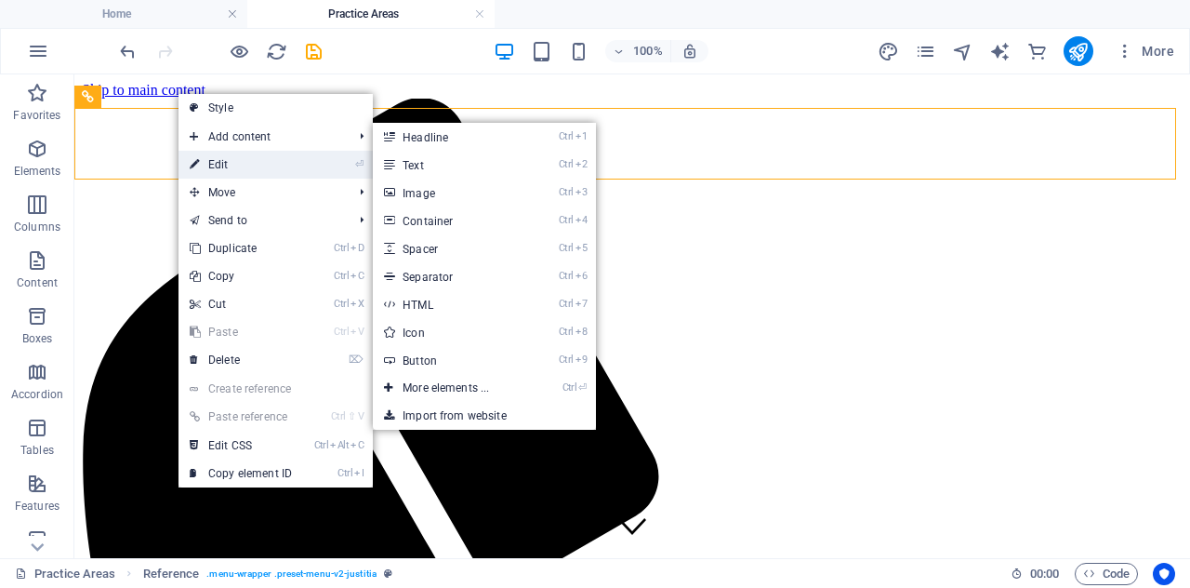
click at [229, 174] on link "⏎ Edit" at bounding box center [241, 165] width 125 height 28
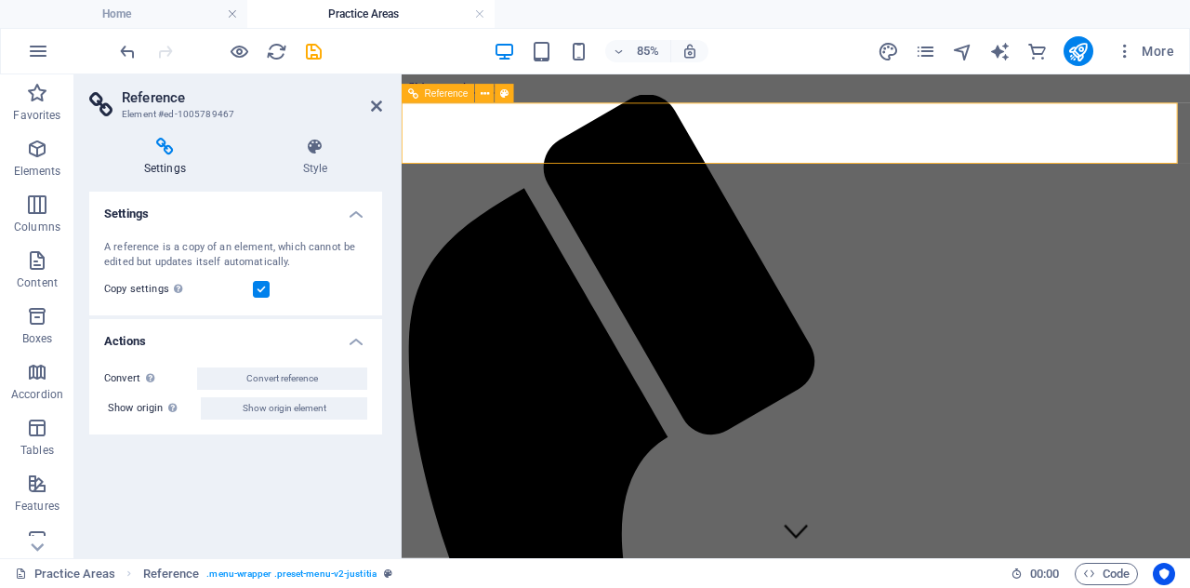
click at [307, 162] on h4 "Style" at bounding box center [315, 157] width 134 height 39
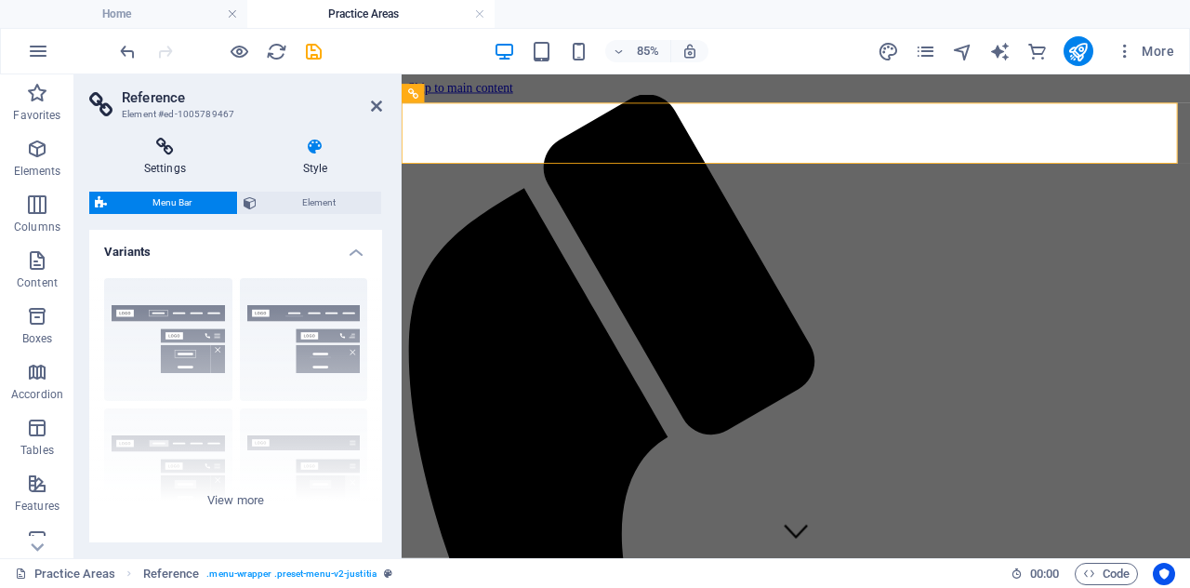
click at [164, 154] on icon at bounding box center [165, 147] width 152 height 19
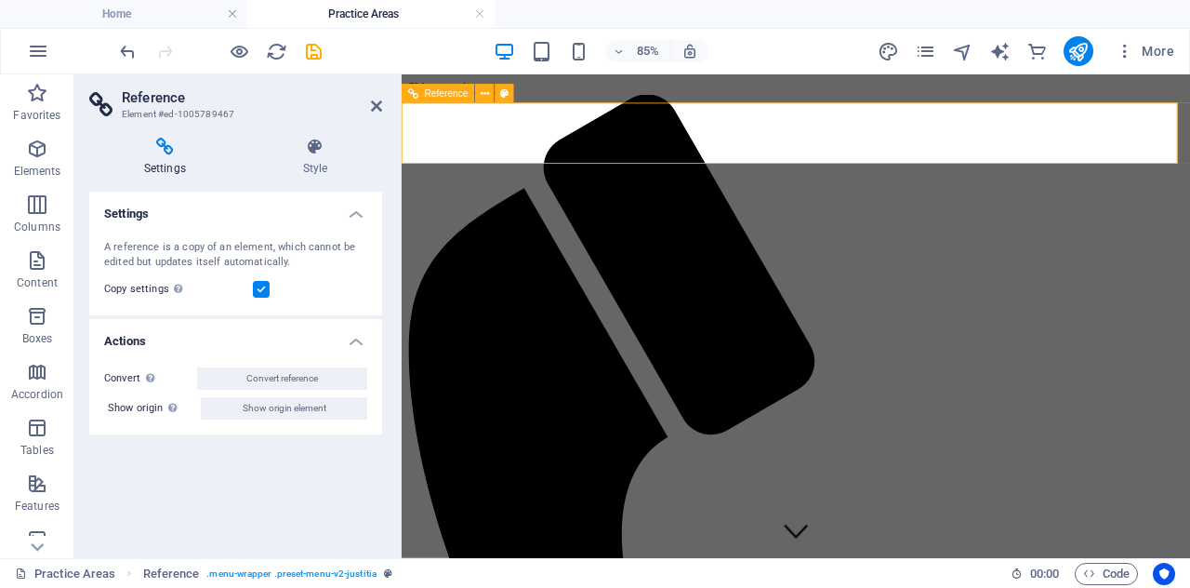
click at [483, 94] on icon at bounding box center [485, 93] width 8 height 17
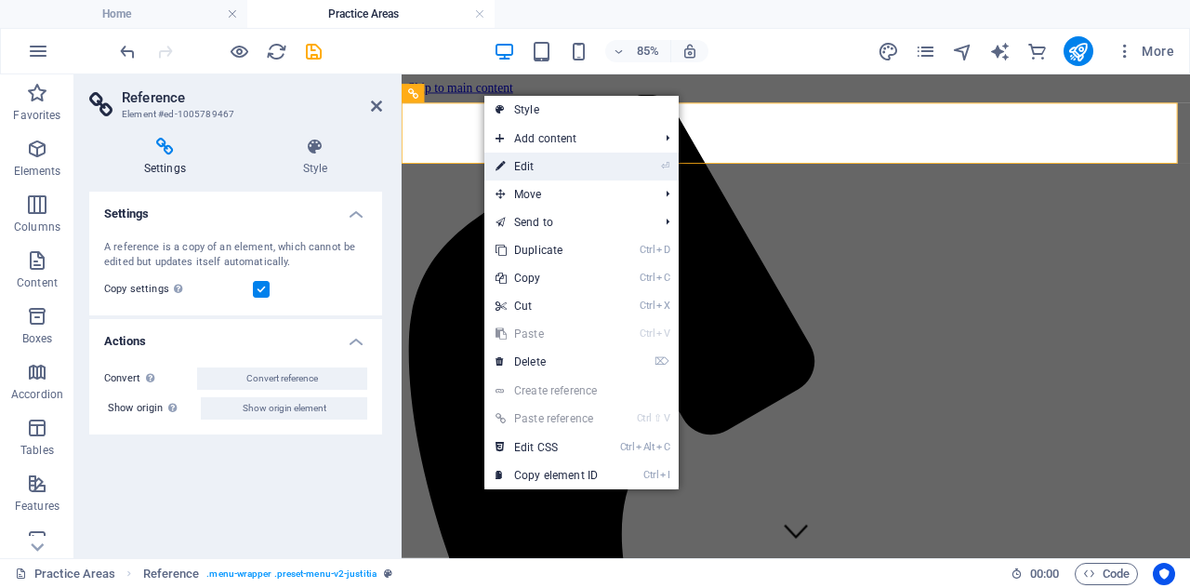
click at [536, 166] on link "⏎ Edit" at bounding box center [547, 167] width 125 height 28
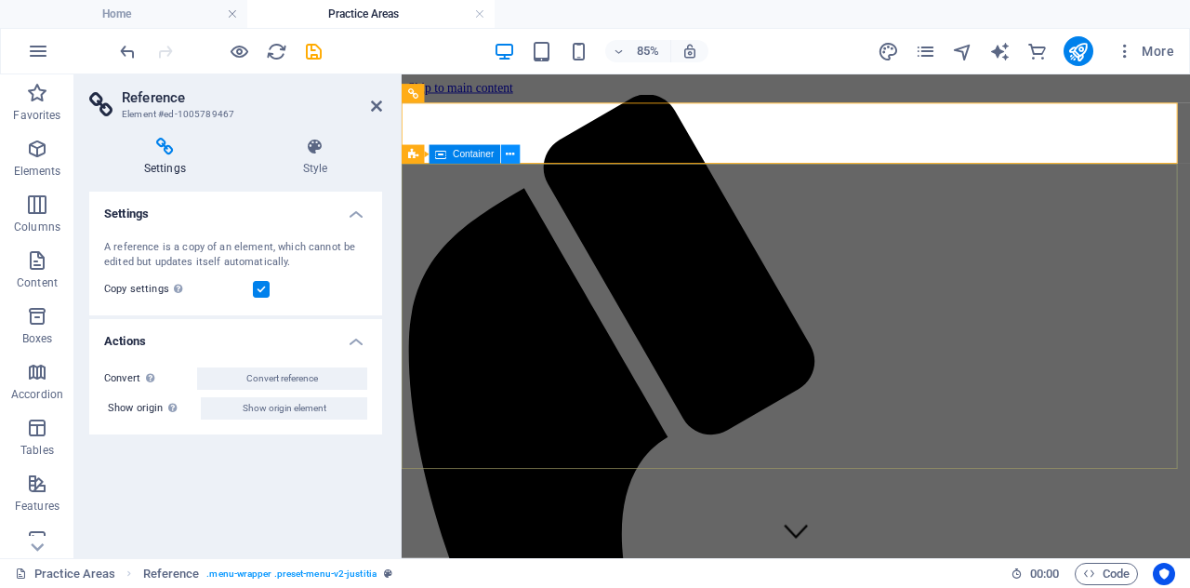
click at [510, 154] on icon at bounding box center [511, 154] width 8 height 17
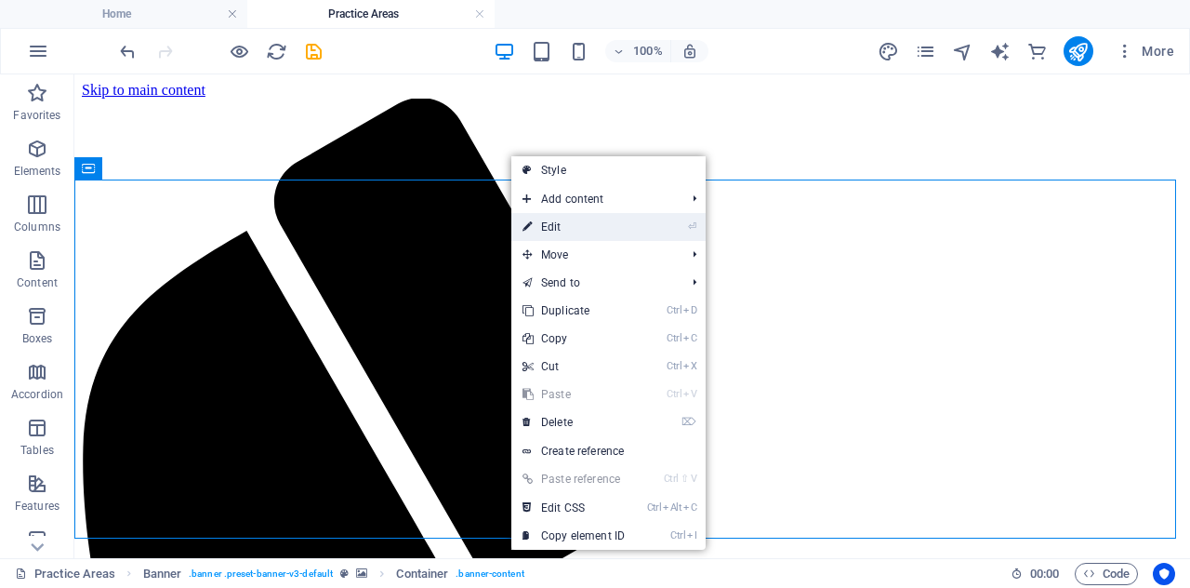
click at [549, 230] on link "⏎ Edit" at bounding box center [574, 227] width 125 height 28
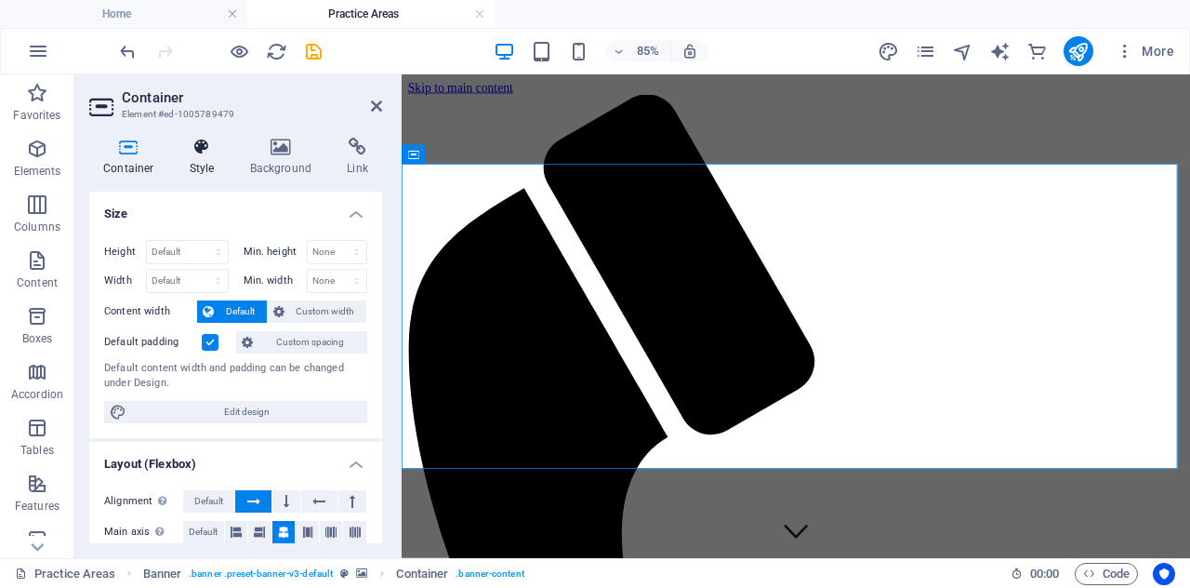
click at [201, 150] on icon at bounding box center [202, 147] width 53 height 19
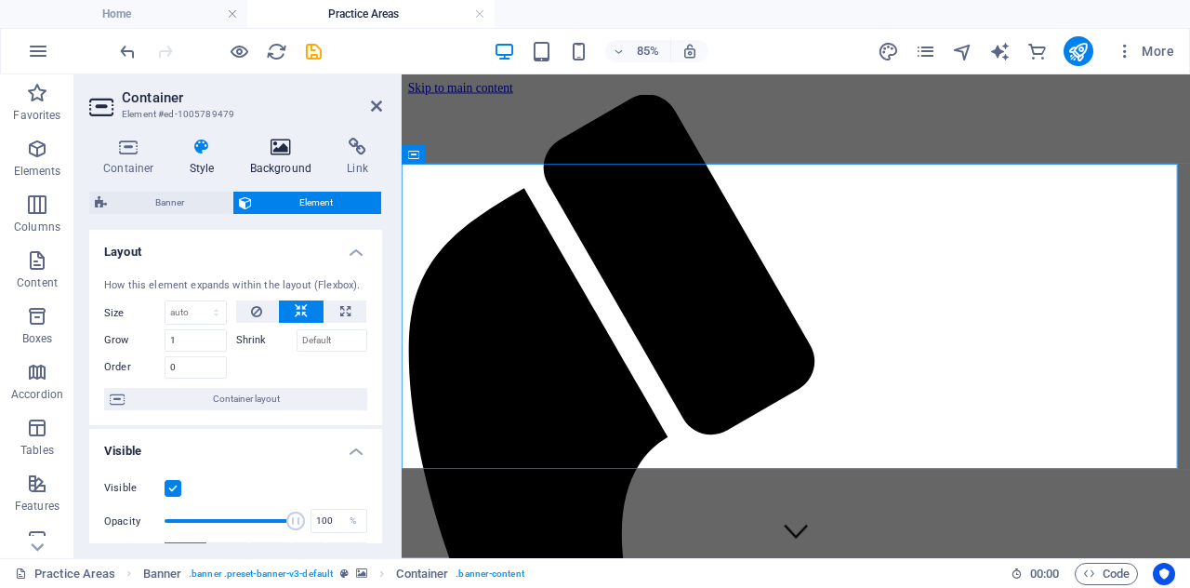
click at [275, 155] on icon at bounding box center [281, 147] width 90 height 19
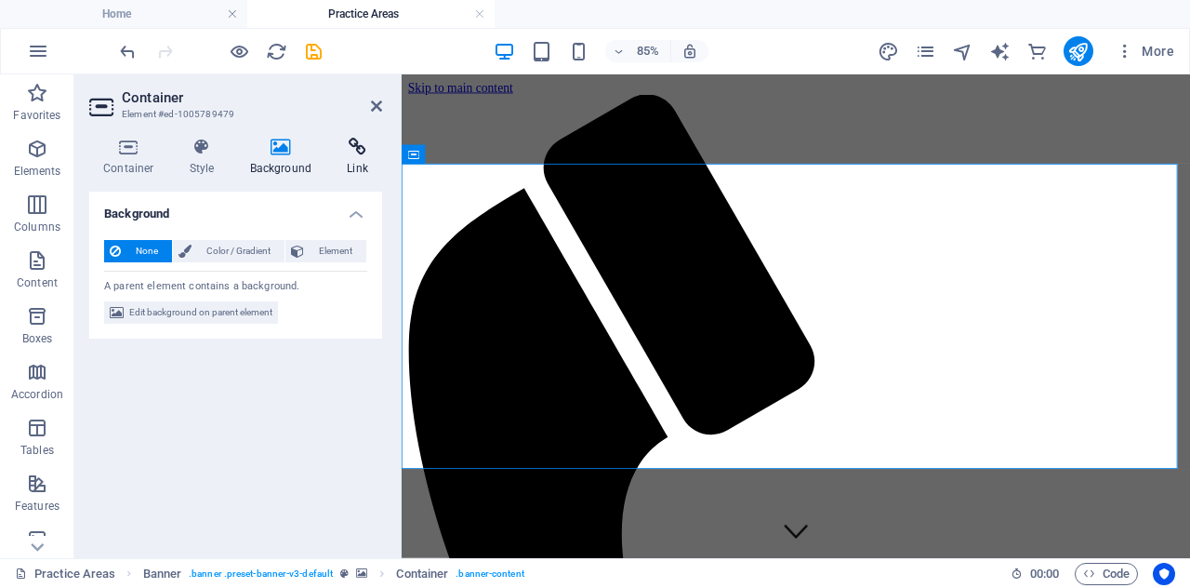
click at [353, 159] on h4 "Link" at bounding box center [357, 157] width 49 height 39
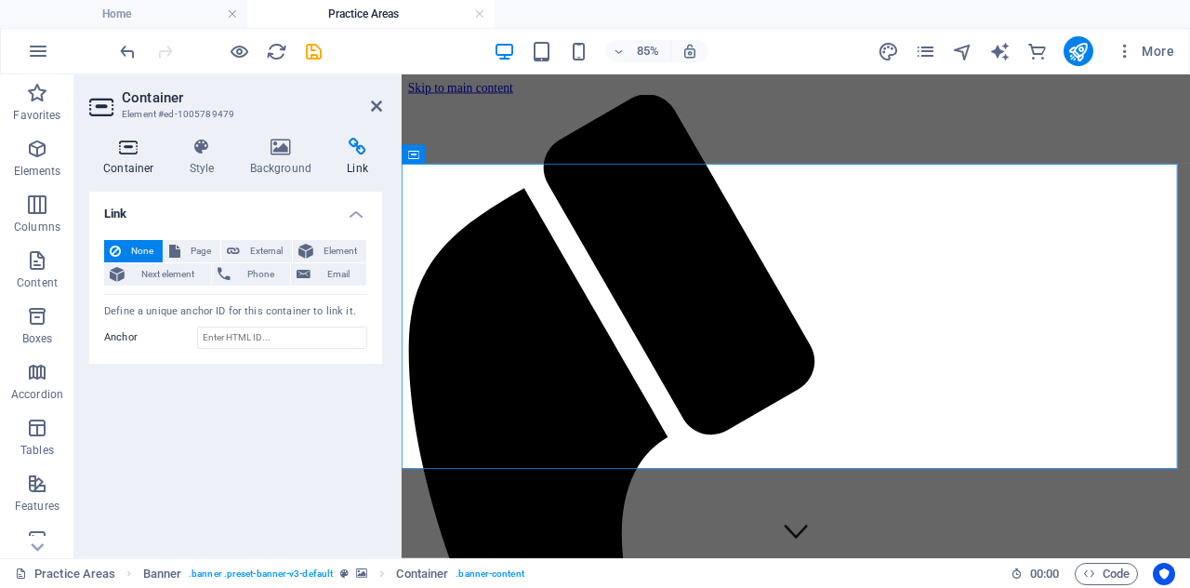
click at [142, 159] on h4 "Container" at bounding box center [132, 157] width 86 height 39
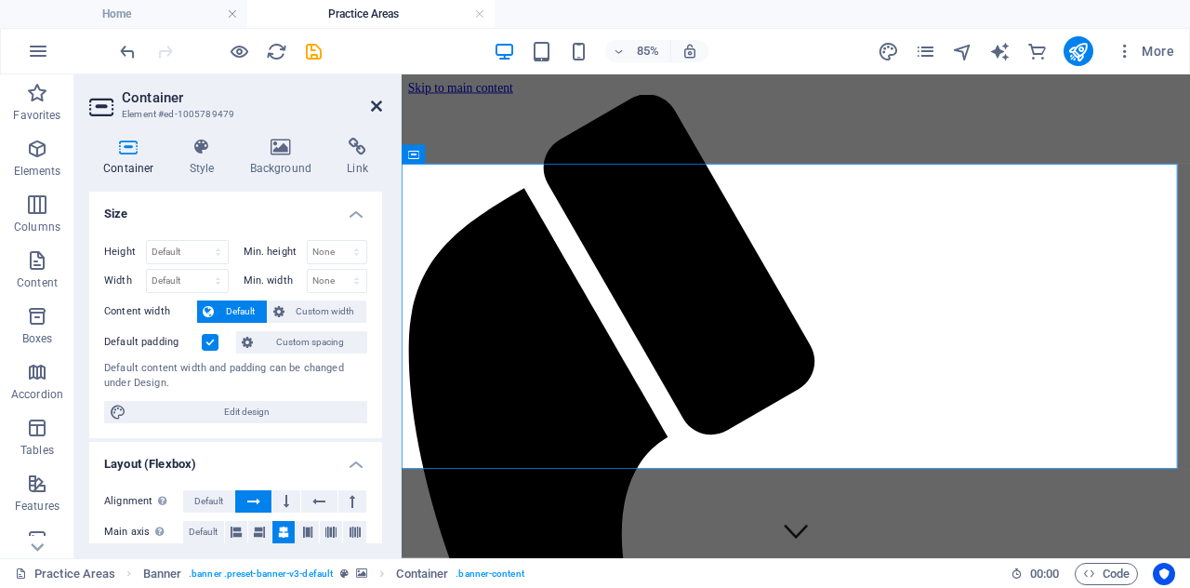
drag, startPoint x: 379, startPoint y: 107, endPoint x: 304, endPoint y: 33, distance: 105.9
click at [379, 107] on icon at bounding box center [376, 106] width 11 height 15
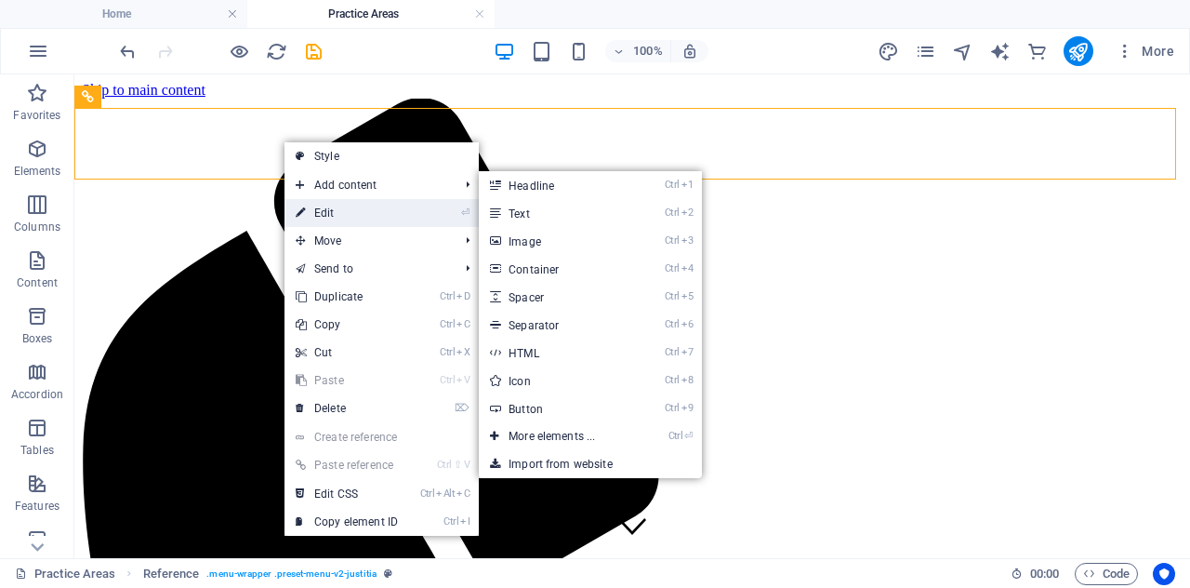
click at [318, 209] on link "⏎ Edit" at bounding box center [347, 213] width 125 height 28
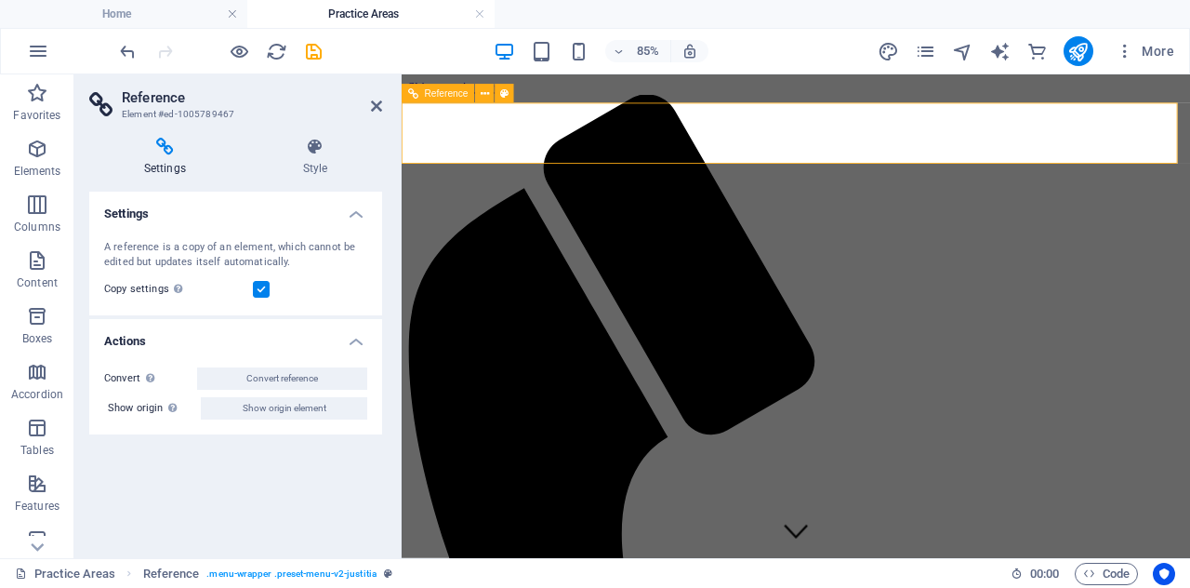
click at [484, 96] on icon at bounding box center [485, 93] width 8 height 17
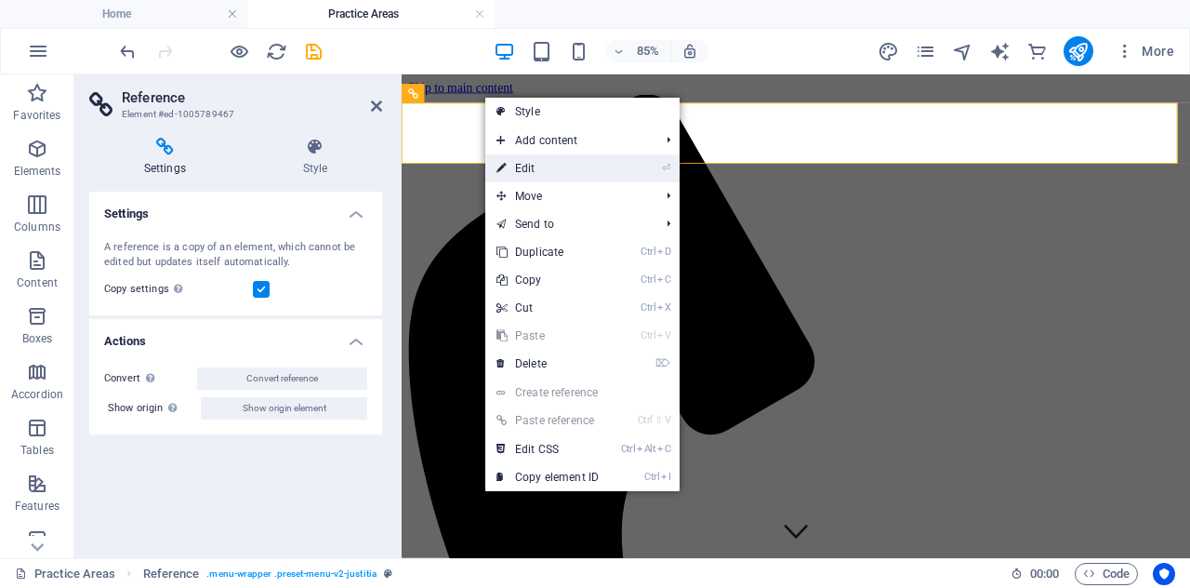
click at [520, 172] on link "⏎ Edit" at bounding box center [547, 168] width 125 height 28
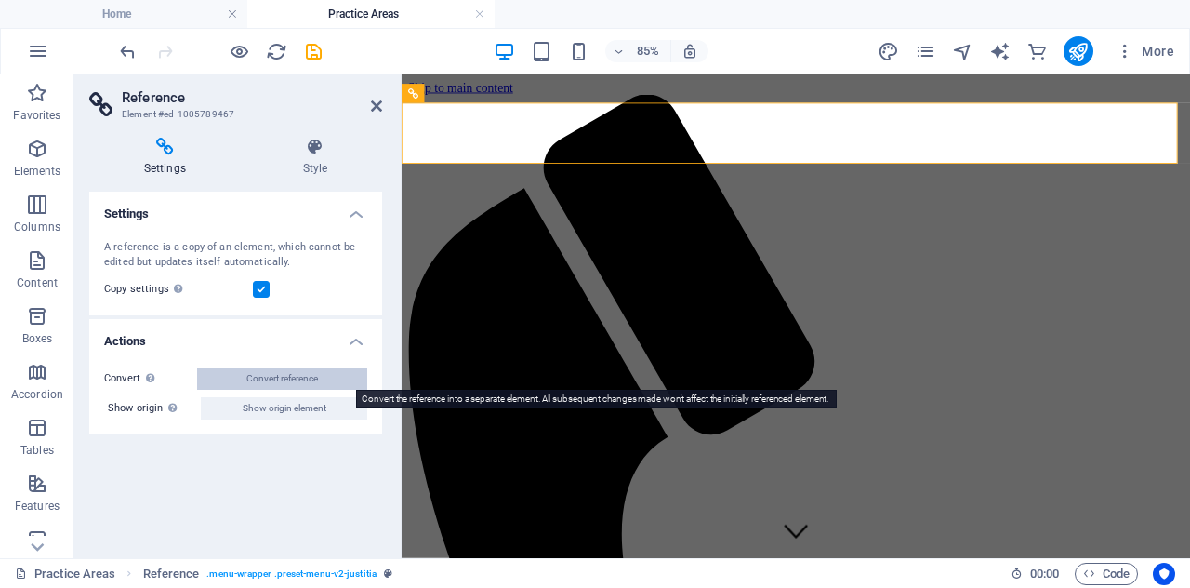
click at [270, 379] on span "Convert reference" at bounding box center [282, 378] width 72 height 22
select select "header"
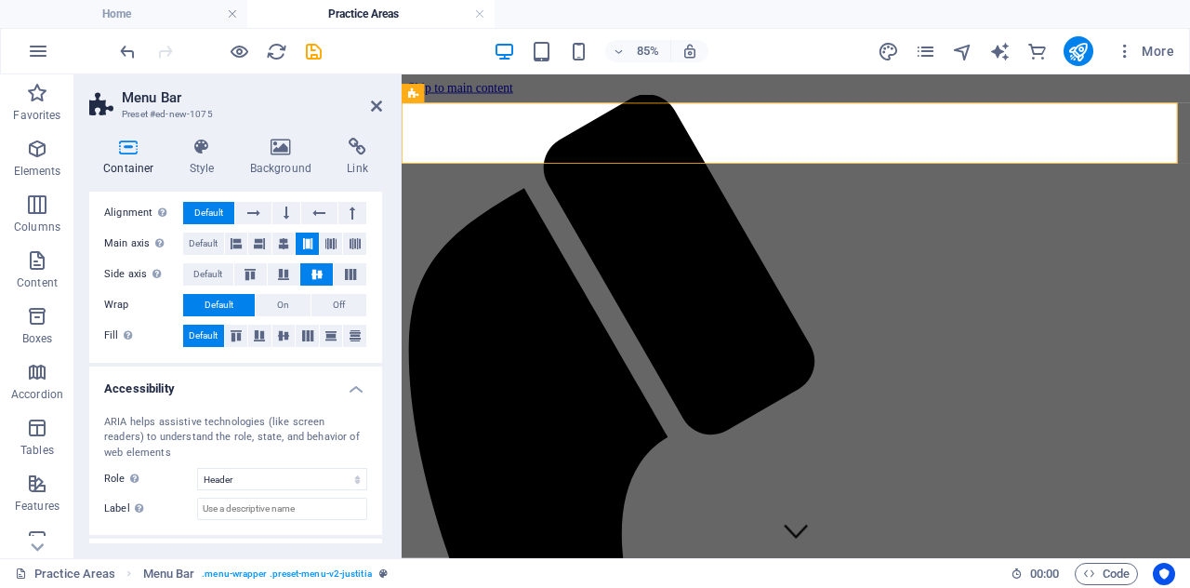
scroll to position [367, 0]
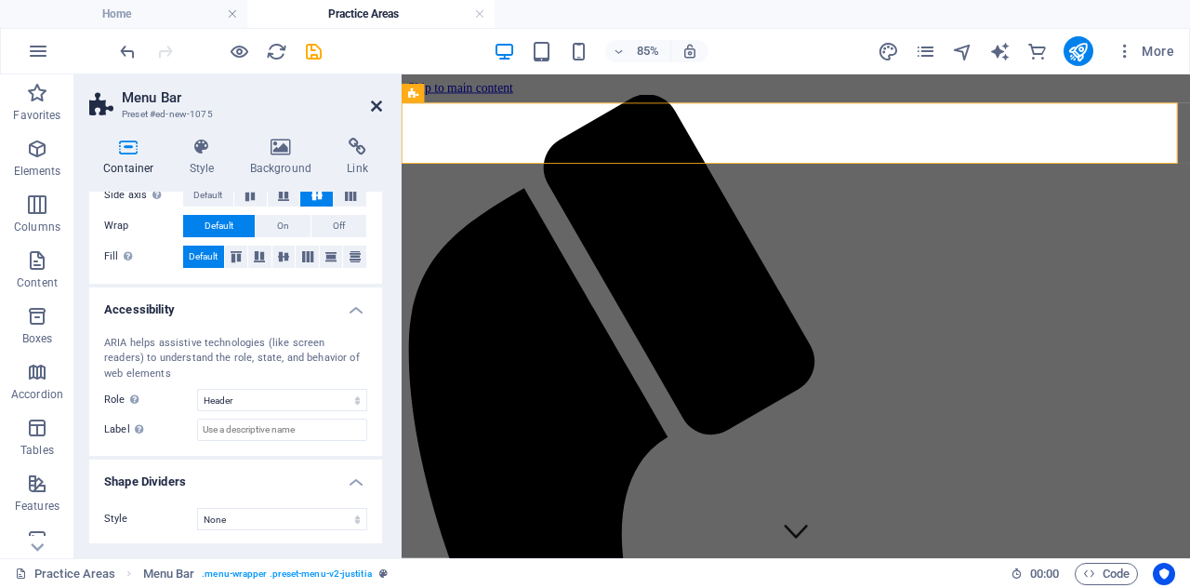
click at [381, 107] on icon at bounding box center [376, 106] width 11 height 15
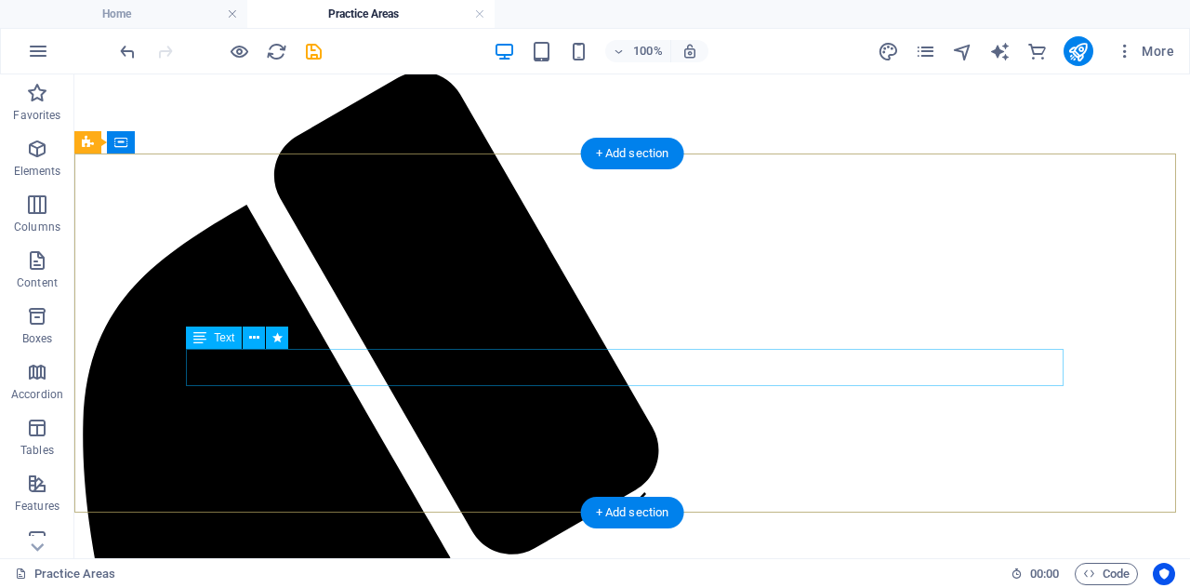
scroll to position [0, 0]
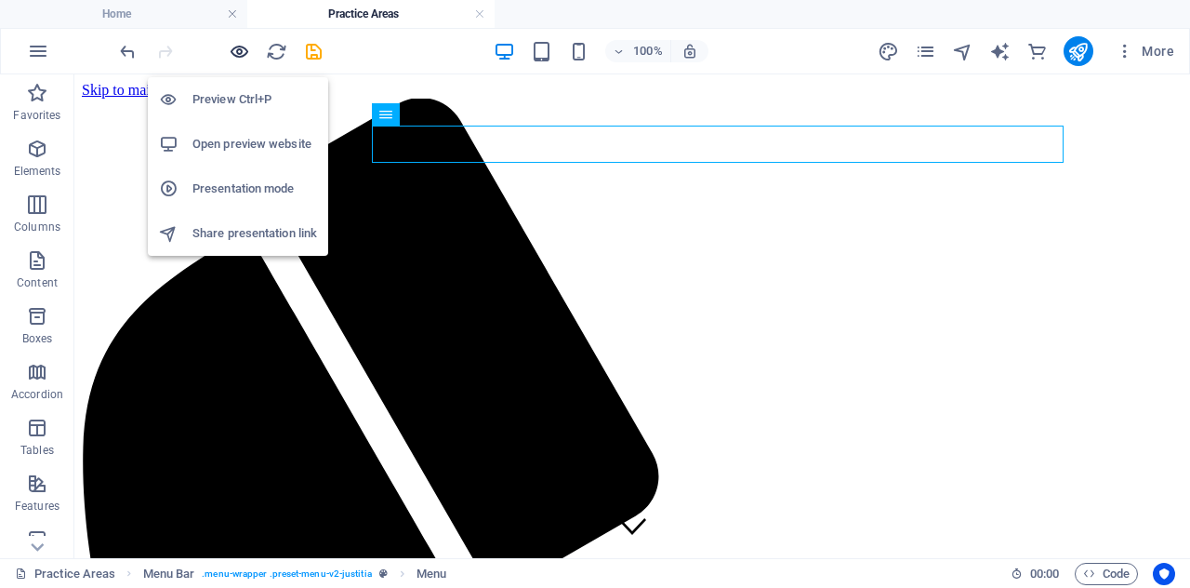
click at [243, 44] on icon "button" at bounding box center [239, 51] width 21 height 21
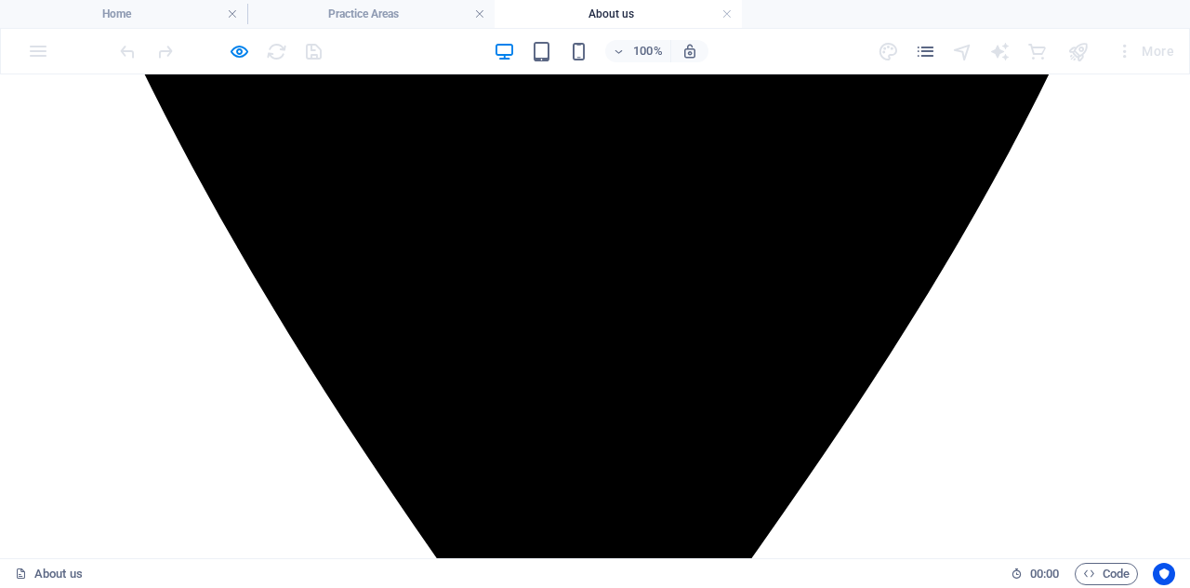
scroll to position [2680, 0]
